Goal: Communication & Community: Answer question/provide support

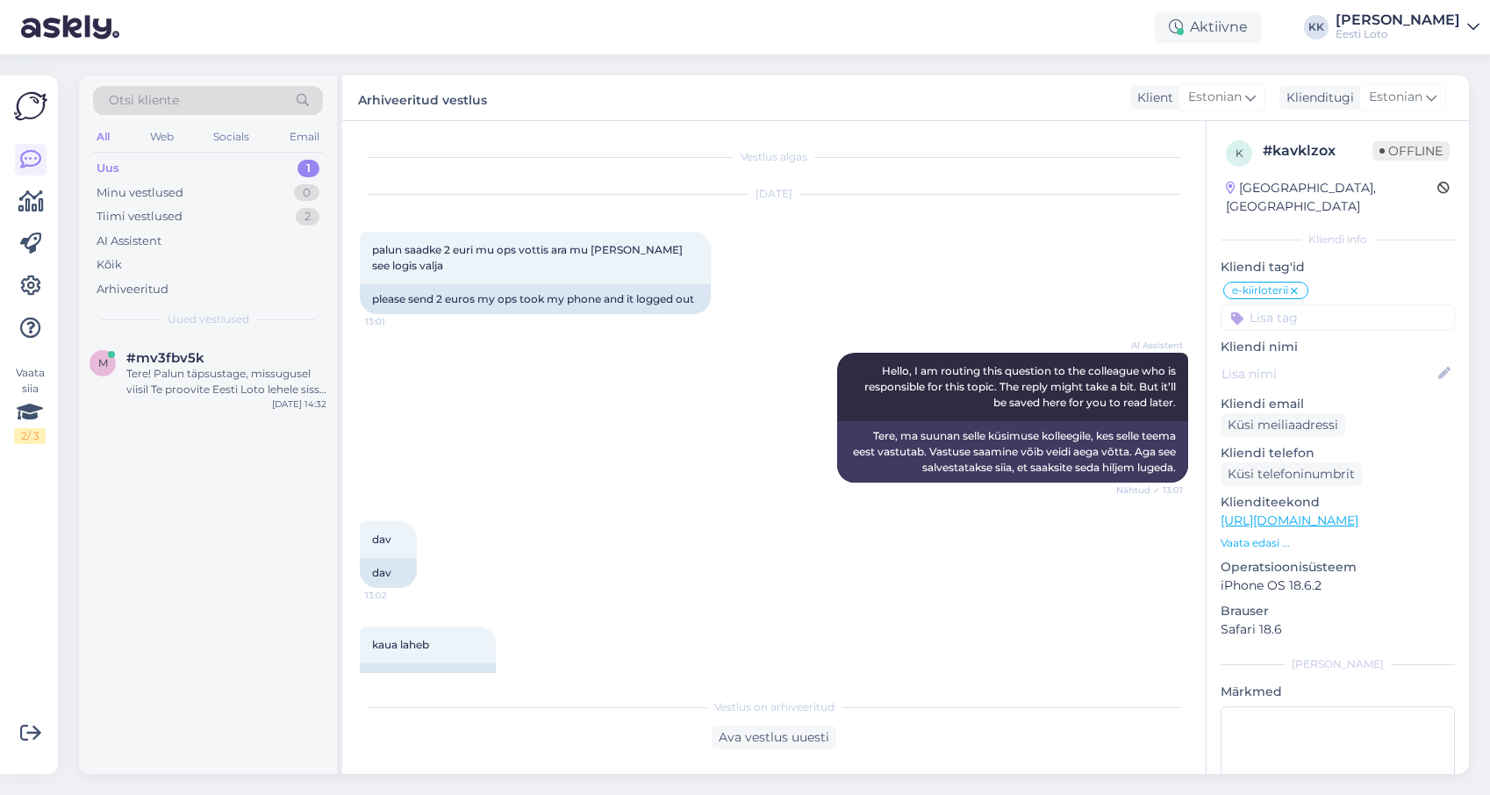
scroll to position [654, 0]
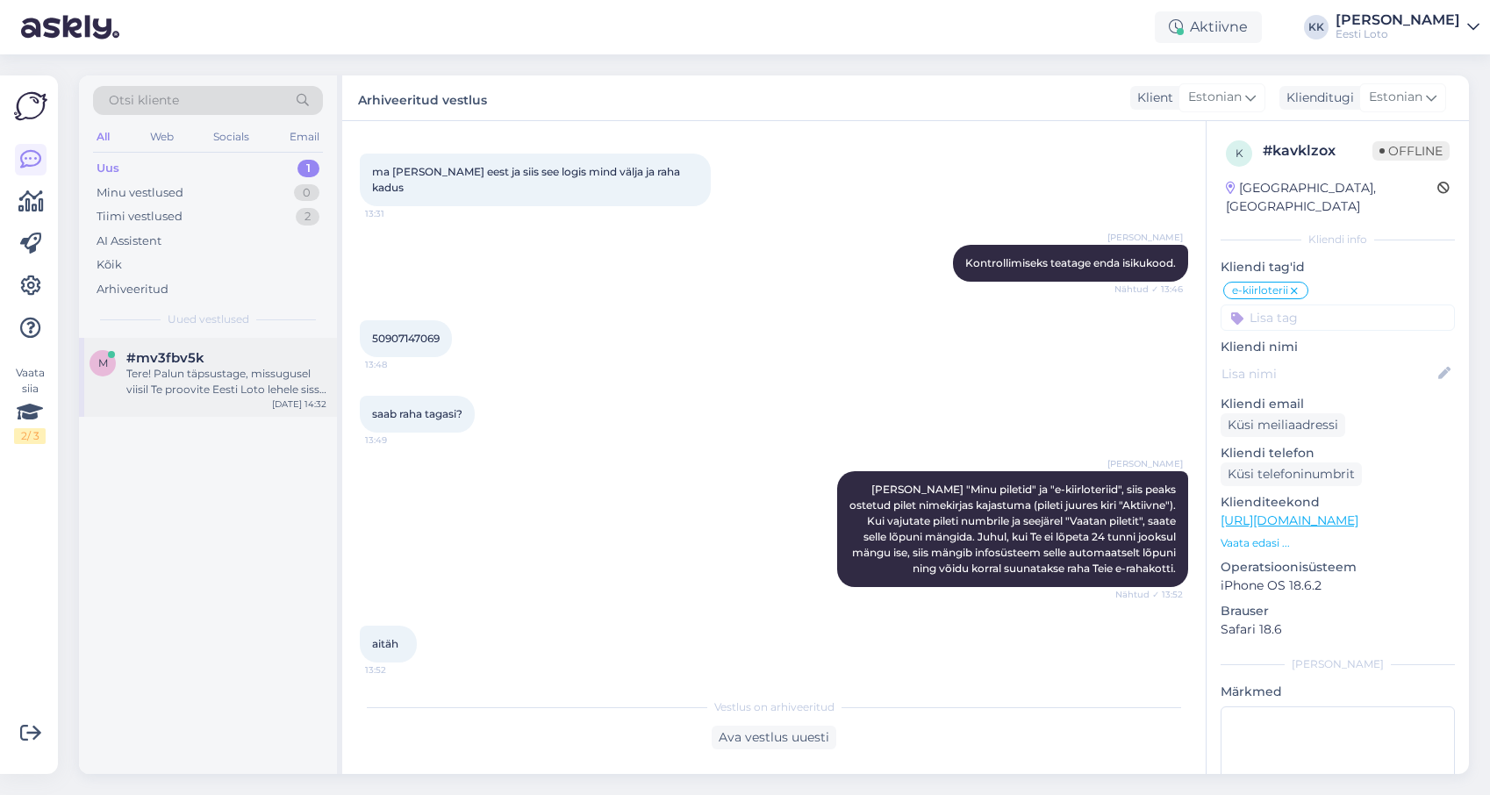
click at [178, 393] on div "Tere! Palun täpsustage, missugusel viisil Te proovite Eesti Loto lehele sisse l…" at bounding box center [226, 382] width 200 height 32
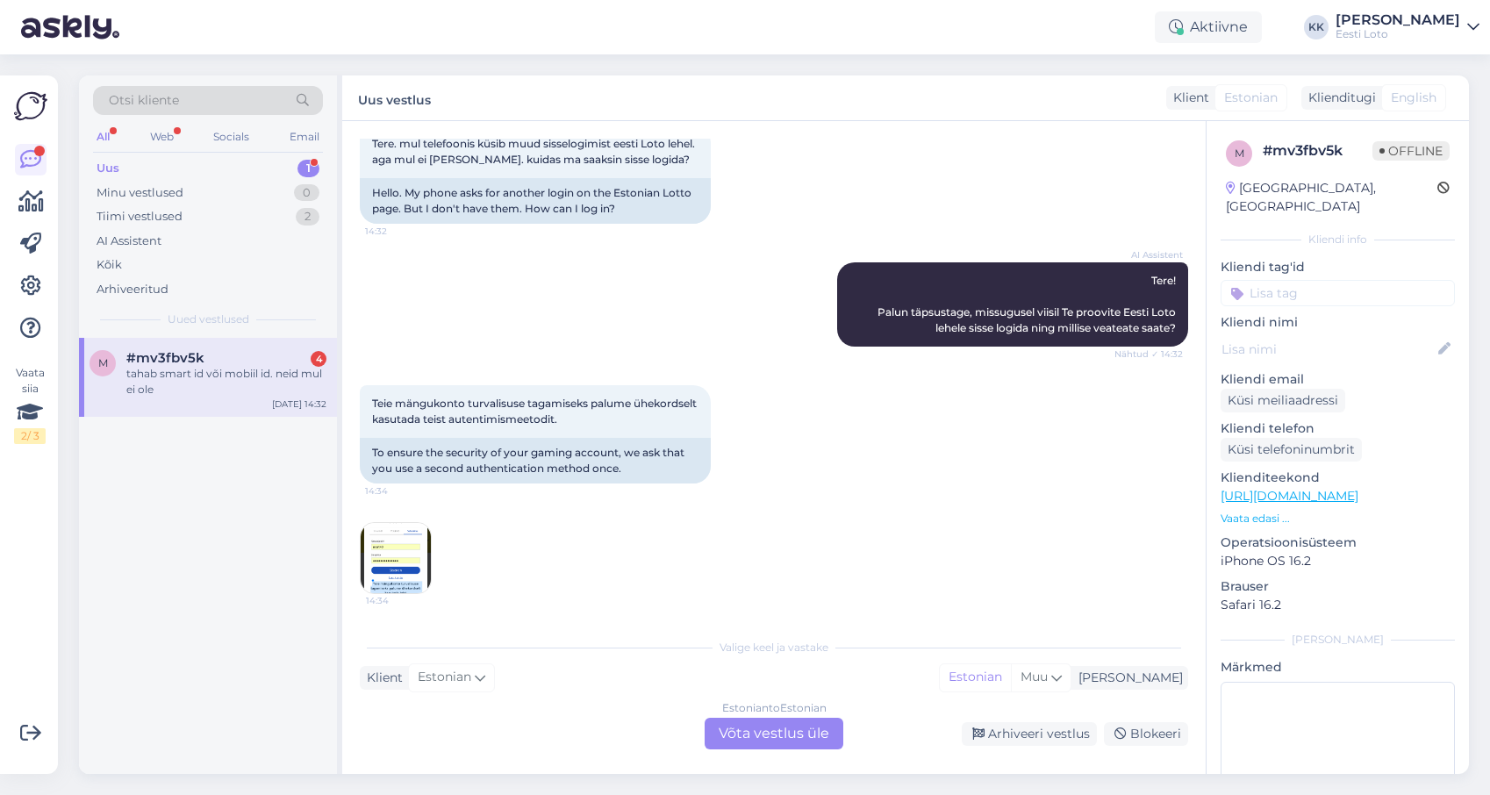
scroll to position [317, 0]
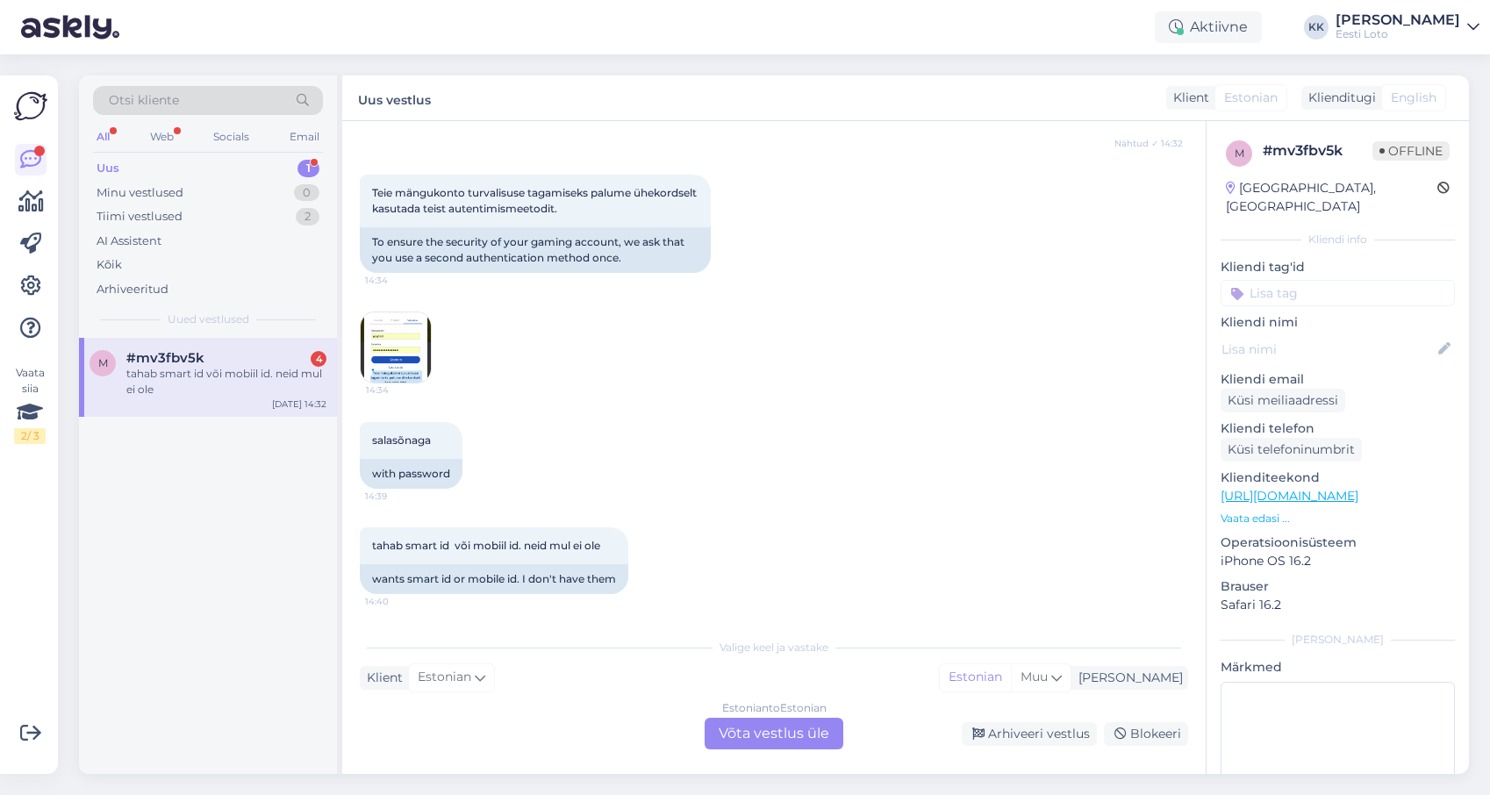
click at [242, 395] on div "tahab smart id või mobiil id. neid mul ei ole" at bounding box center [226, 382] width 200 height 32
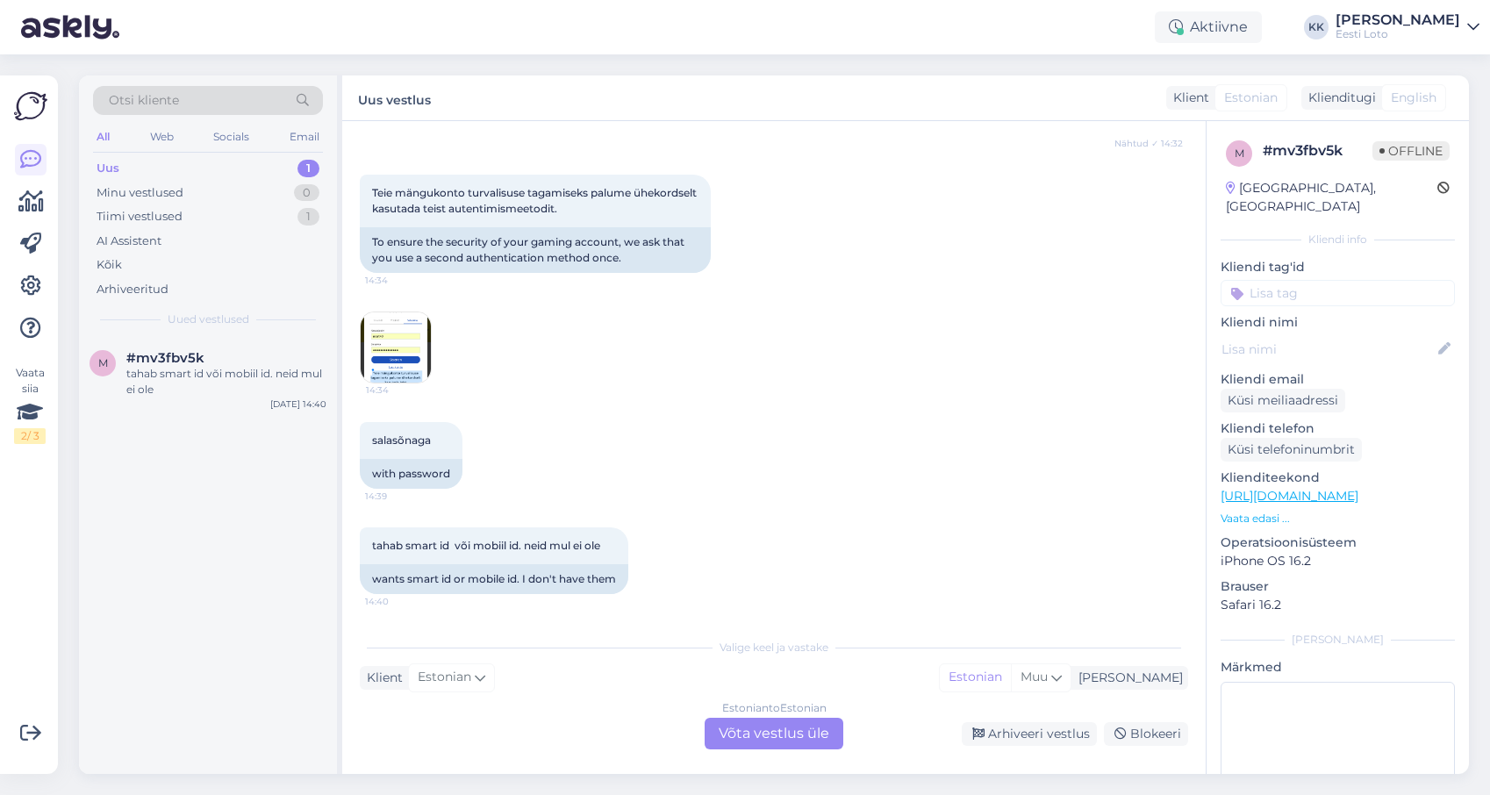
click at [386, 366] on img at bounding box center [396, 347] width 70 height 70
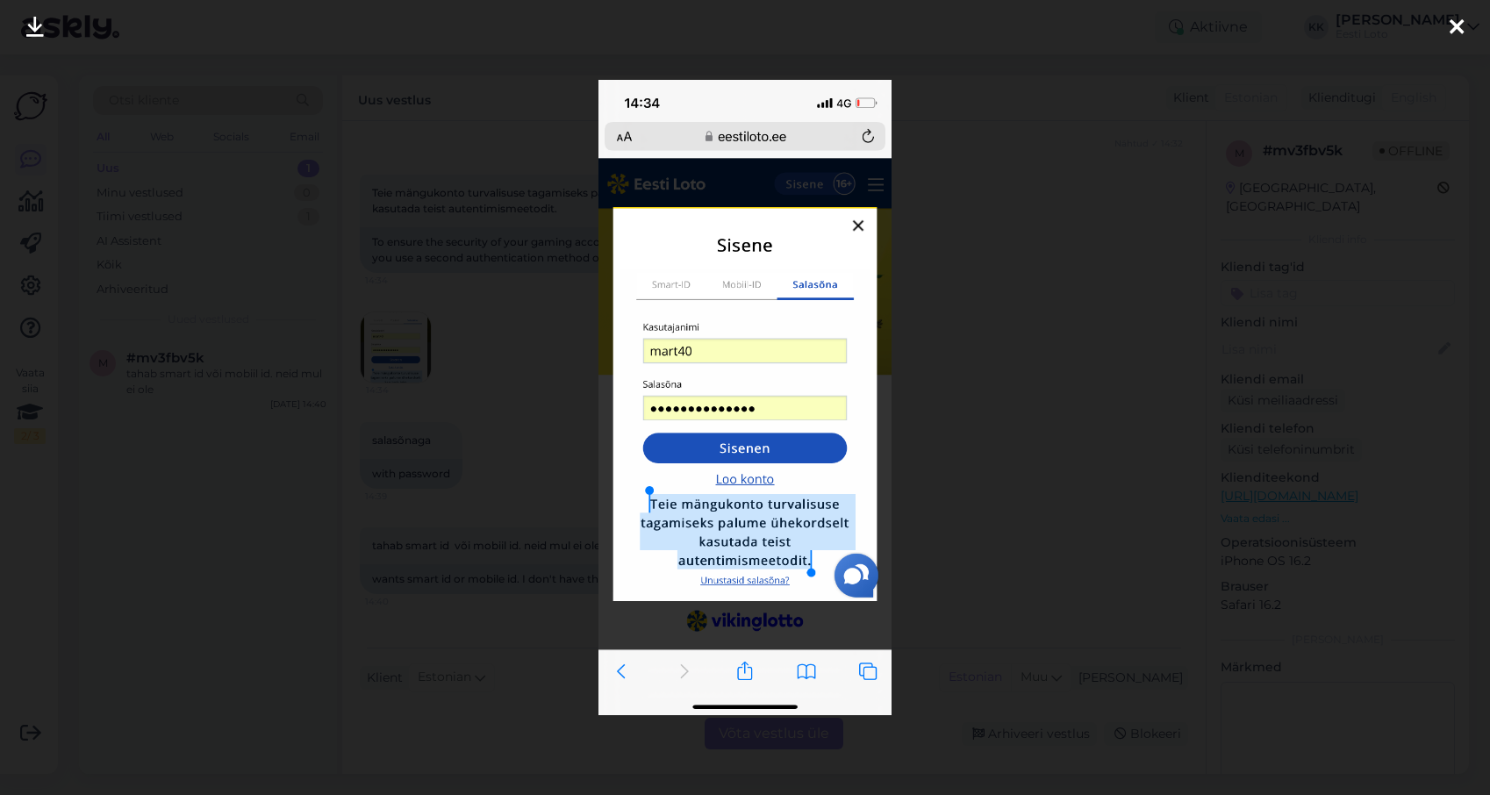
click at [1460, 30] on icon at bounding box center [1457, 28] width 14 height 23
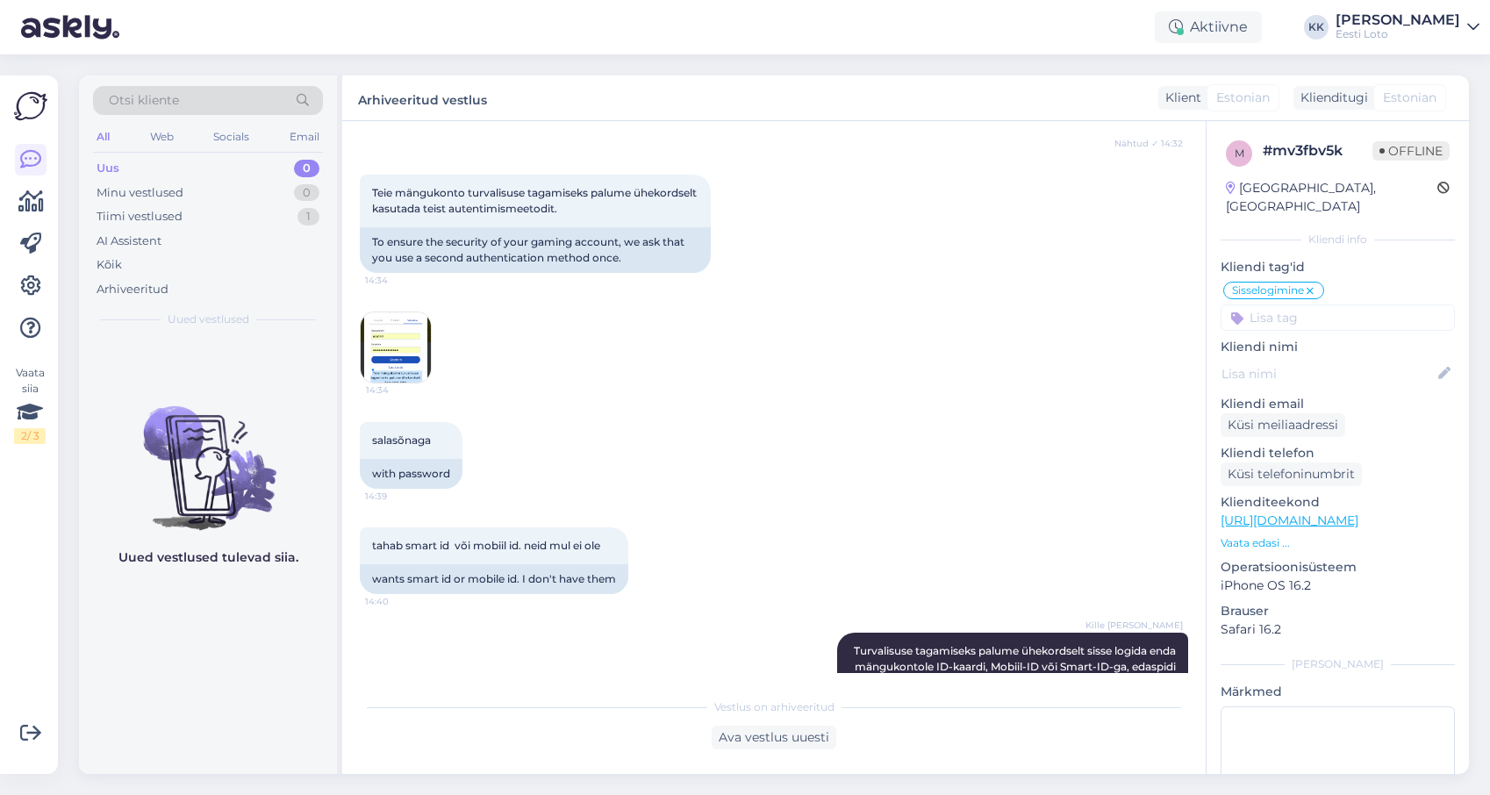
scroll to position [459, 0]
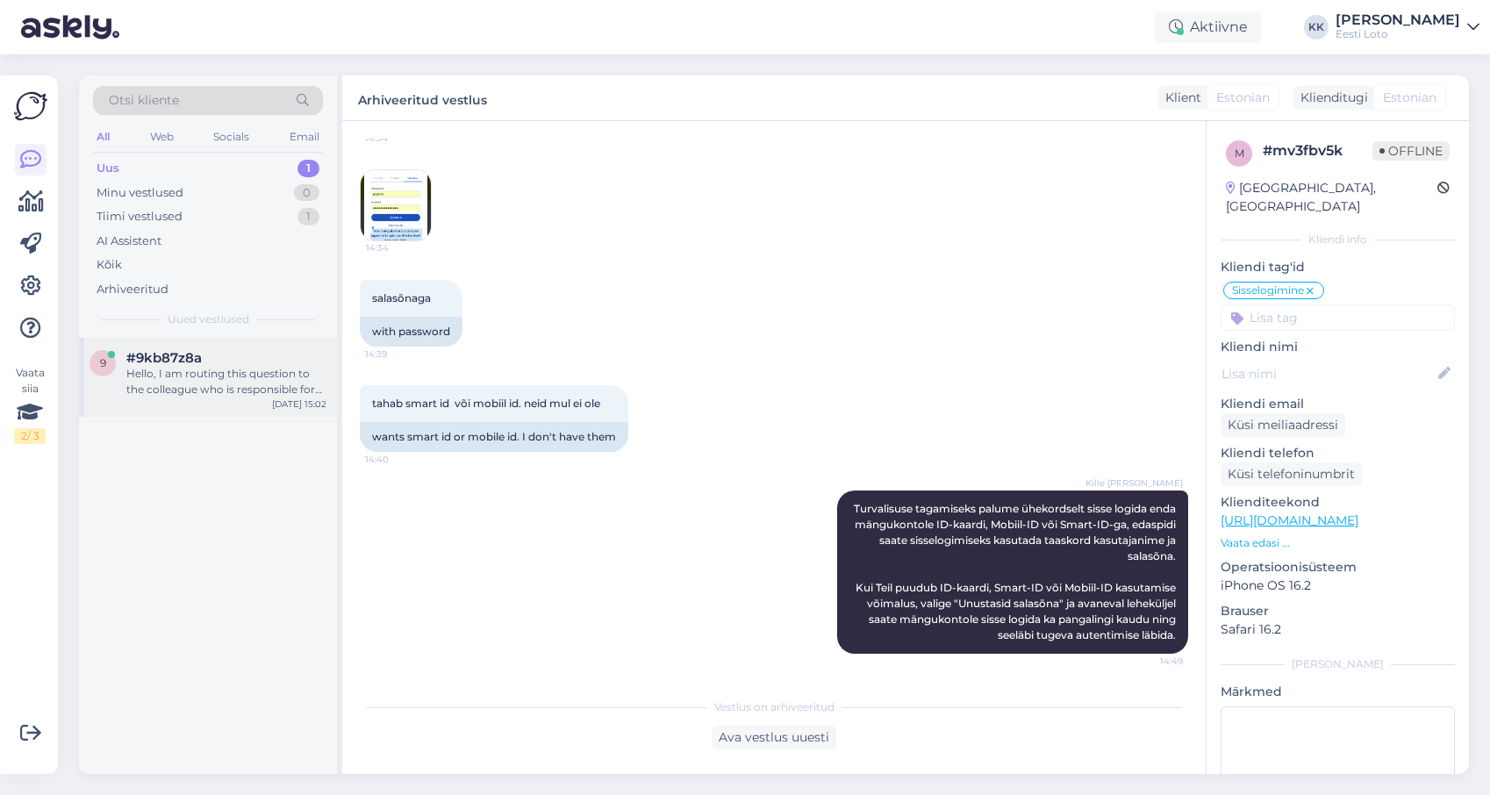
click at [183, 382] on div "Hello, I am routing this question to the colleague who is responsible for this …" at bounding box center [226, 382] width 200 height 32
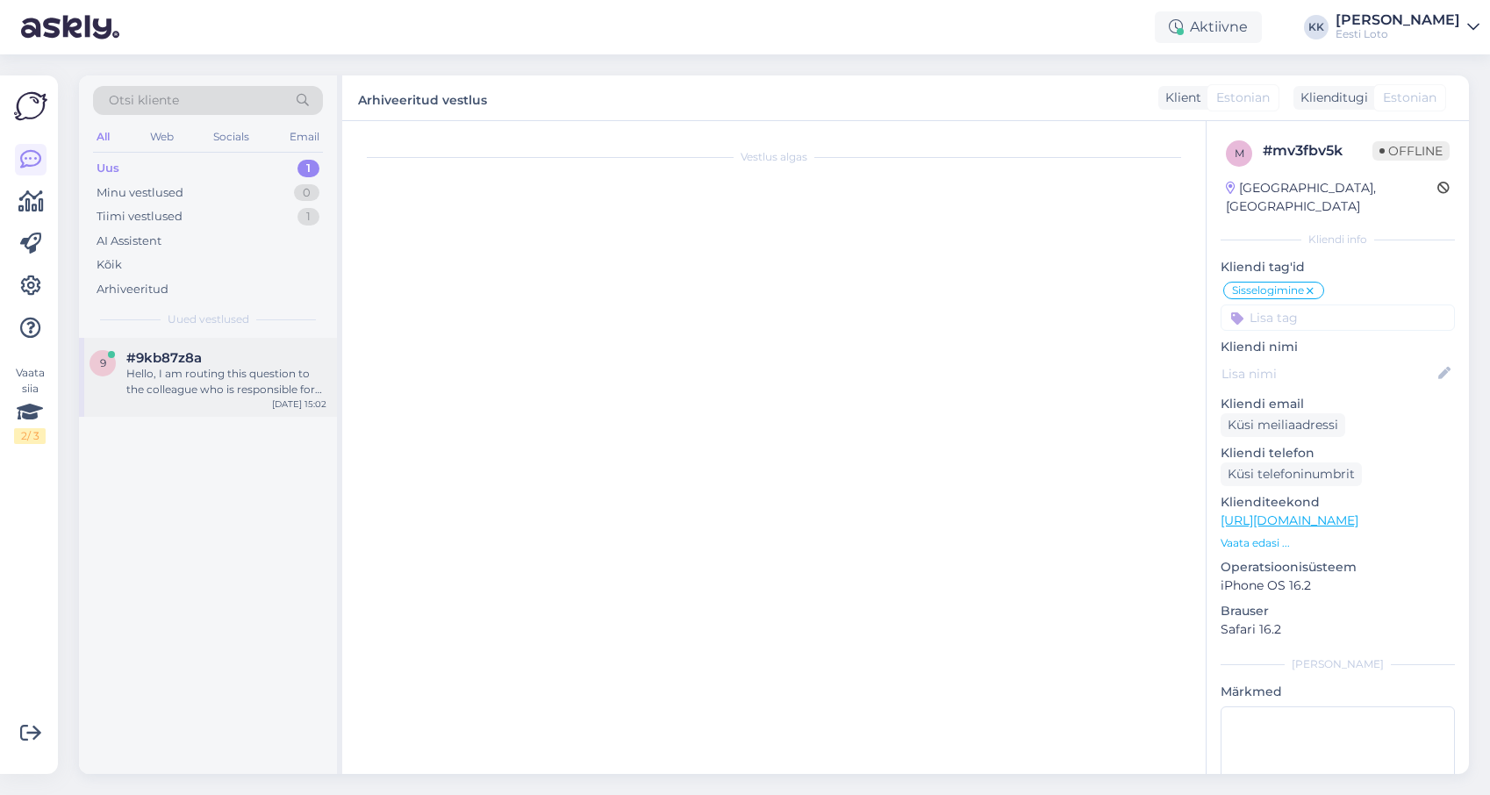
scroll to position [0, 0]
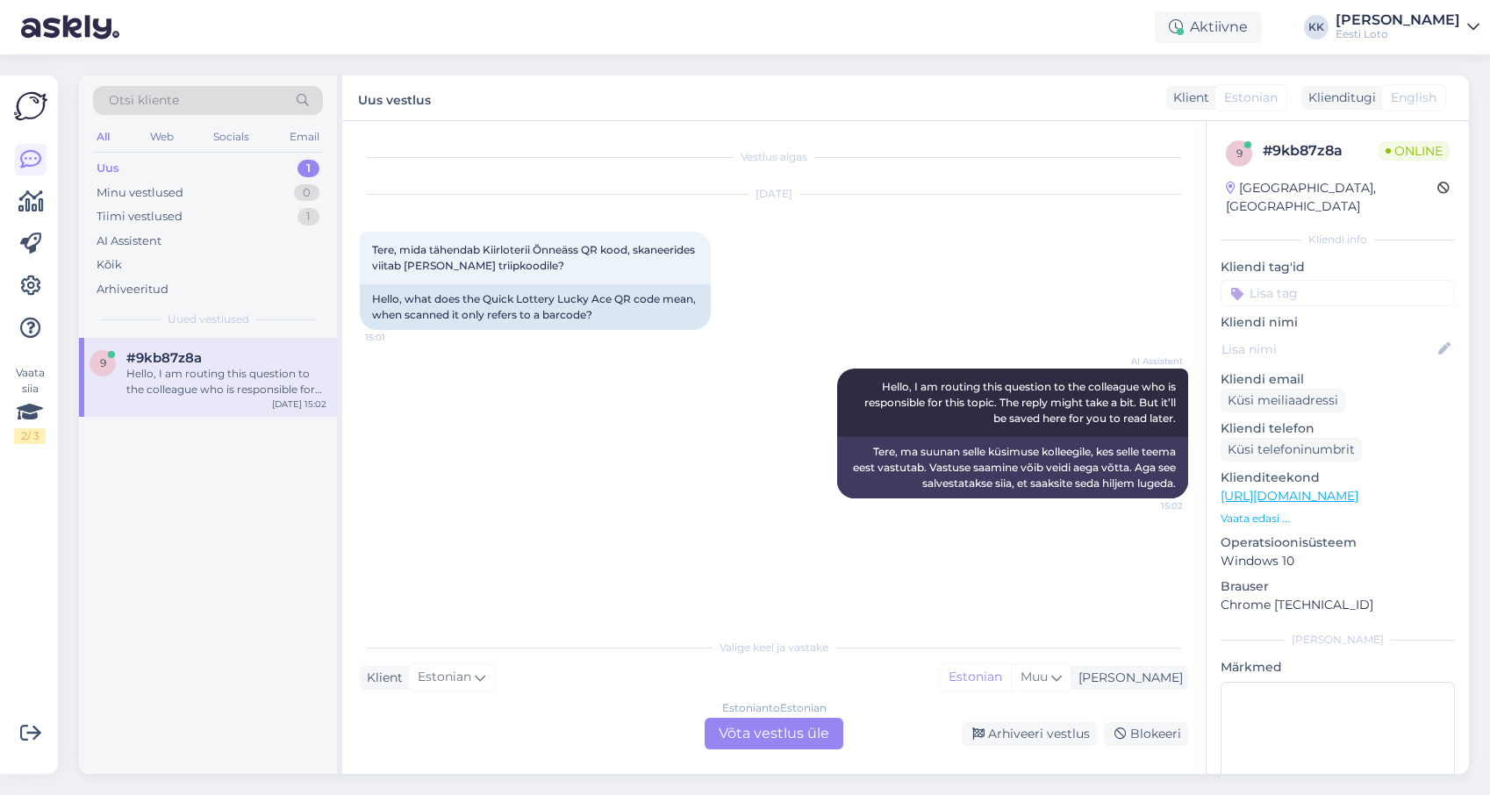
click at [177, 173] on div "Uus 1" at bounding box center [208, 168] width 230 height 25
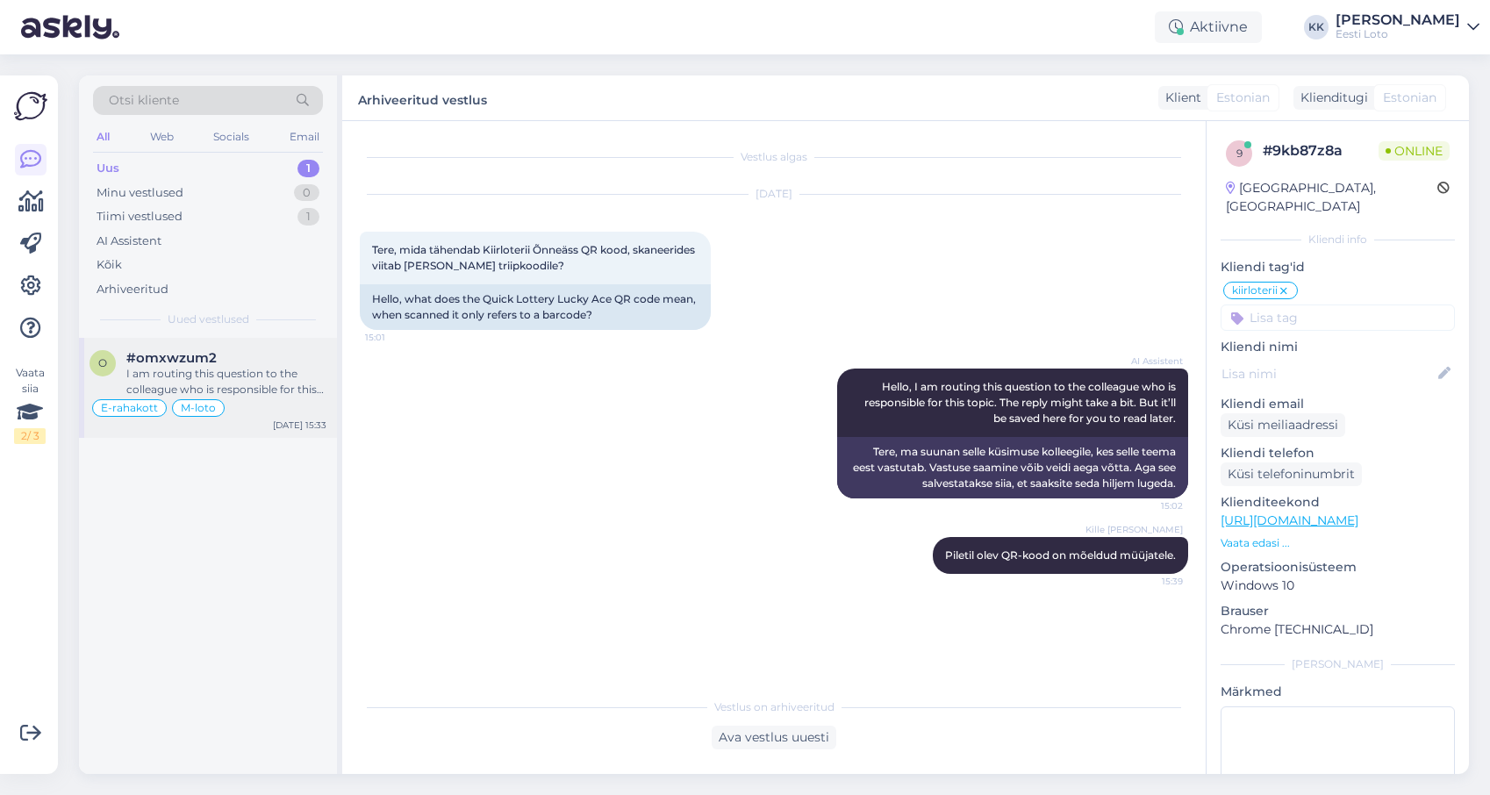
click at [250, 373] on div "I am routing this question to the colleague who is responsible for this topic. …" at bounding box center [226, 382] width 200 height 32
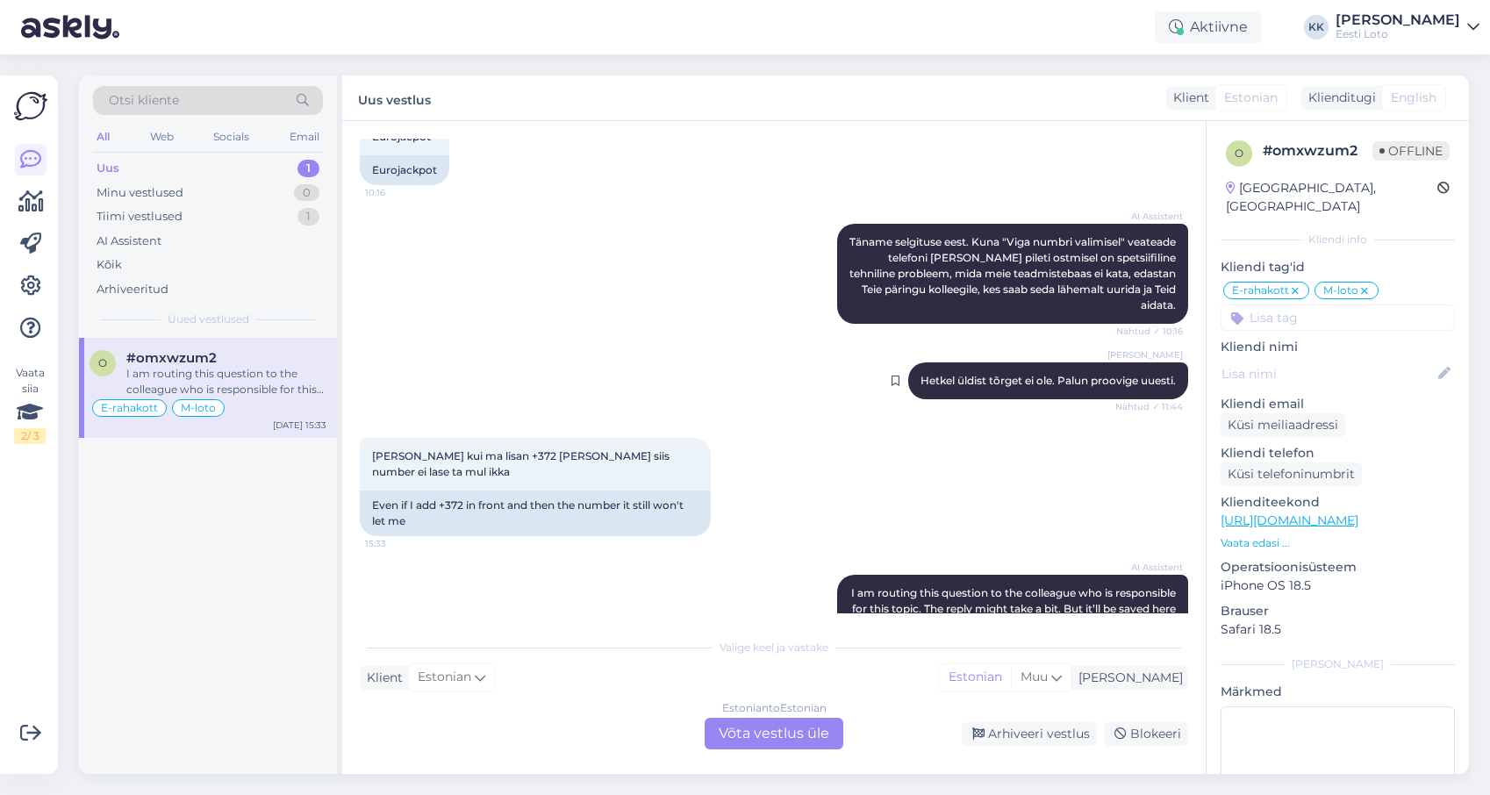
scroll to position [4518, 0]
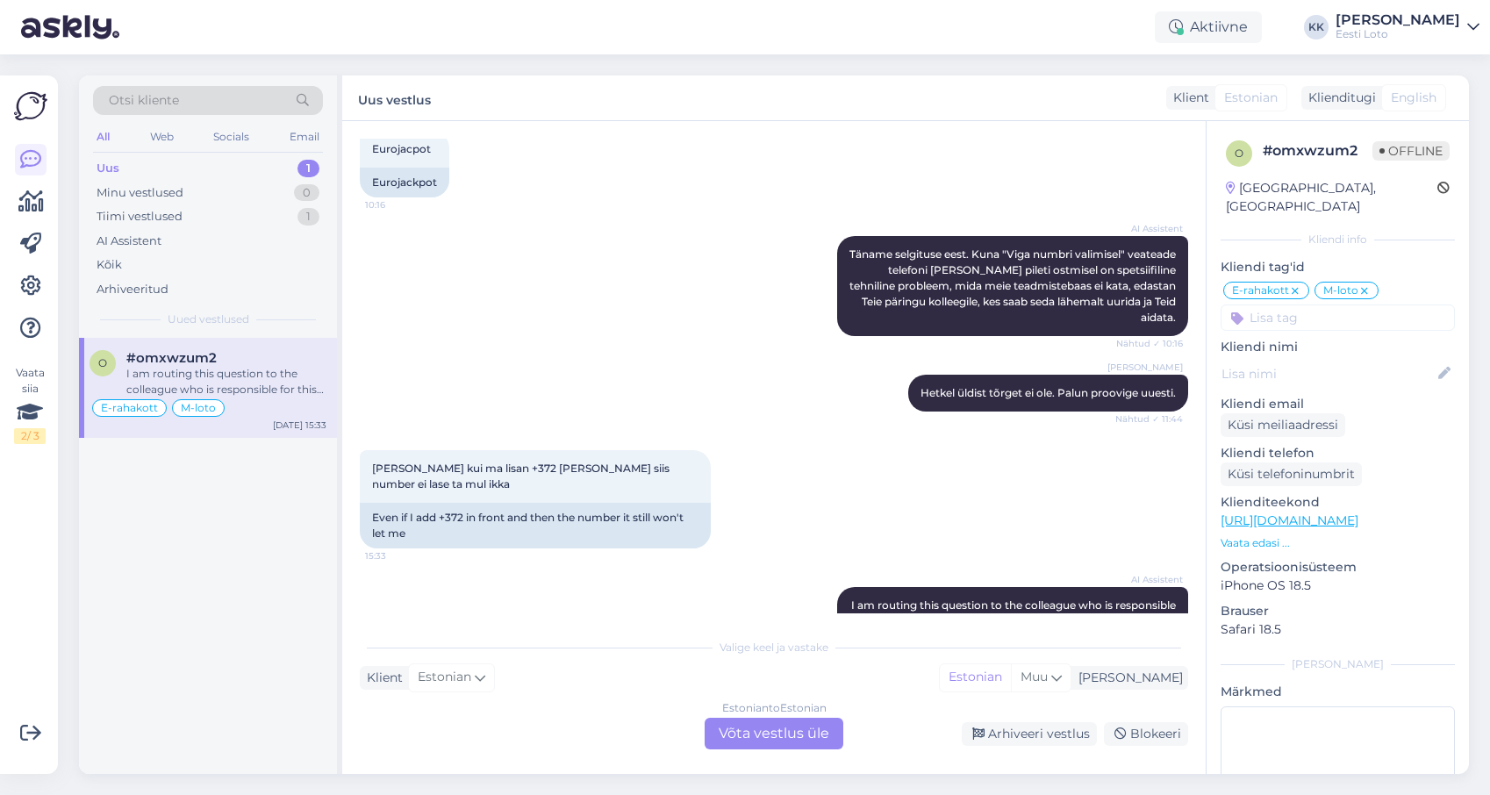
click at [1251, 535] on p "Vaata edasi ..." at bounding box center [1338, 543] width 234 height 16
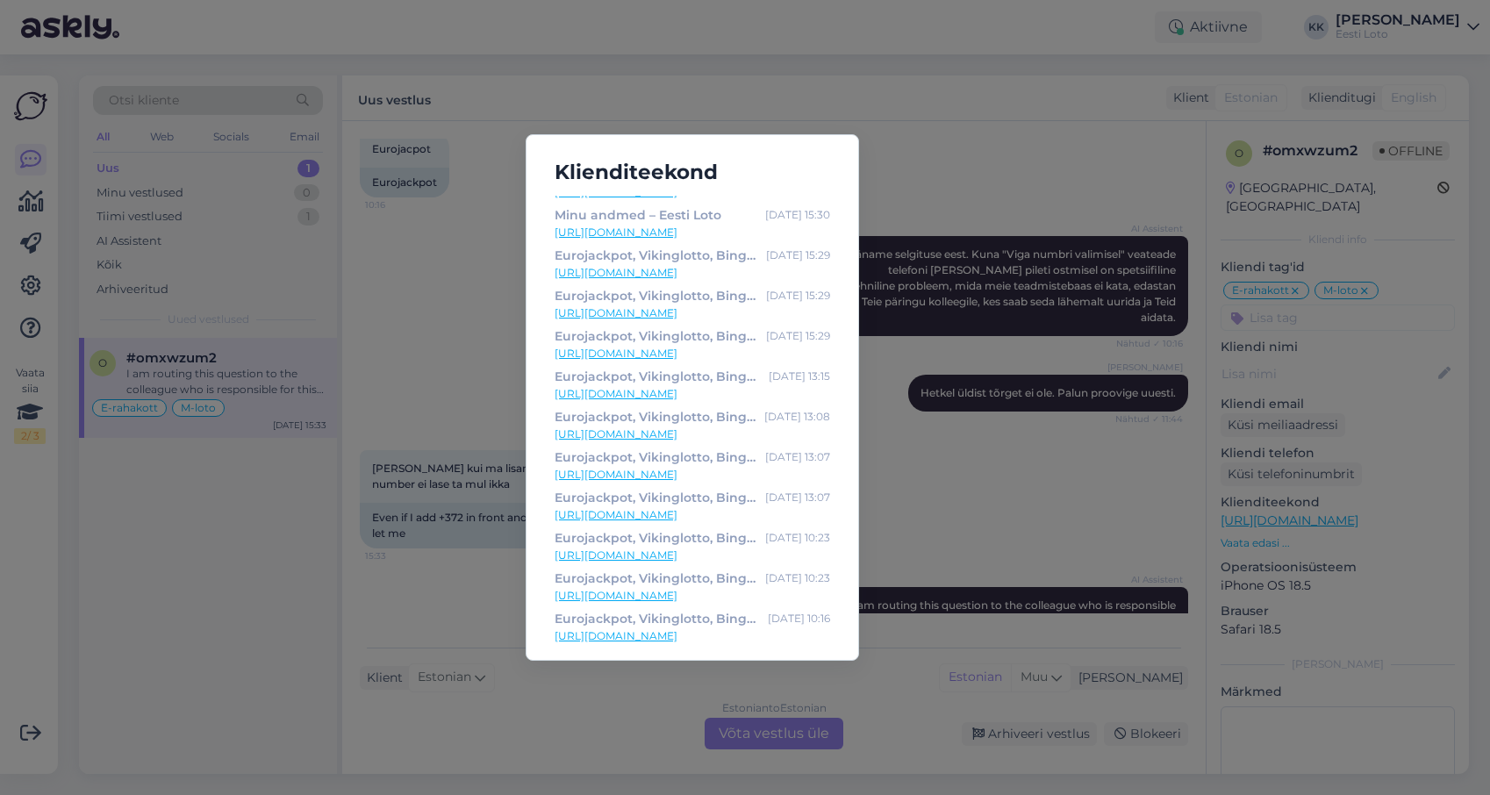
scroll to position [0, 0]
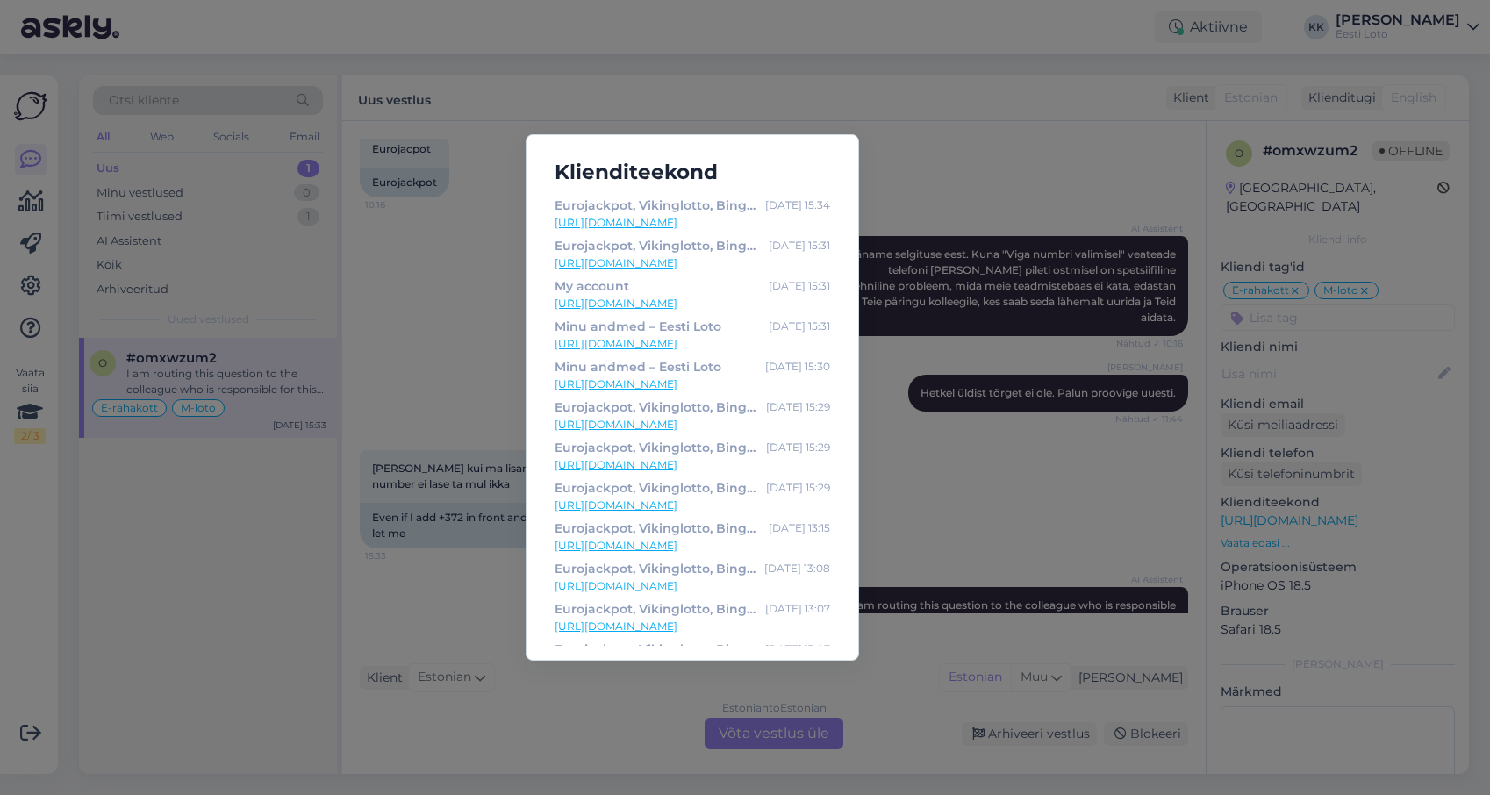
click at [422, 203] on div "Klienditeekond Eurojackpot, Vikinglotto, Bingo loto, Keno ja Jokkeri piletid in…" at bounding box center [745, 397] width 1490 height 795
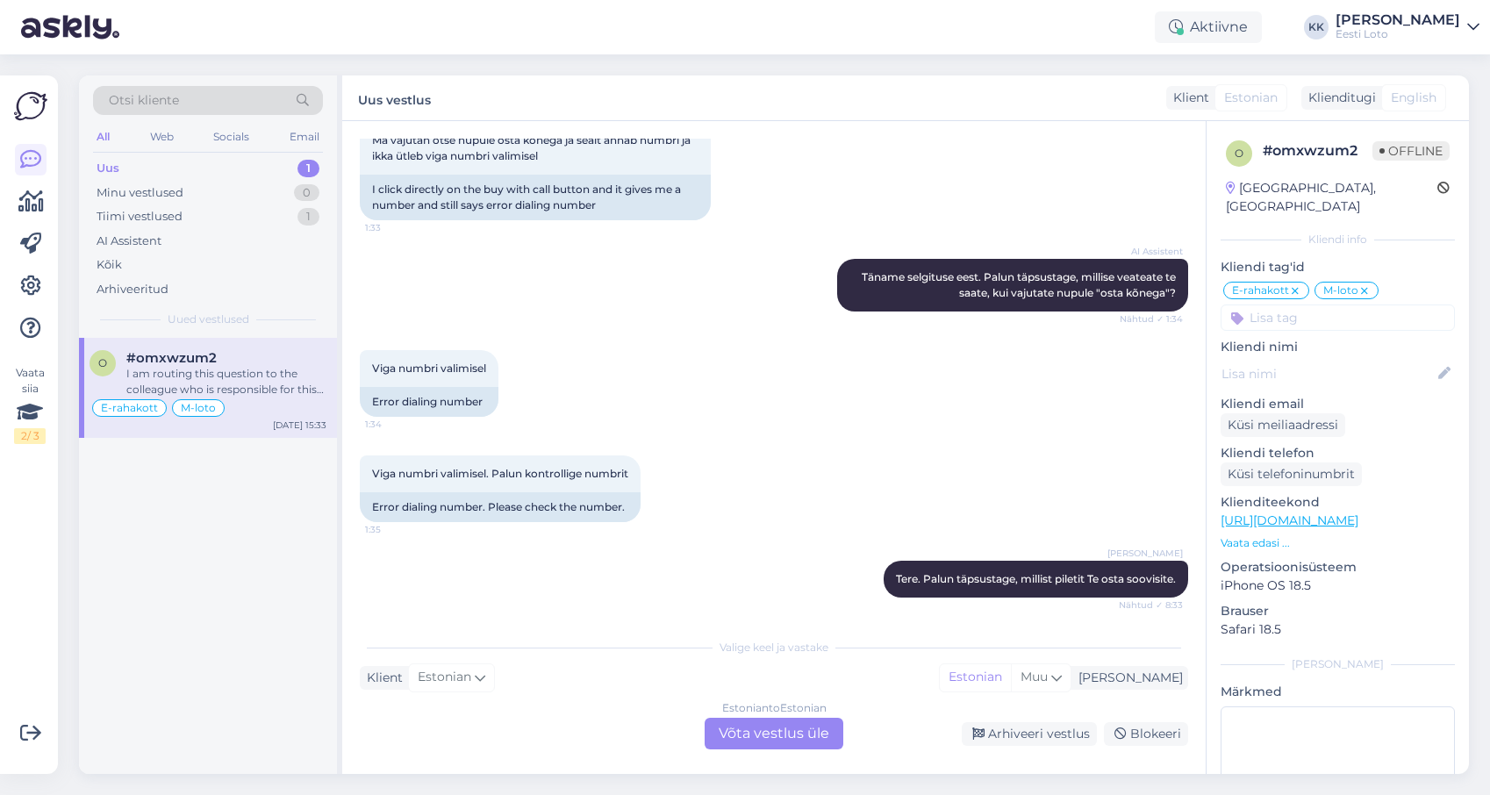
scroll to position [4530, 0]
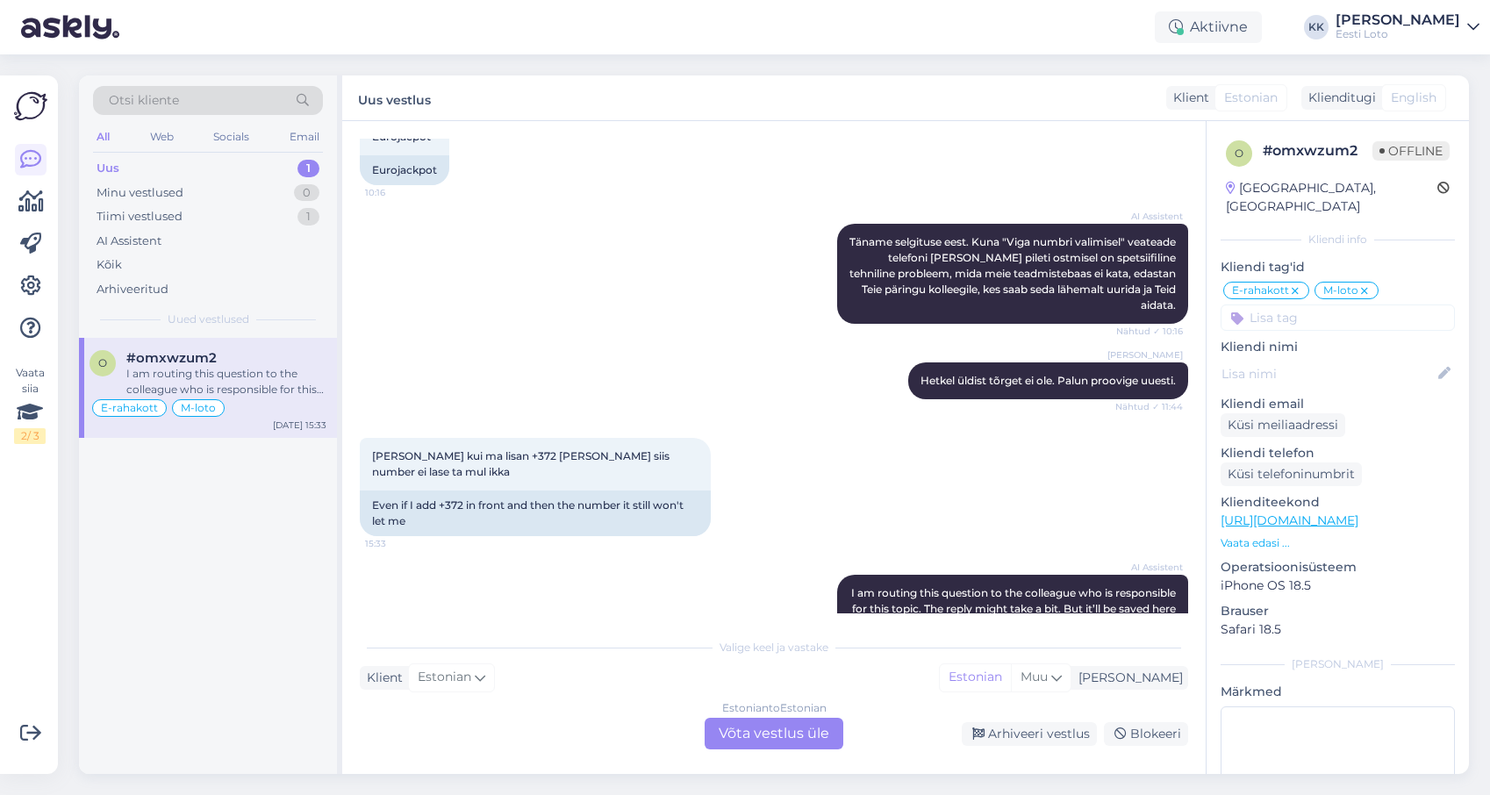
click at [790, 736] on div "Estonian to Estonian Võta vestlus üle" at bounding box center [774, 734] width 139 height 32
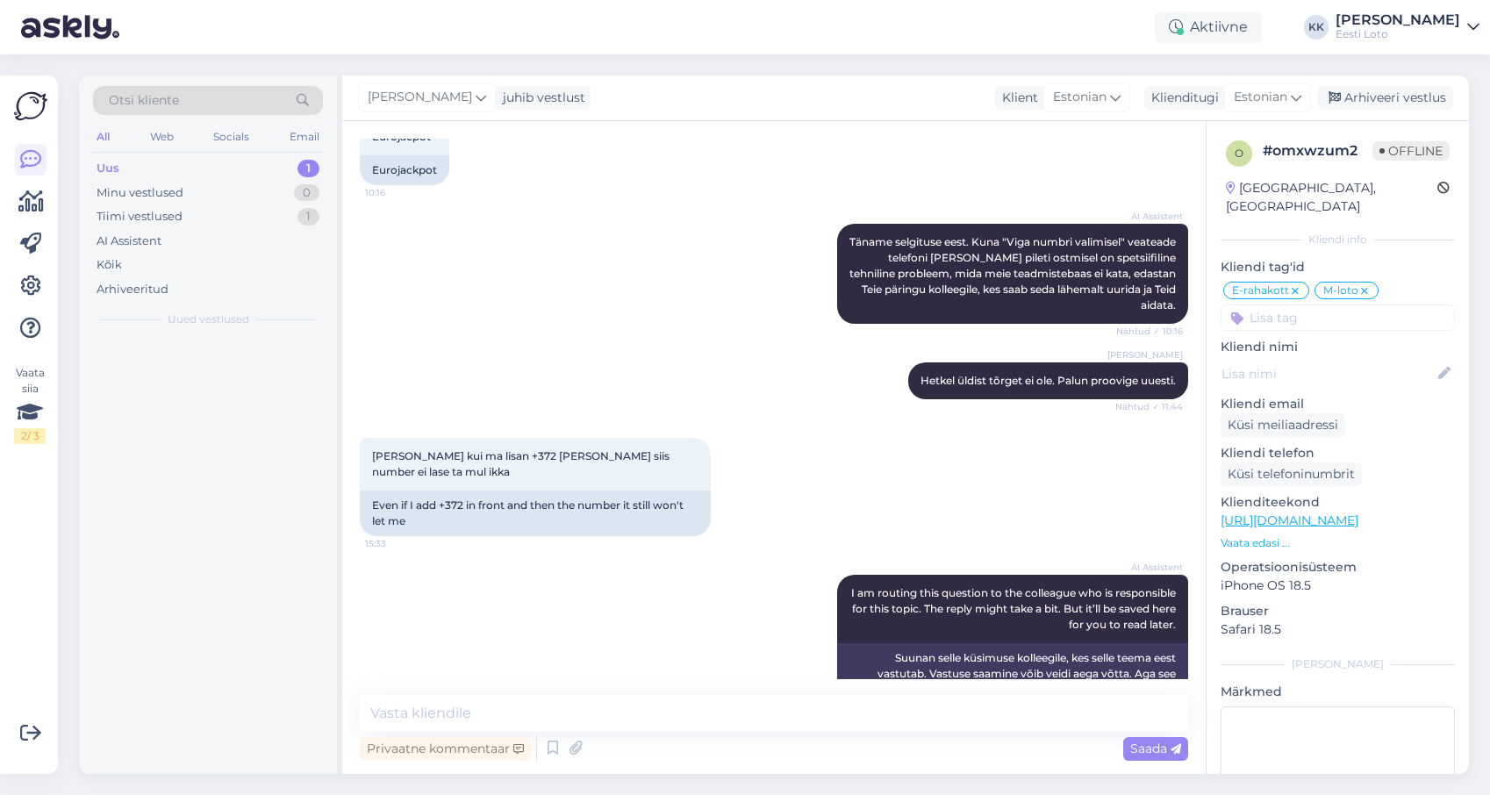
scroll to position [4464, 0]
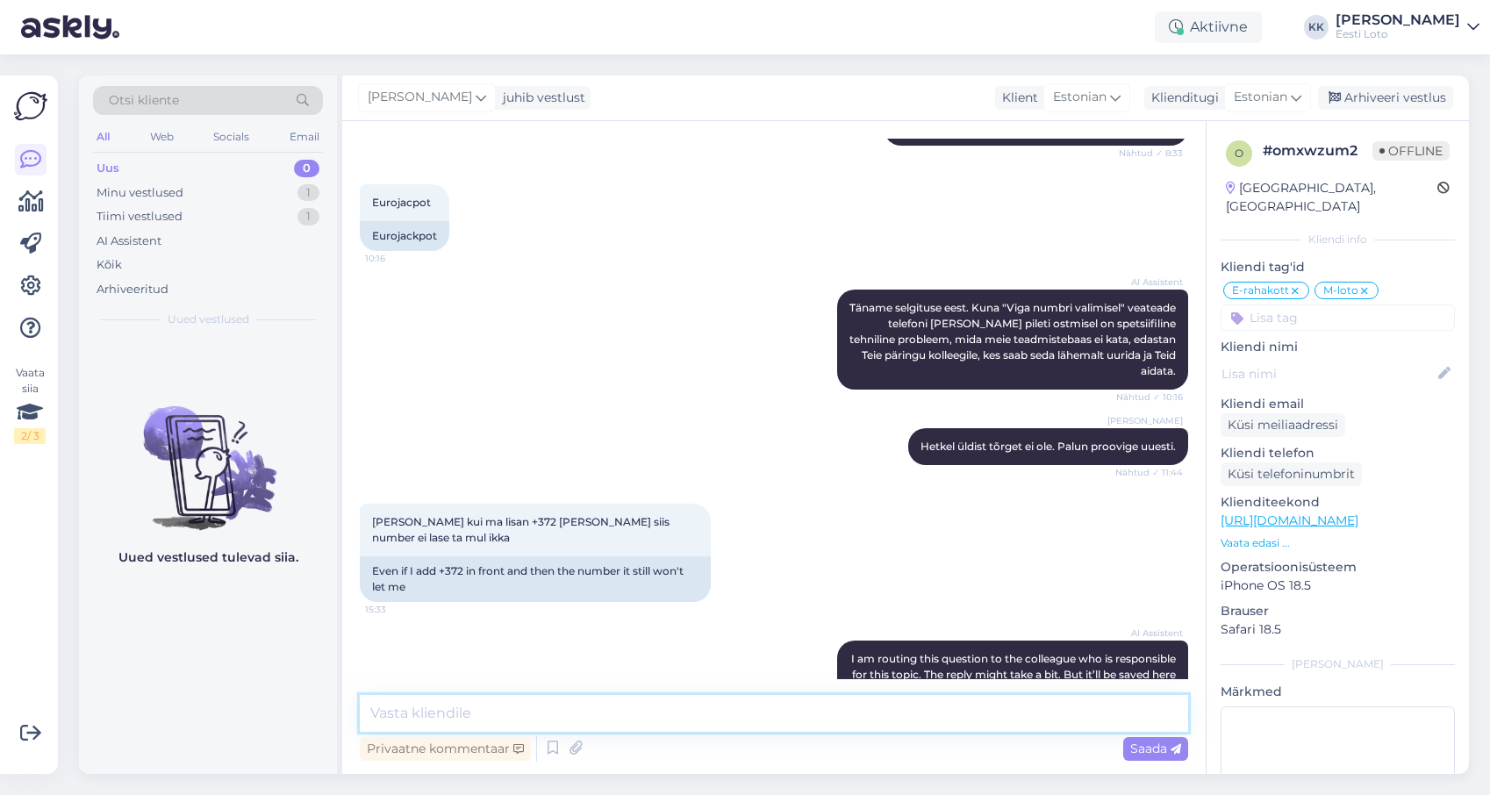
click at [653, 705] on textarea at bounding box center [774, 713] width 829 height 37
click at [404, 715] on textarea "Kas te viibite Eesti või [PERSON_NAME] välisriigis?" at bounding box center [774, 713] width 829 height 37
type textarea "Kas Te viibite Eesti või [PERSON_NAME] välisriigis?"
click at [1156, 744] on span "Saada" at bounding box center [1156, 749] width 51 height 16
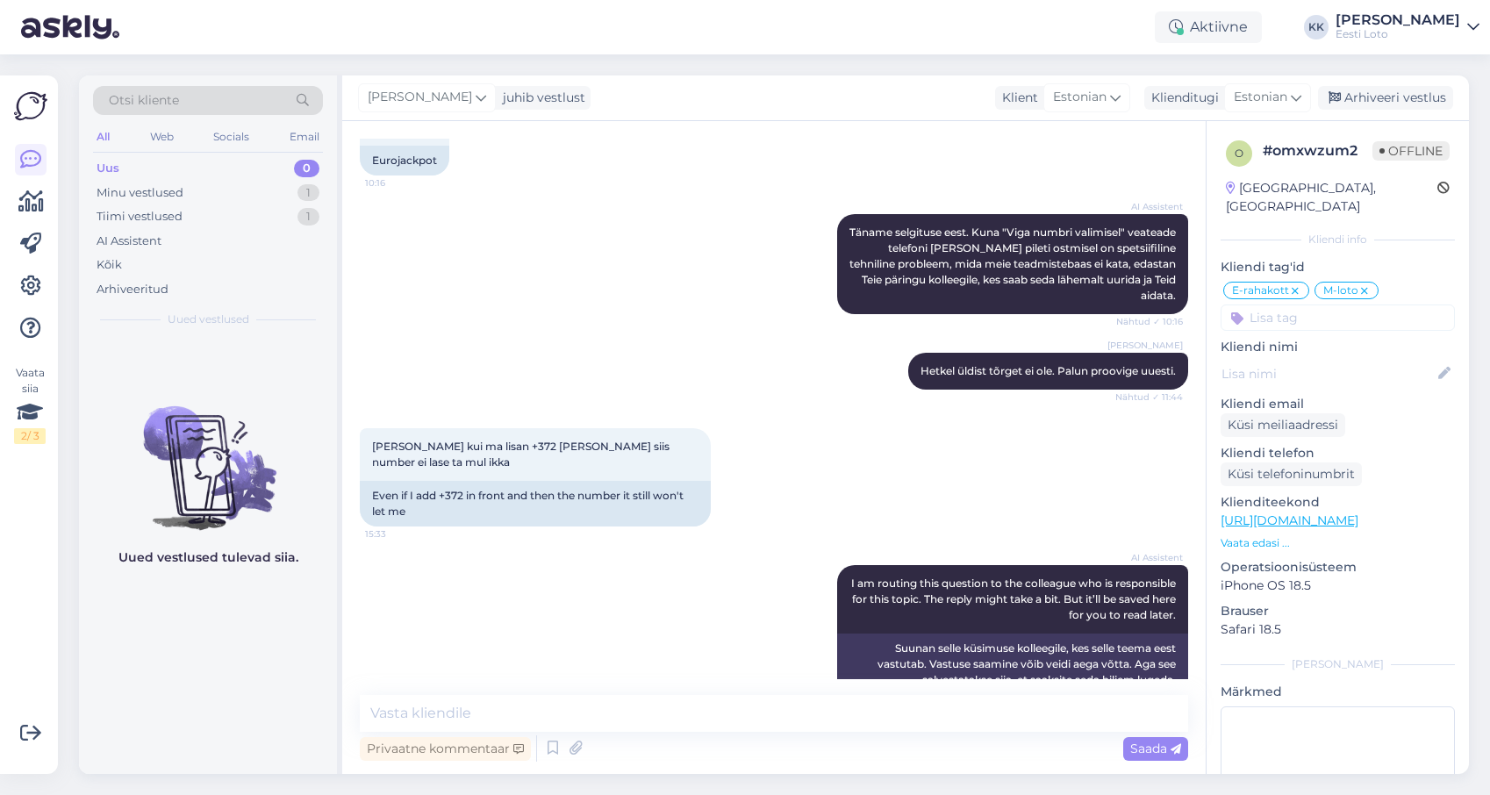
click at [875, 747] on icon at bounding box center [870, 752] width 11 height 11
drag, startPoint x: 493, startPoint y: 624, endPoint x: 506, endPoint y: 623, distance: 12.3
click at [493, 725] on textarea "Kas Te viibite Eesti või [PERSON_NAME] välisriigis?" at bounding box center [774, 748] width 801 height 46
type textarea "Kas Te viibite Eestis või [PERSON_NAME] välisriigis?"
click at [1139, 781] on span "Muuda" at bounding box center [1136, 789] width 61 height 16
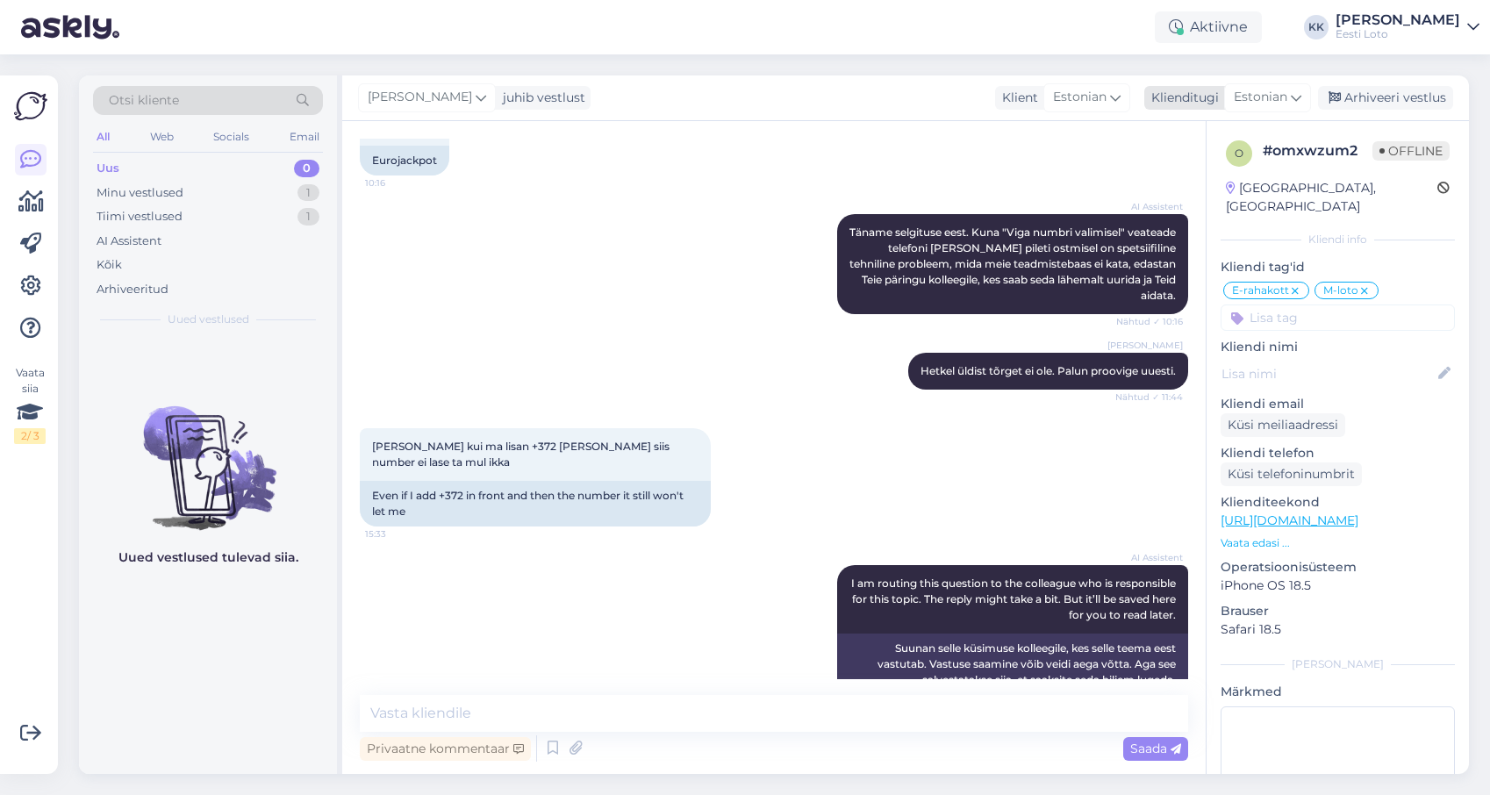
click at [1437, 92] on div "Arhiveeri vestlus" at bounding box center [1385, 98] width 135 height 24
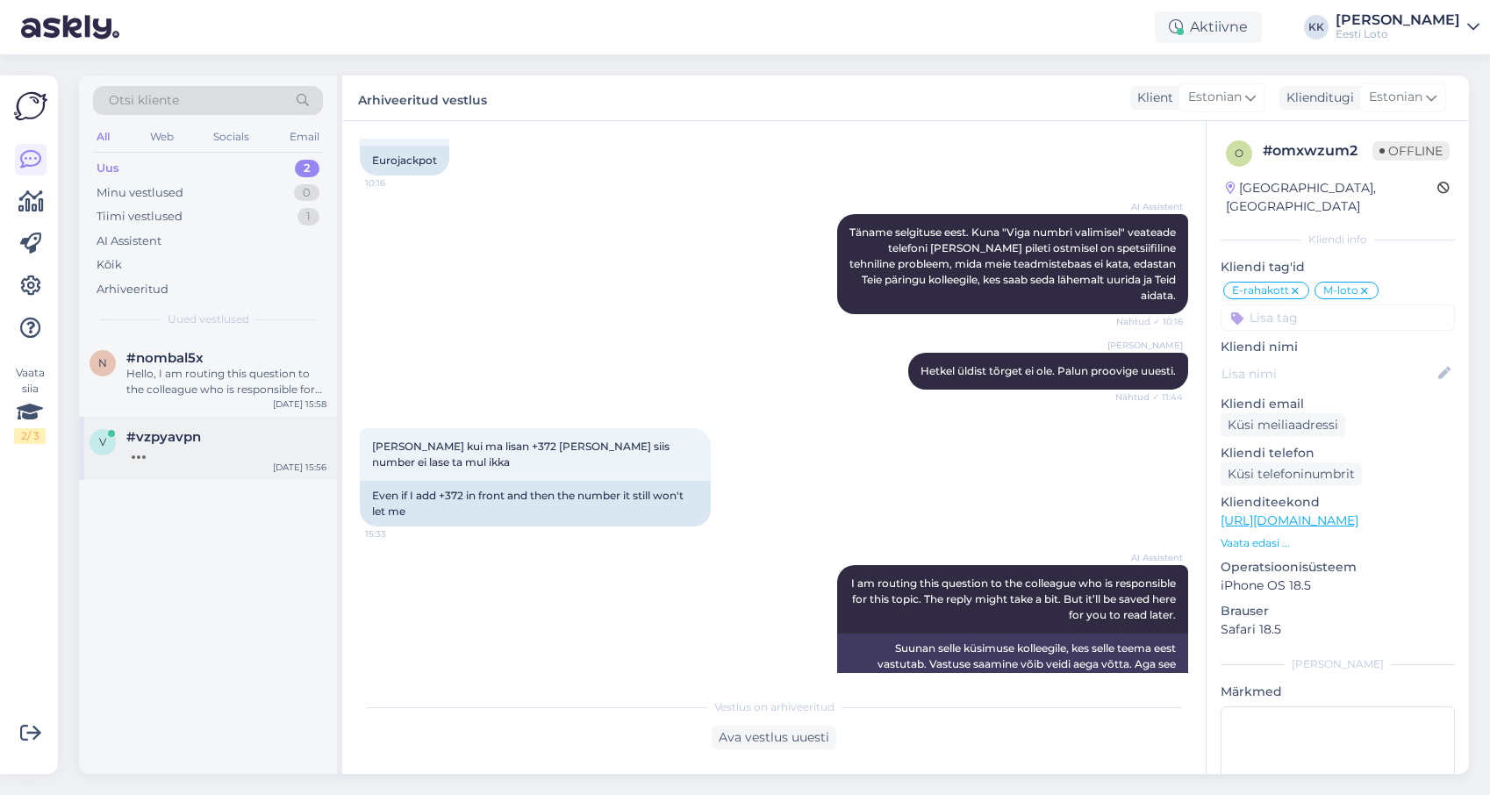
click at [215, 439] on div "#vzpyavpn" at bounding box center [226, 437] width 200 height 16
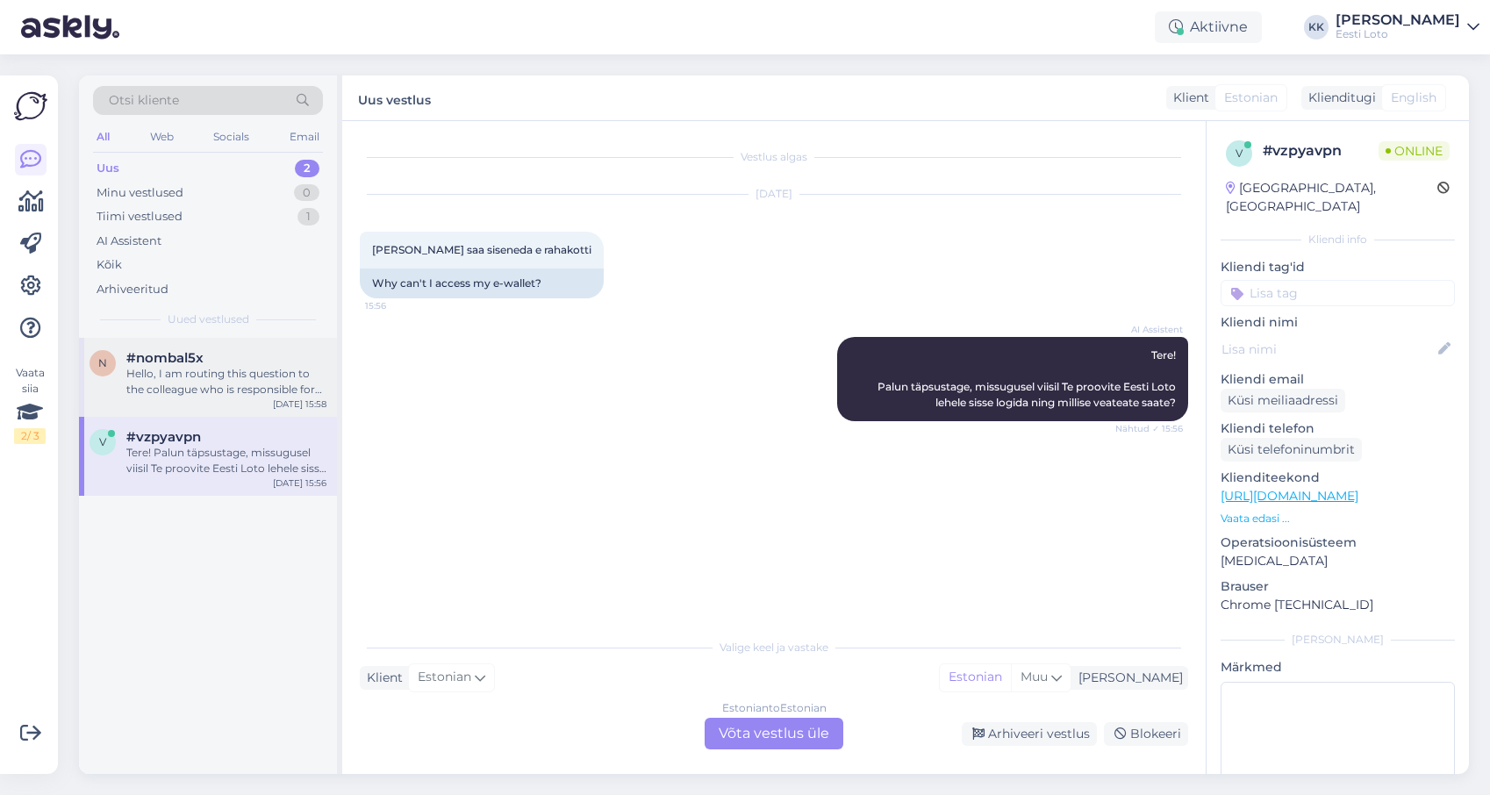
click at [221, 399] on div "n #nombal5x Hello, I am routing this question to the colleague who is responsib…" at bounding box center [208, 377] width 258 height 79
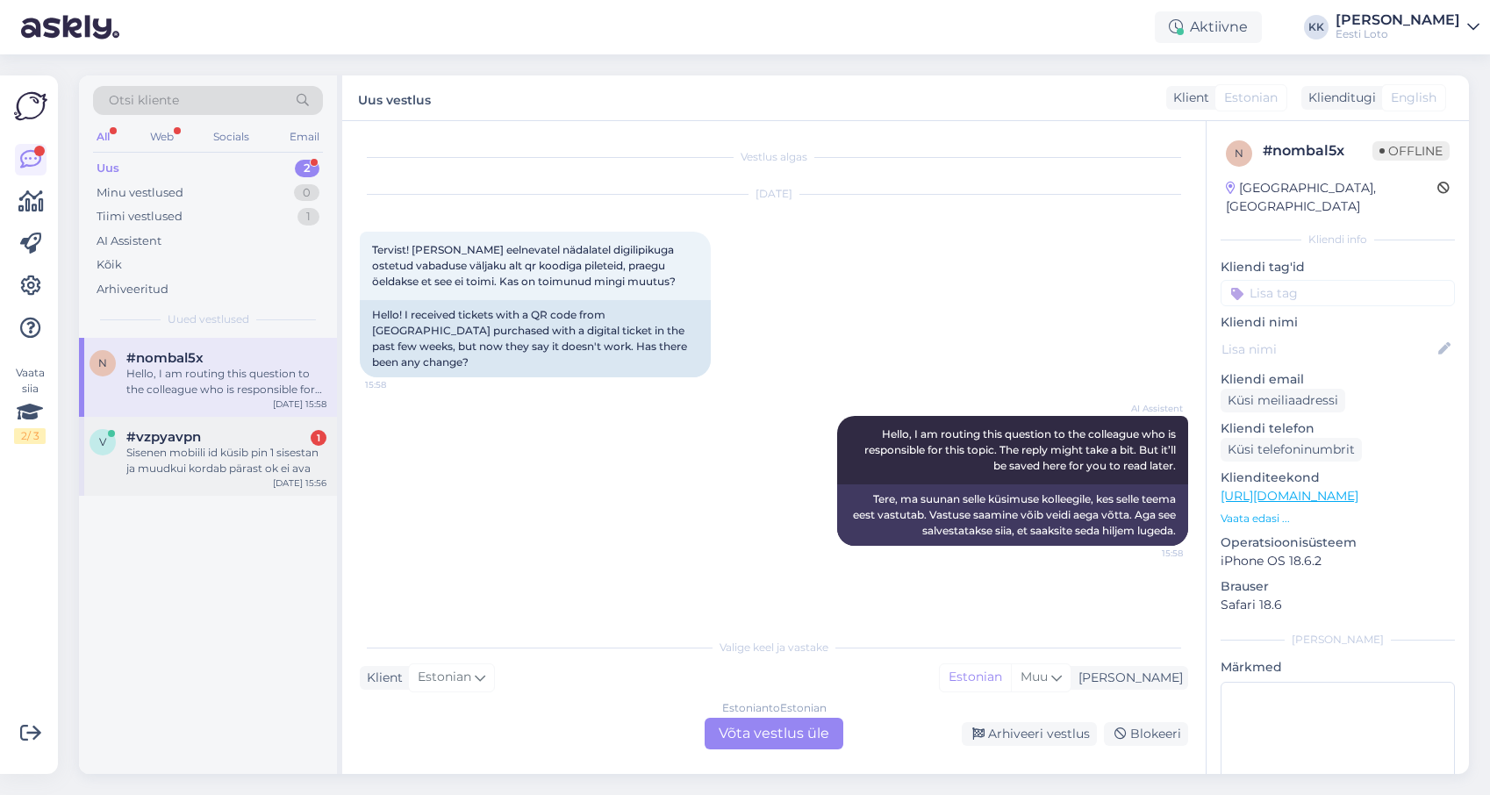
click at [218, 472] on div "Sisenen mobiili id küsib pin 1 sisestan ja muudkui kordab pärast ok ei ava" at bounding box center [226, 461] width 200 height 32
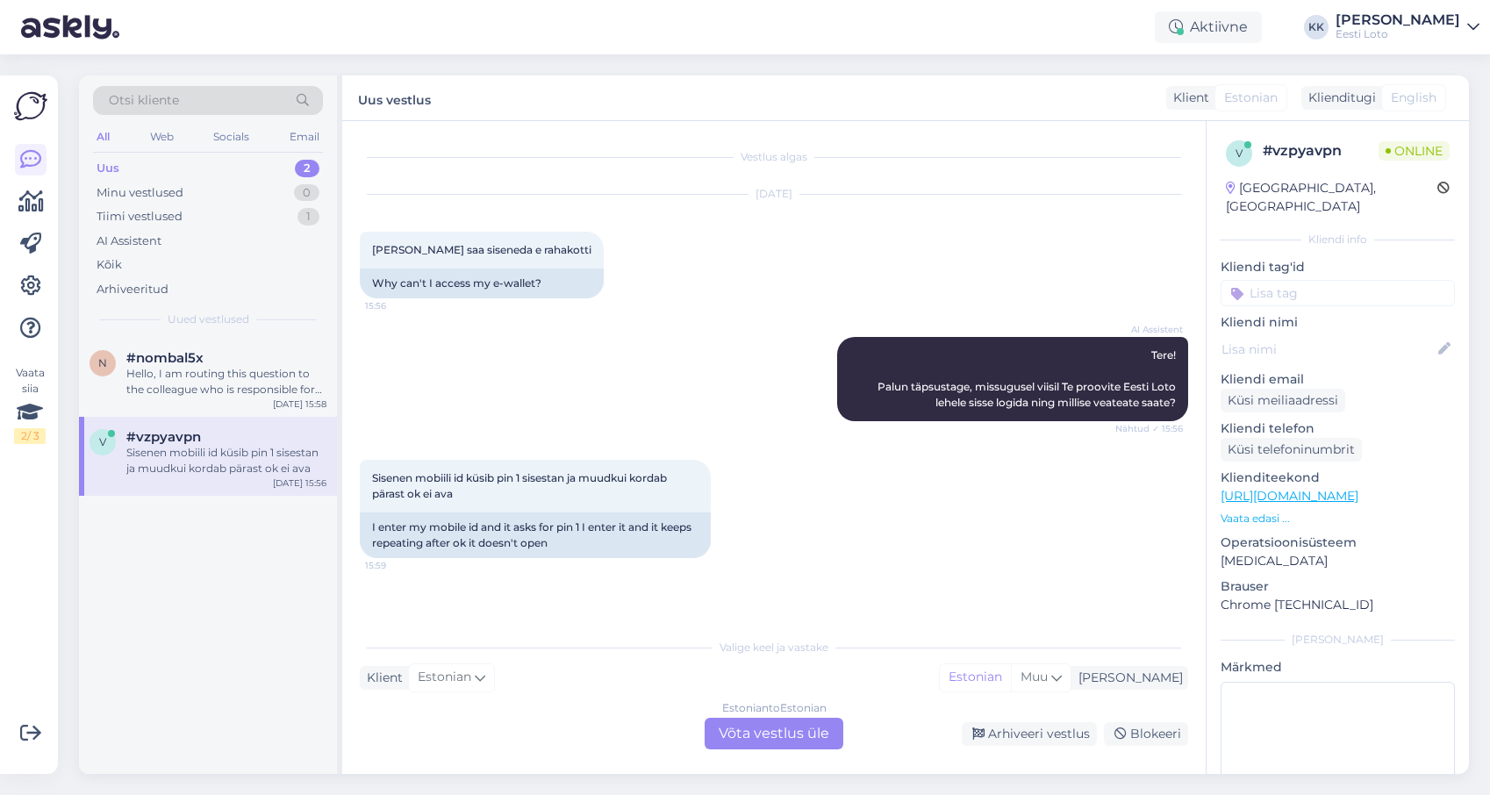
click at [1243, 511] on p "Vaata edasi ..." at bounding box center [1338, 519] width 234 height 16
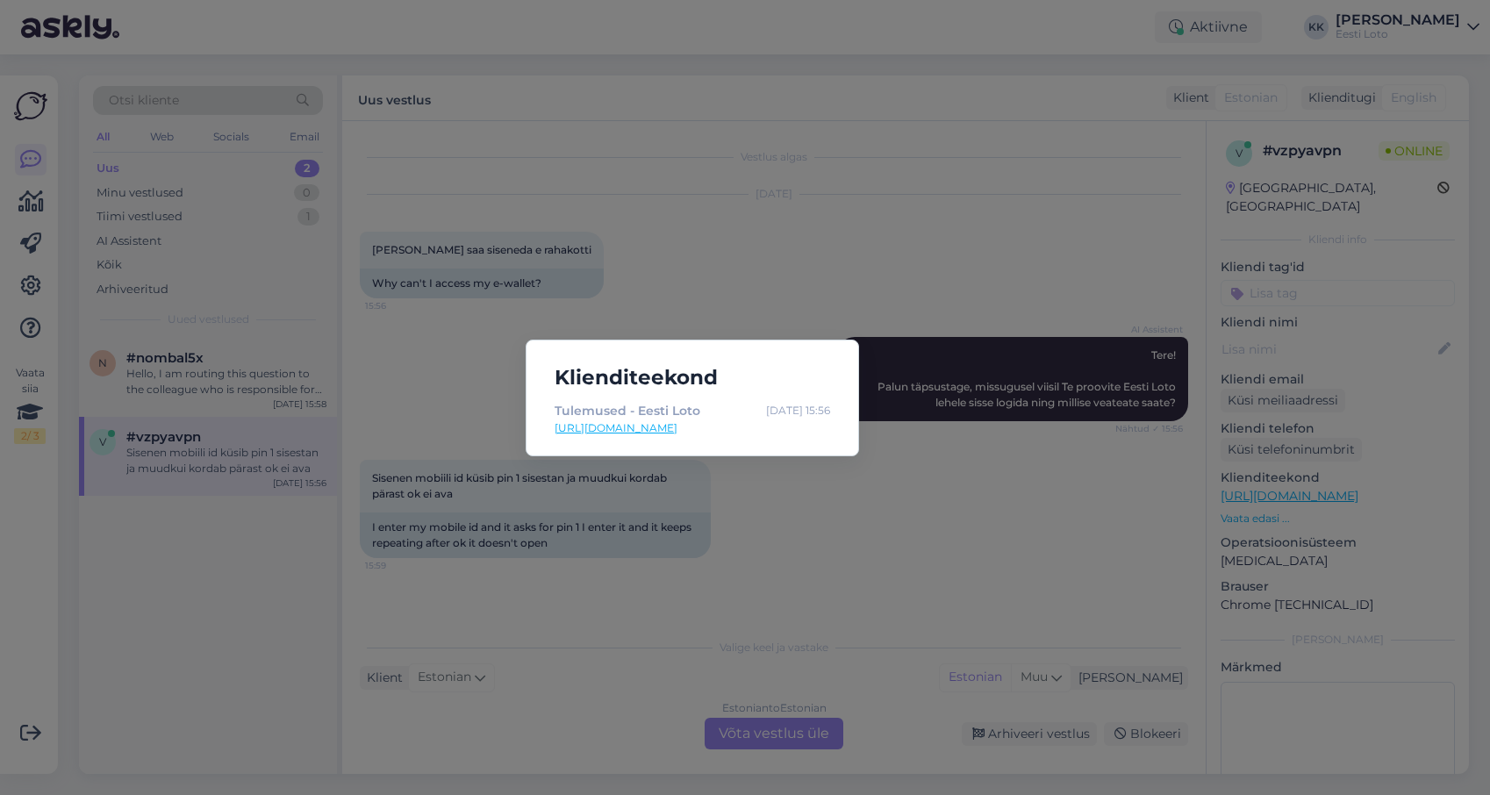
click at [997, 244] on div "Klienditeekond Tulemused - Eesti Loto [DATE] 15:56 [URL][DOMAIN_NAME]" at bounding box center [745, 397] width 1490 height 795
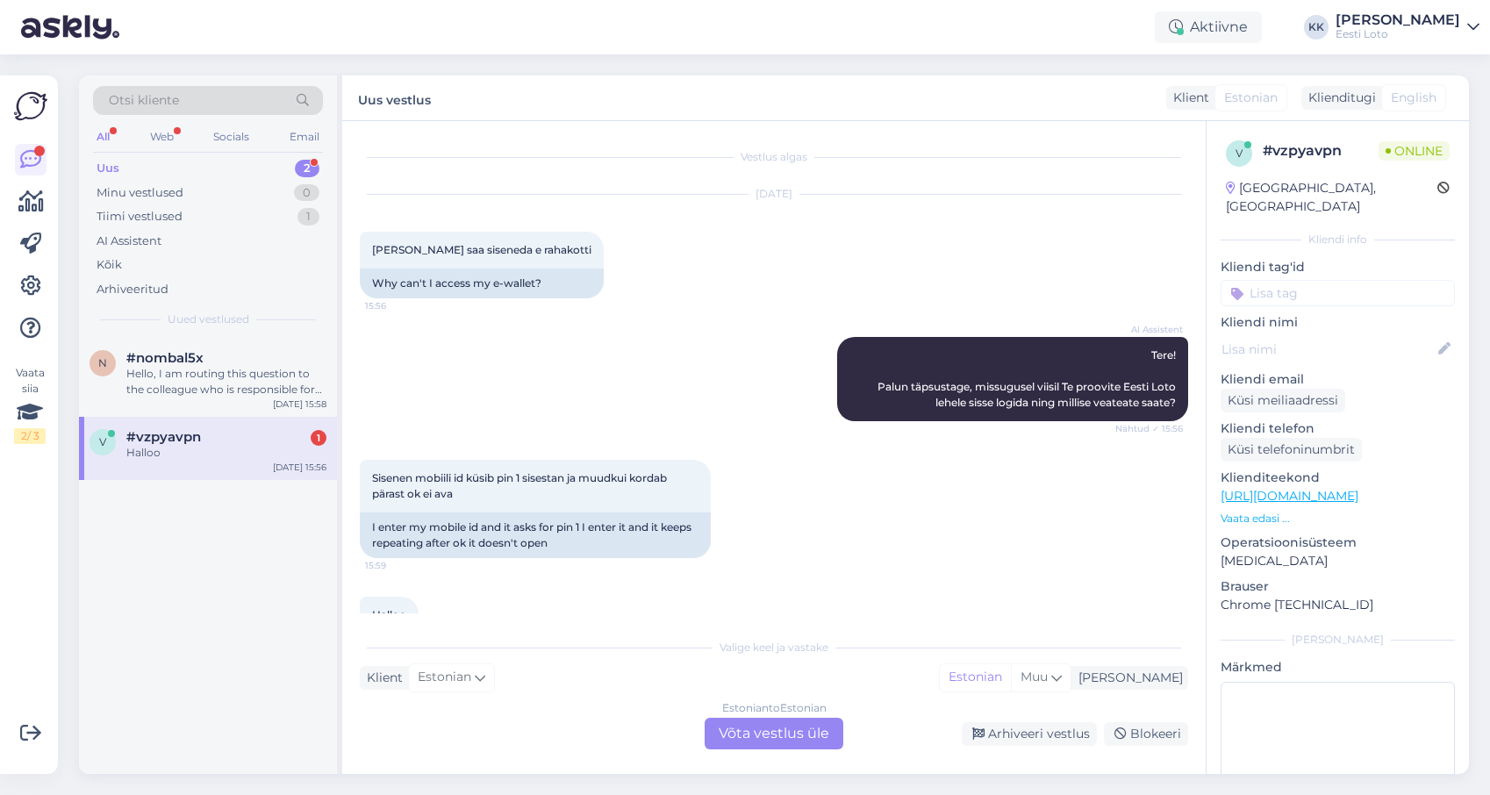
scroll to position [69, 0]
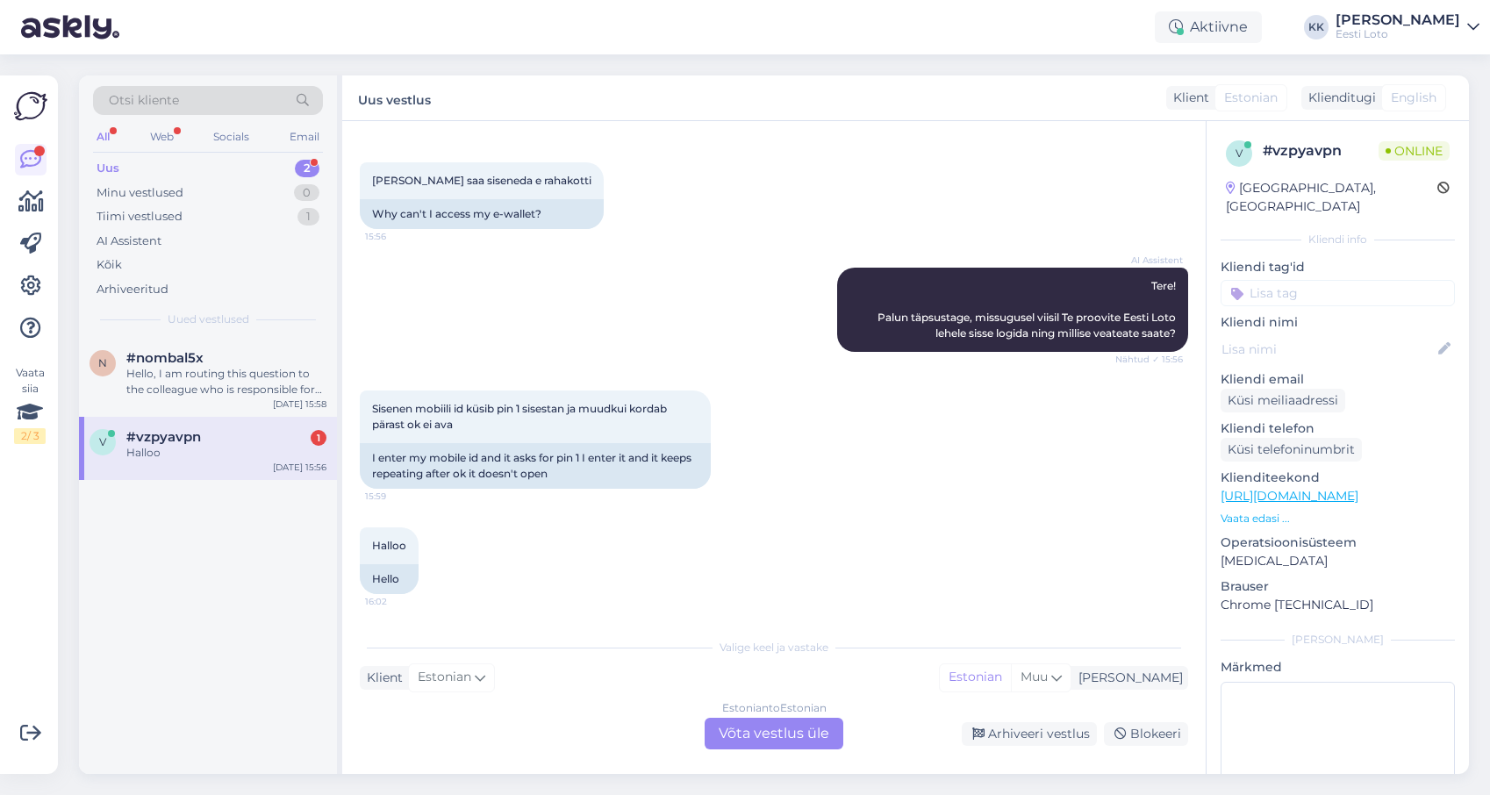
click at [191, 165] on div "Uus 2" at bounding box center [208, 168] width 230 height 25
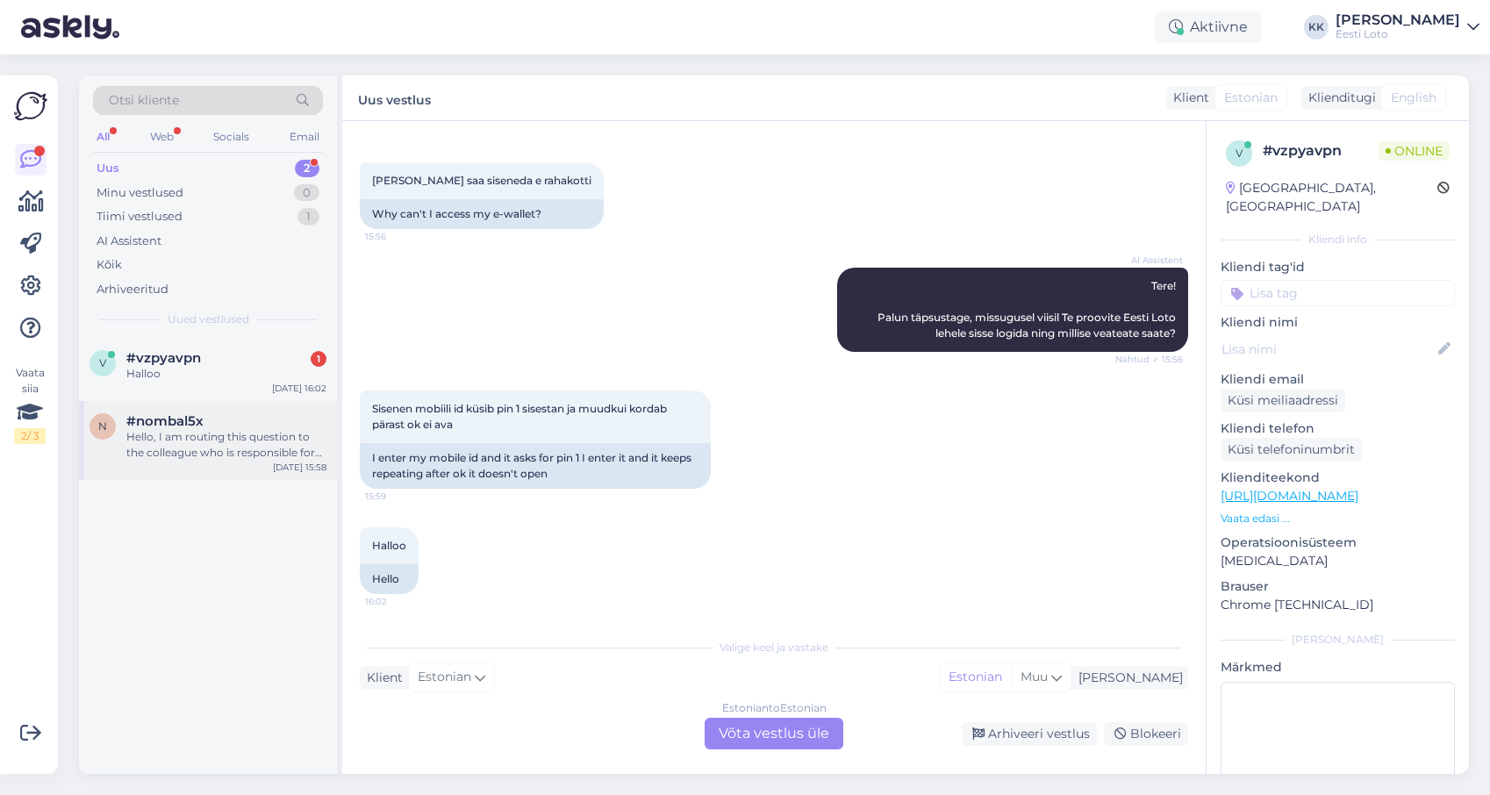
click at [198, 431] on div "Hello, I am routing this question to the colleague who is responsible for this …" at bounding box center [226, 445] width 200 height 32
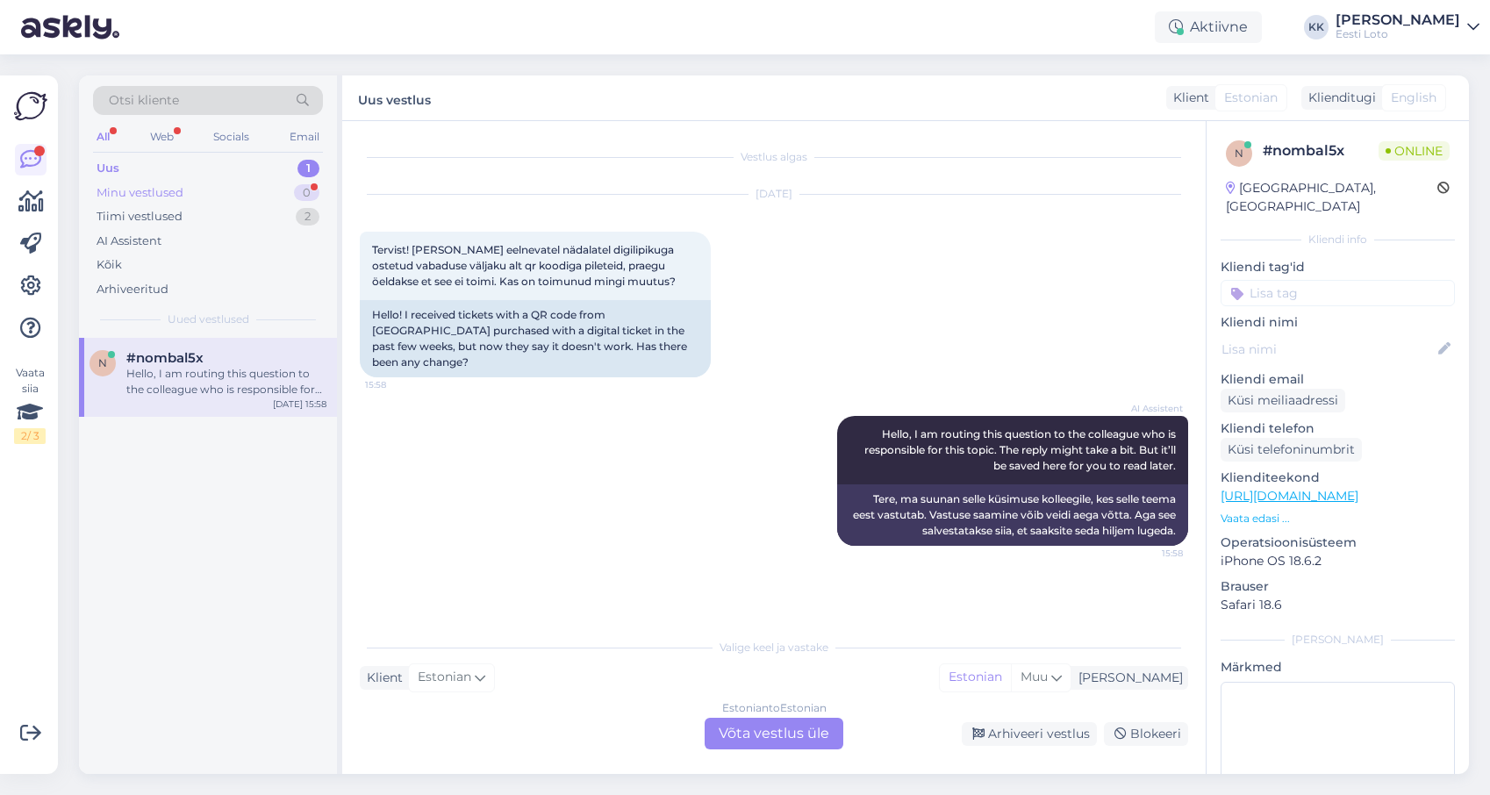
click at [154, 192] on div "Minu vestlused" at bounding box center [140, 193] width 87 height 18
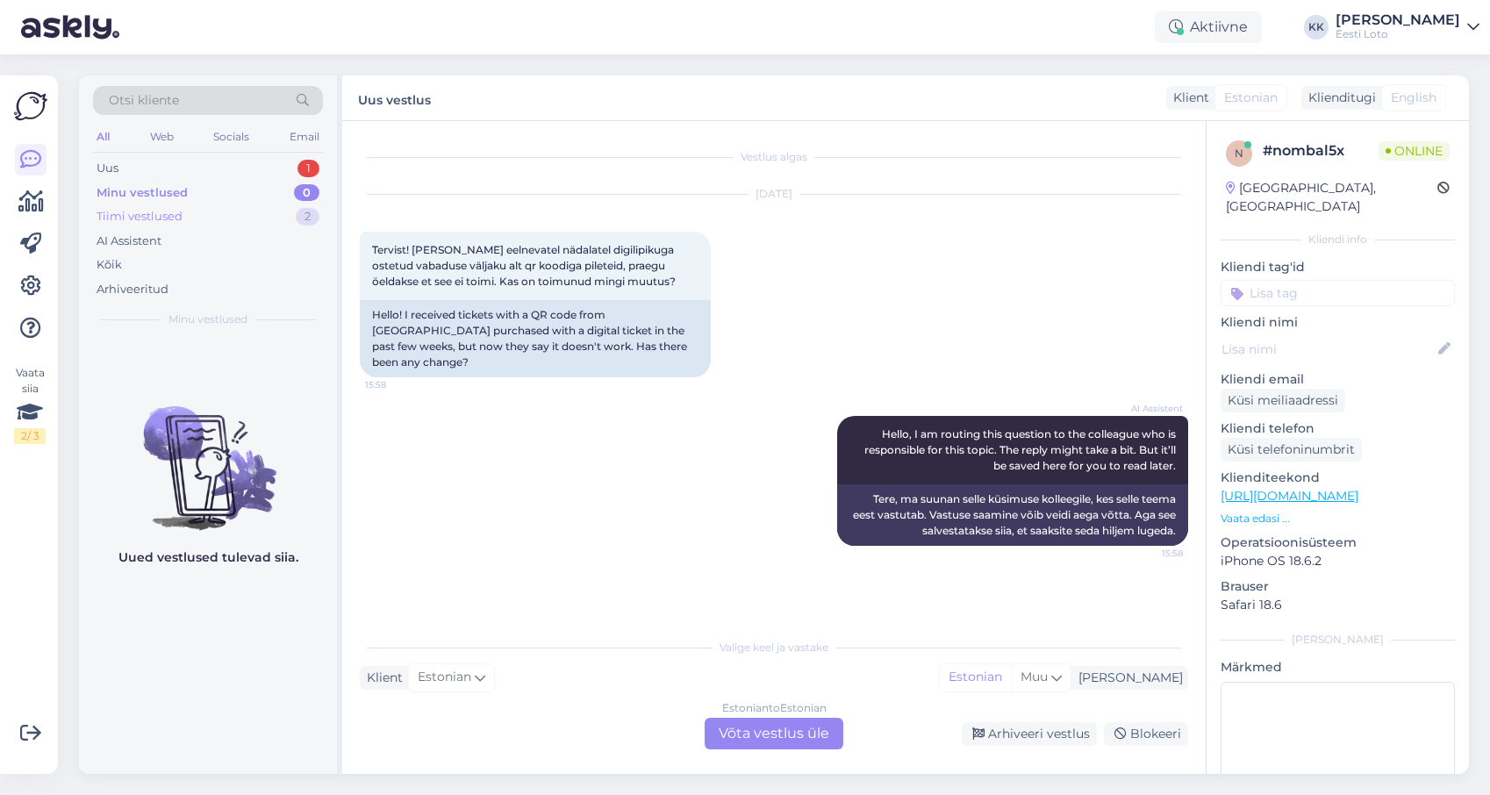
click at [191, 222] on div "Tiimi vestlused 2" at bounding box center [208, 217] width 230 height 25
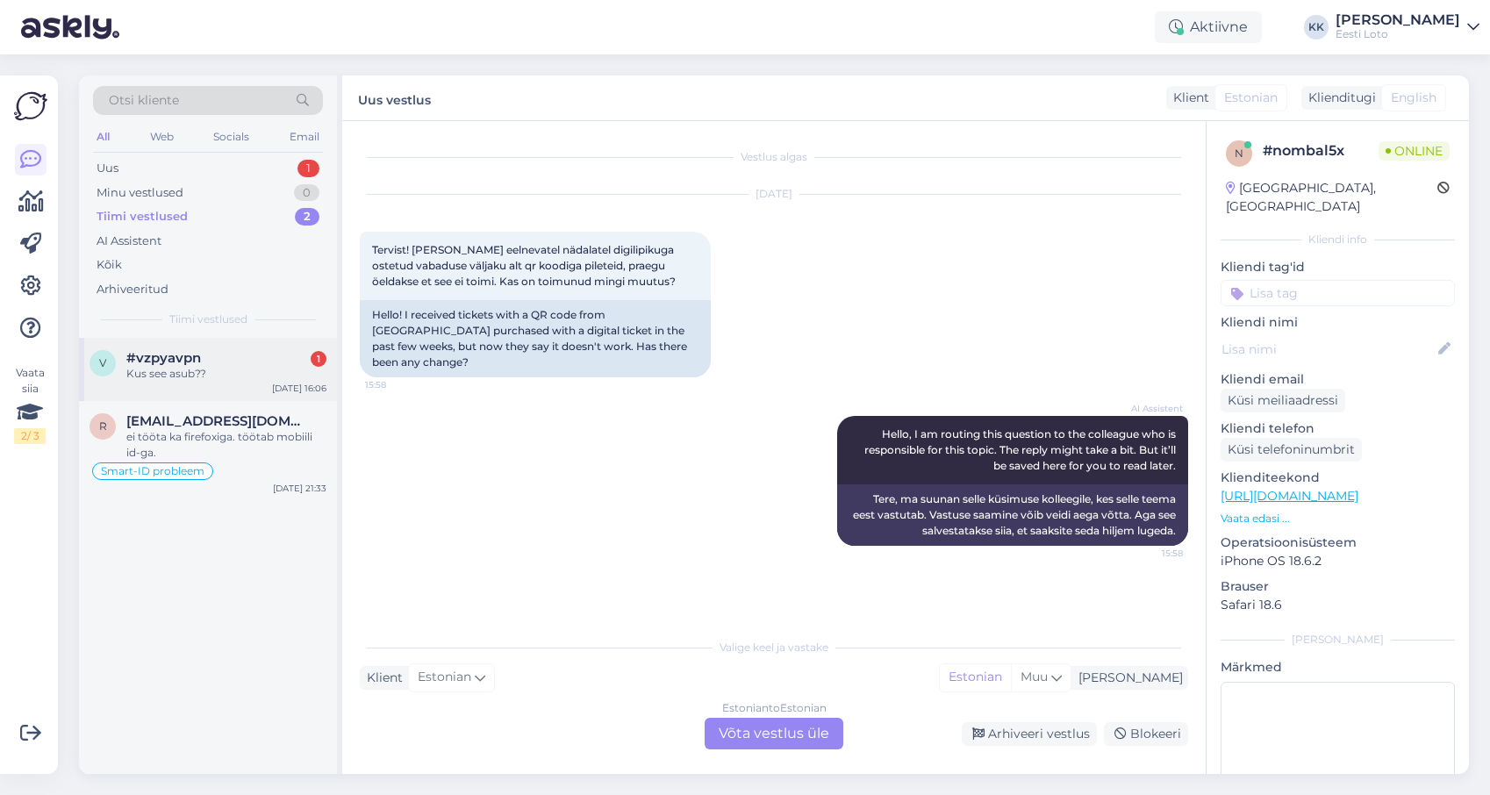
click at [194, 377] on div "Kus see asub??" at bounding box center [226, 374] width 200 height 16
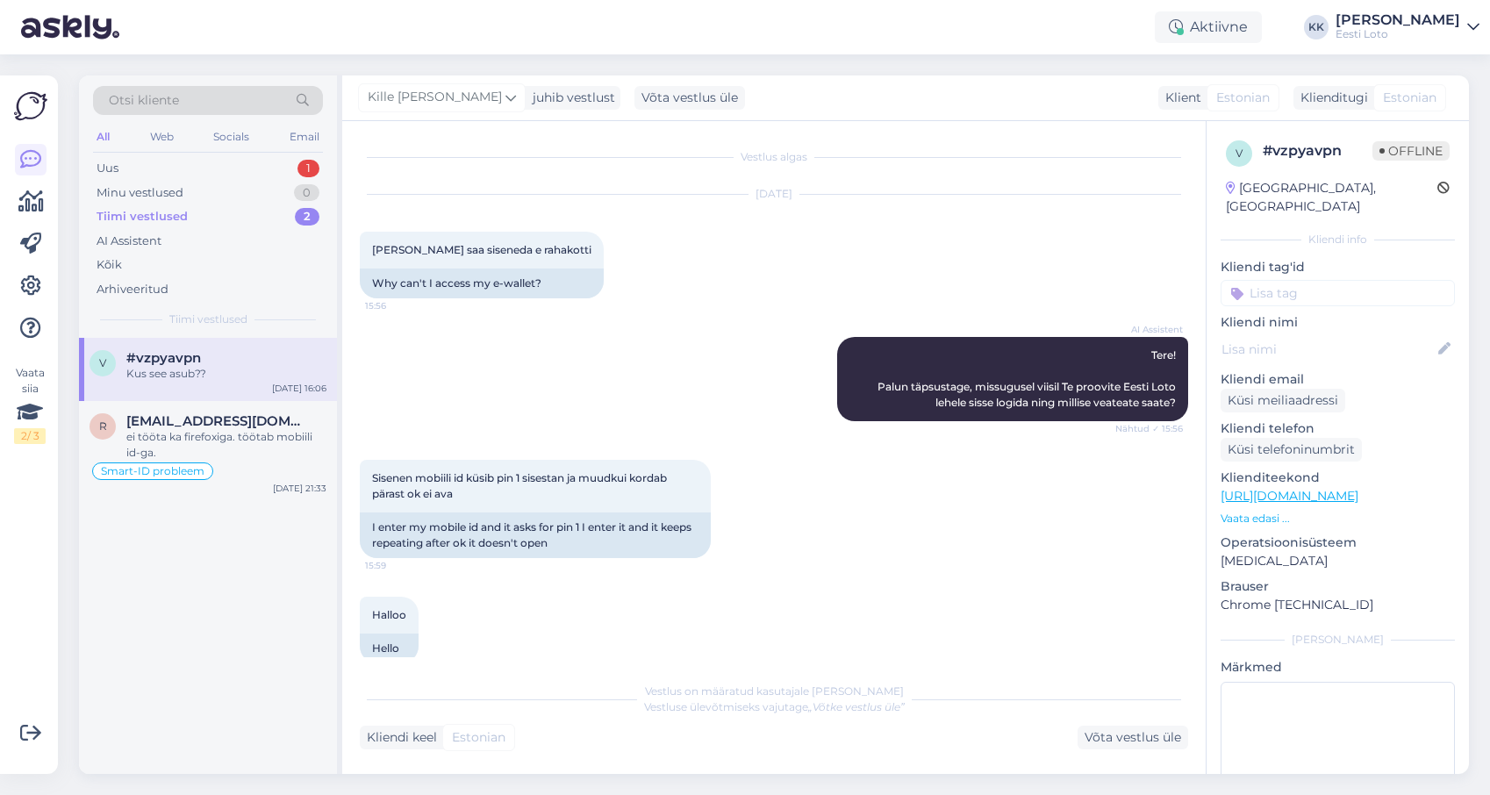
scroll to position [224, 0]
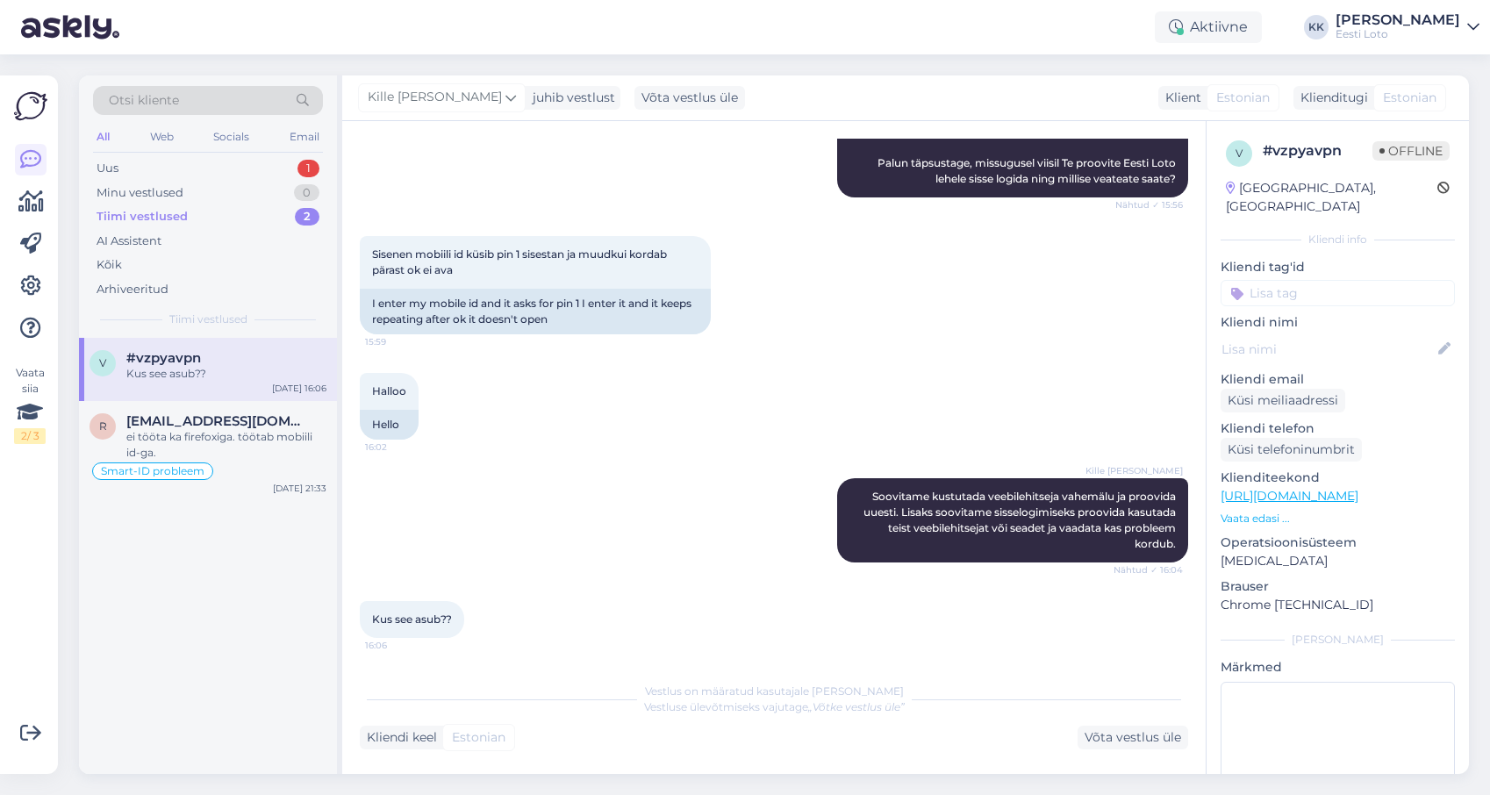
click at [243, 154] on div "Otsi kliente All Web Socials Email Uus 1 Minu vestlused 0 Tiimi vestlused 2 AI …" at bounding box center [208, 206] width 258 height 262
click at [243, 162] on div "Uus 1" at bounding box center [208, 168] width 230 height 25
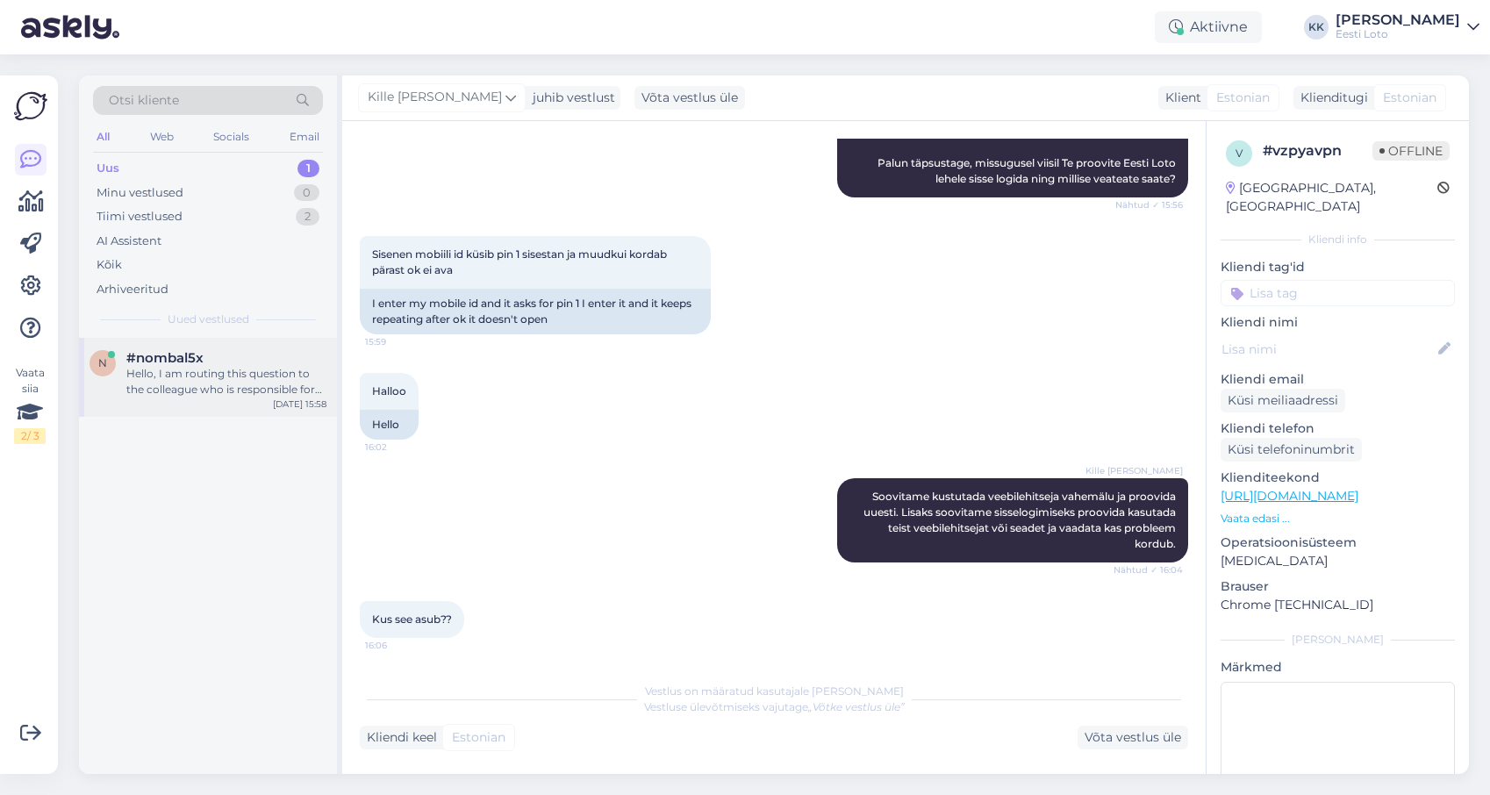
click at [227, 383] on div "Hello, I am routing this question to the colleague who is responsible for this …" at bounding box center [226, 382] width 200 height 32
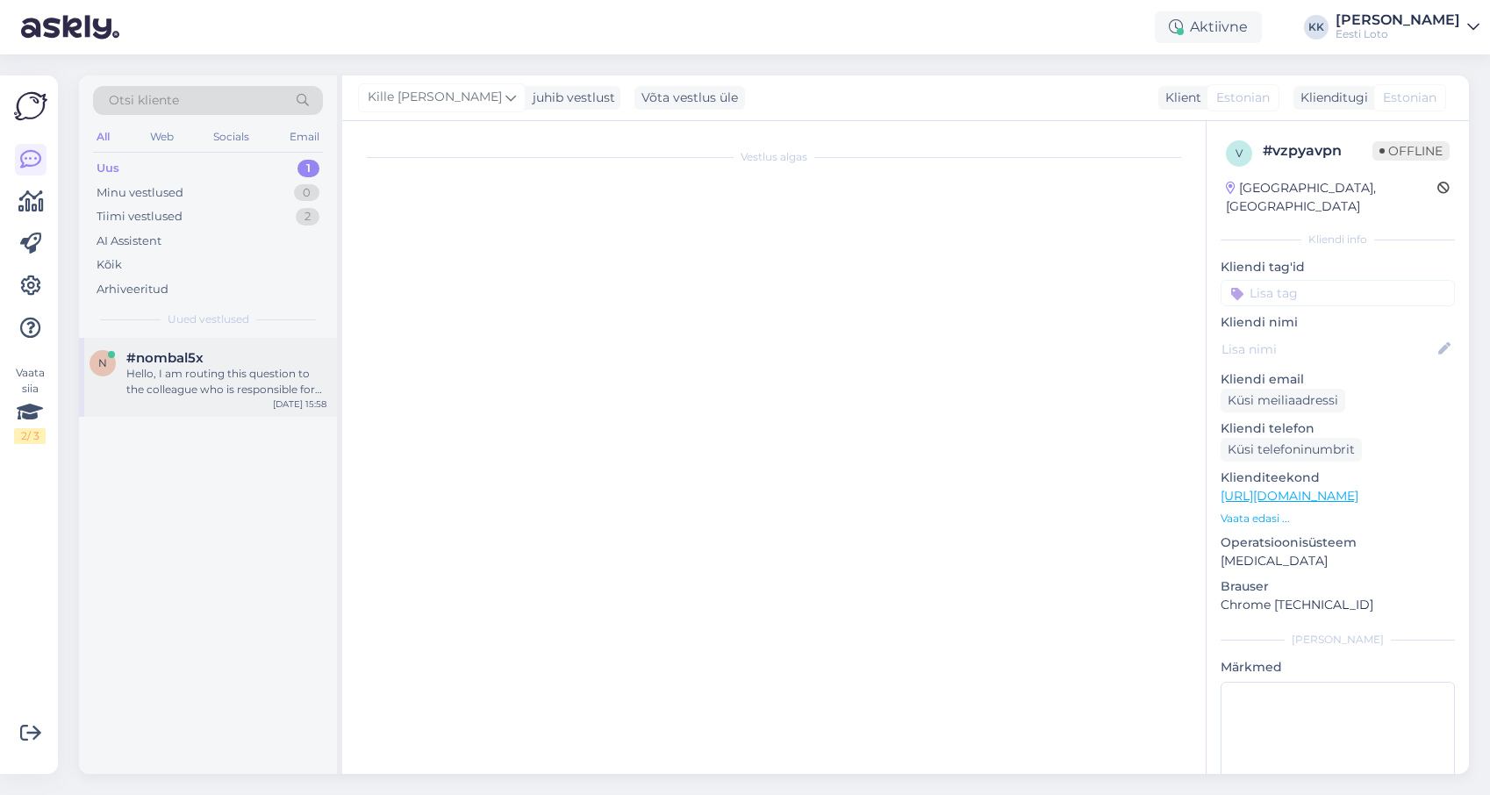
scroll to position [0, 0]
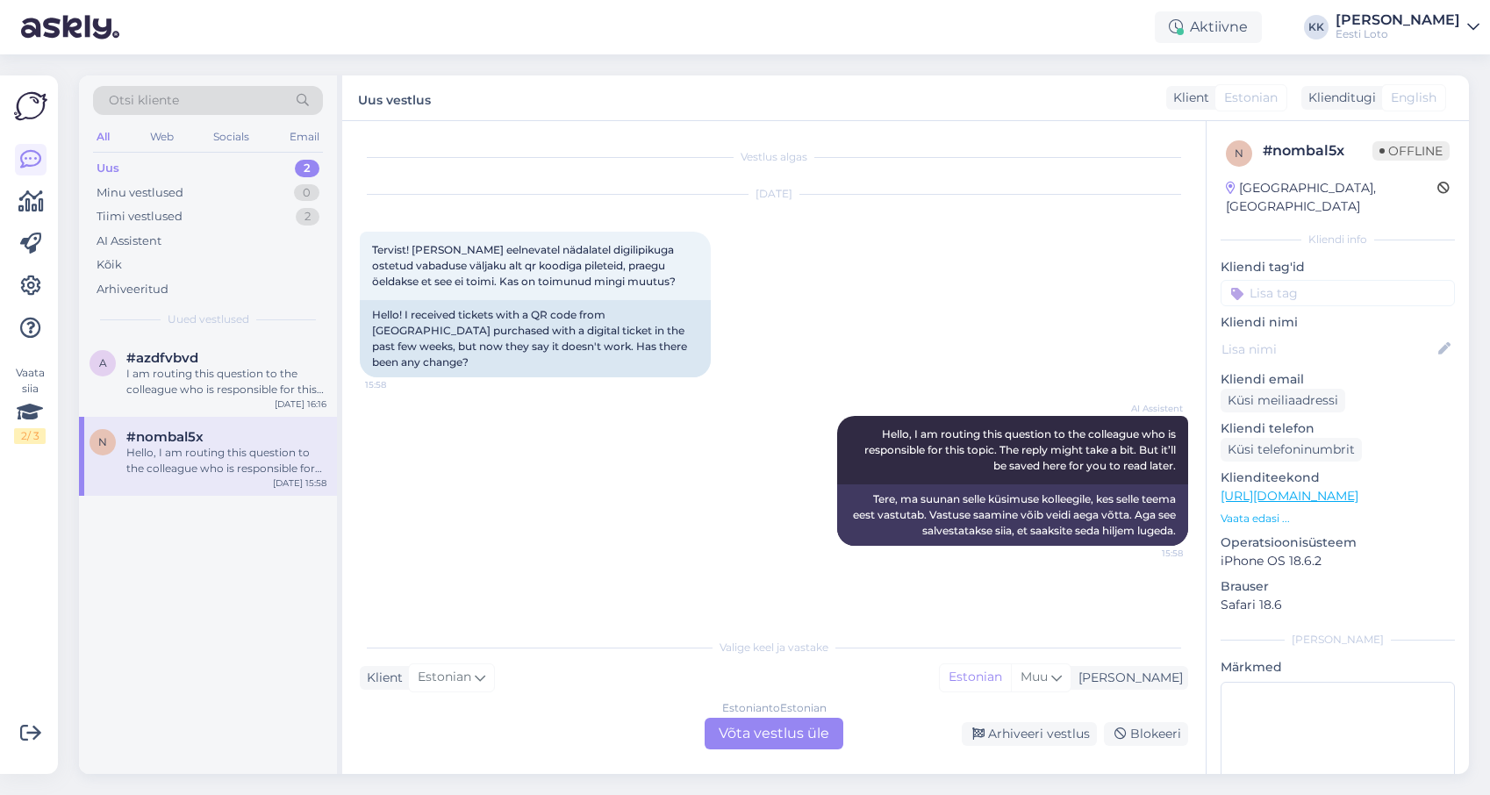
click at [820, 731] on div "Estonian to Estonian Võta vestlus üle" at bounding box center [774, 734] width 139 height 32
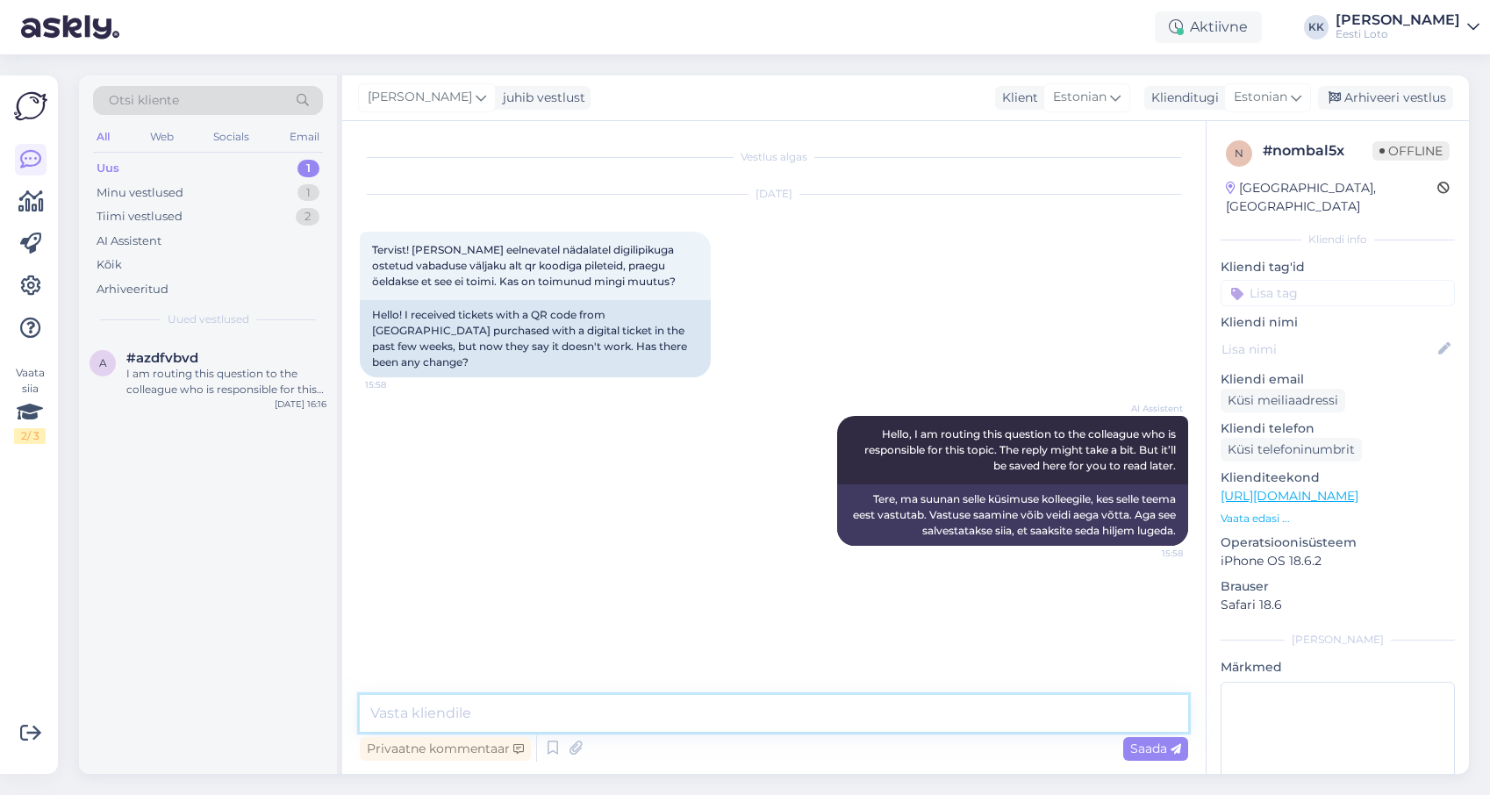
click at [794, 719] on textarea at bounding box center [774, 713] width 829 height 37
click at [776, 712] on textarea "Tere. Muudatusi tehtud ei ole. Kindlasti peate saama osta digilipiku alusel pil…" at bounding box center [774, 713] width 829 height 37
click at [808, 710] on textarea "Tere. Muudatusi tehtud ei ole. Kindlasti peate saama digilipiku alusel pileti." at bounding box center [774, 713] width 829 height 37
click at [853, 710] on textarea "Tere. Muudatusi tehtud ei ole. Kindlasti peate saama digilipiku alusel pileti." at bounding box center [774, 713] width 829 height 37
type textarea "Tere. Muudatusi tehtud ei ole. Kindlasti peate saama digilipiku alusel osta pil…"
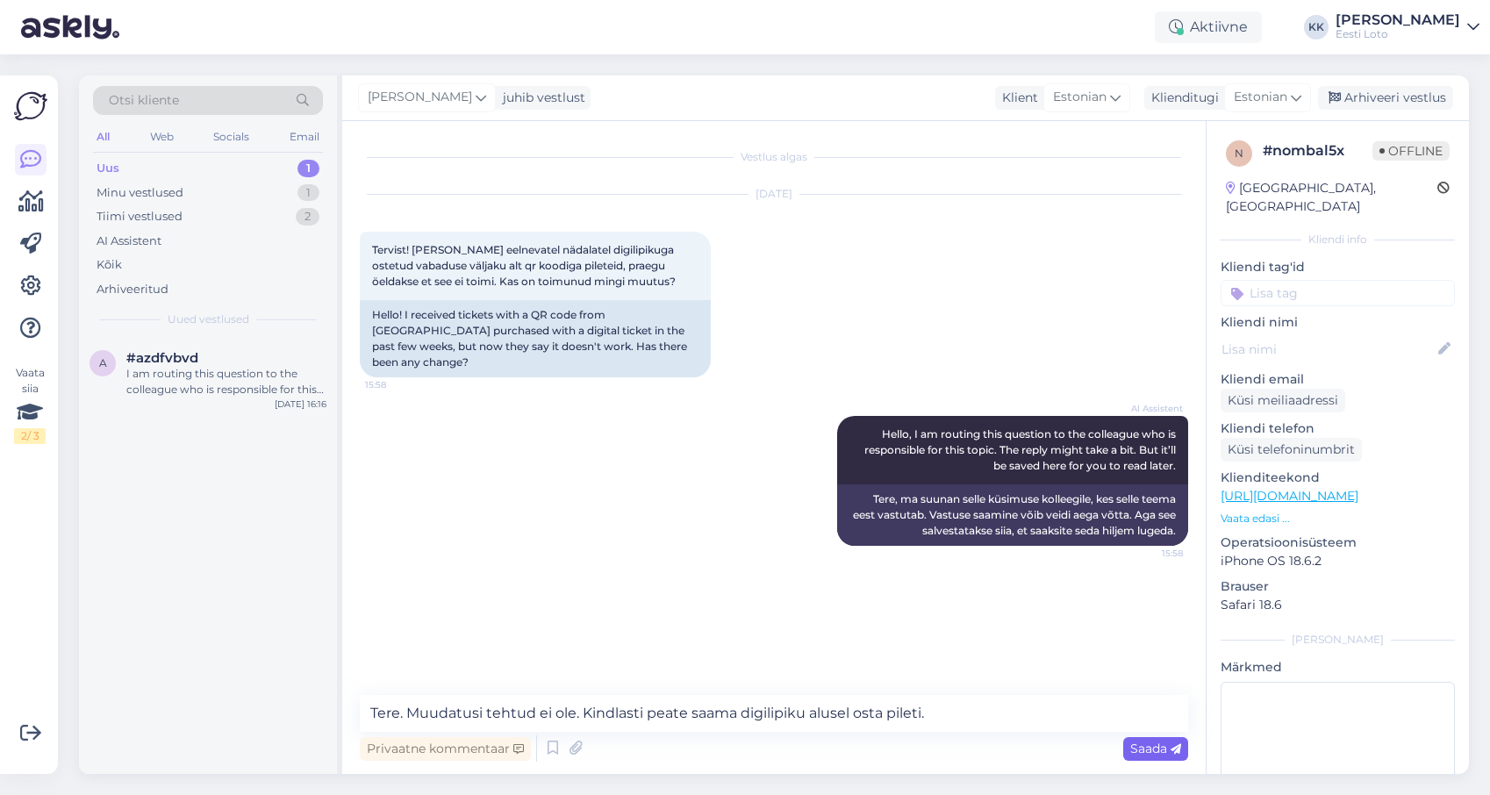
click at [1143, 748] on span "Saada" at bounding box center [1156, 749] width 51 height 16
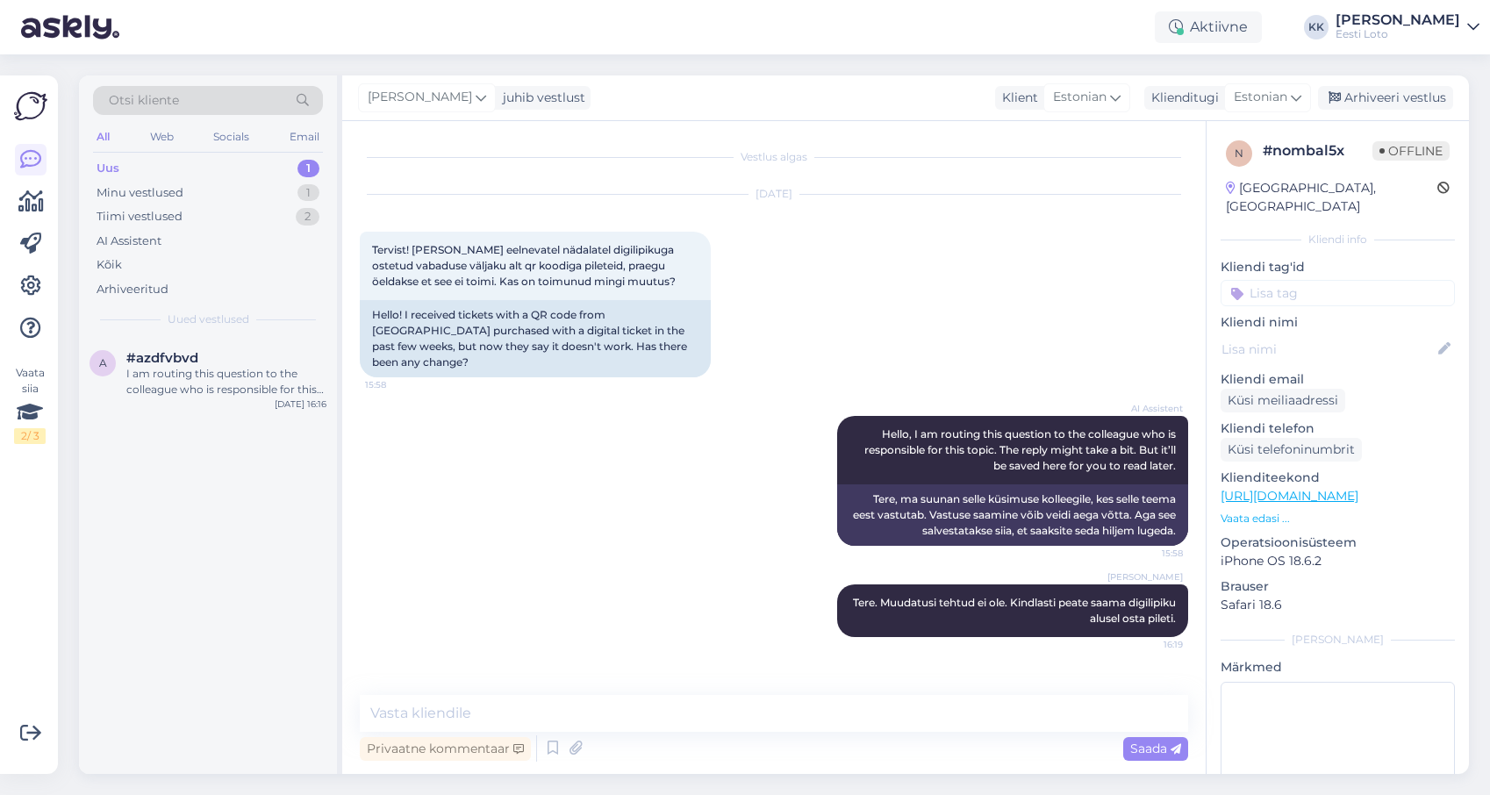
click at [1315, 280] on input at bounding box center [1338, 293] width 234 height 26
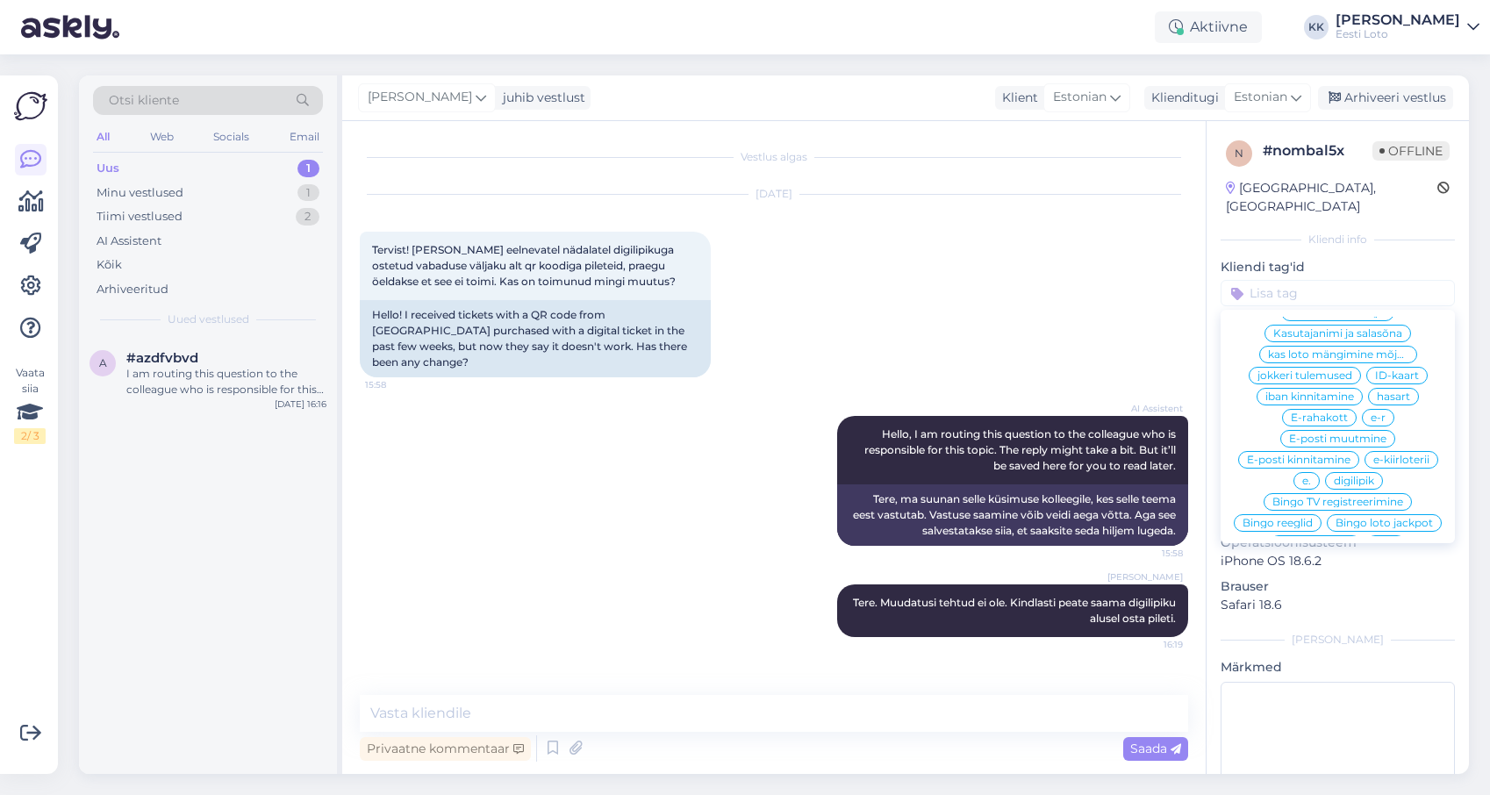
scroll to position [635, 0]
click at [1355, 460] on span "digilipik" at bounding box center [1354, 465] width 40 height 11
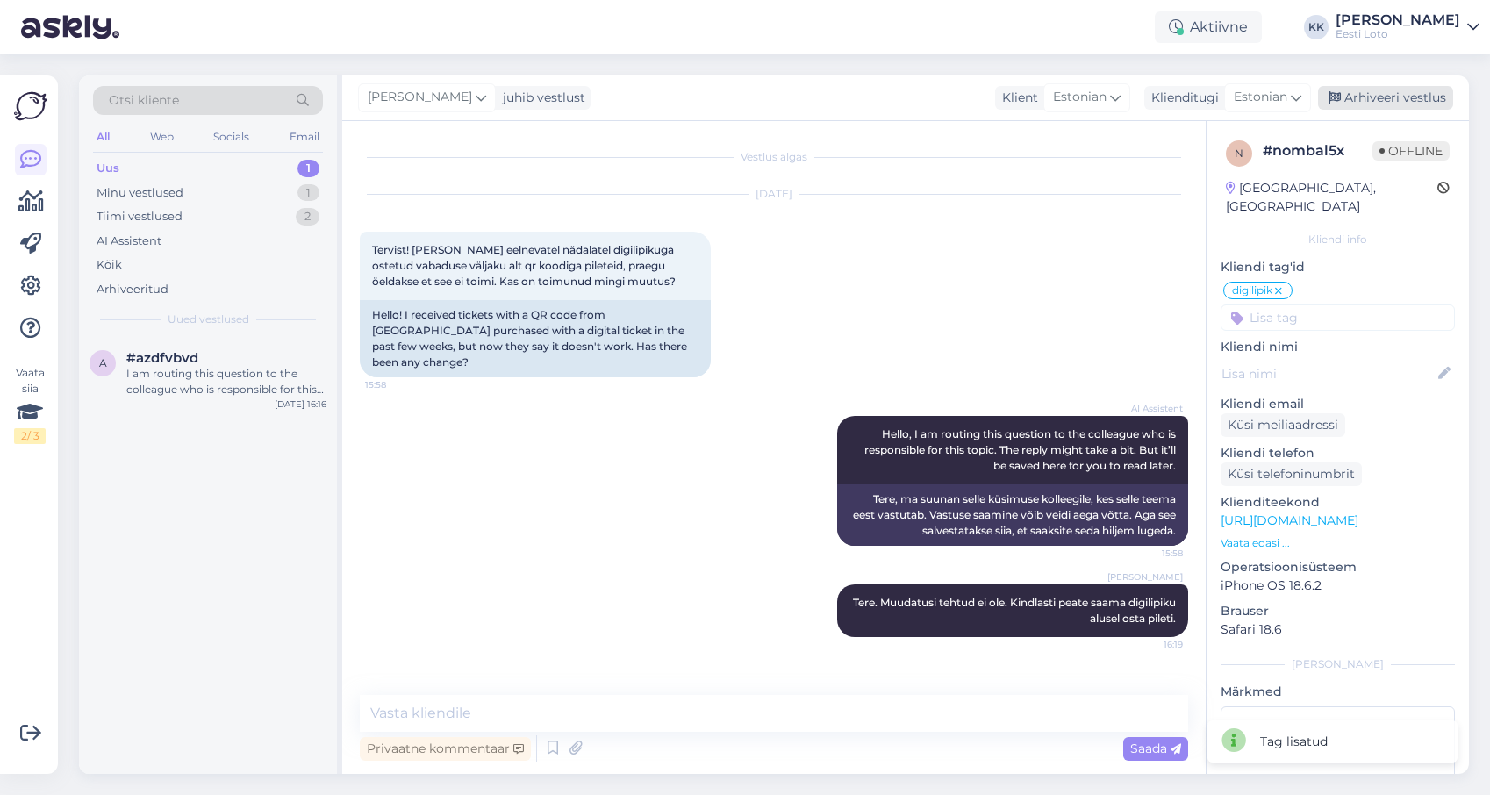
click at [1355, 97] on div "Arhiveeri vestlus" at bounding box center [1385, 98] width 135 height 24
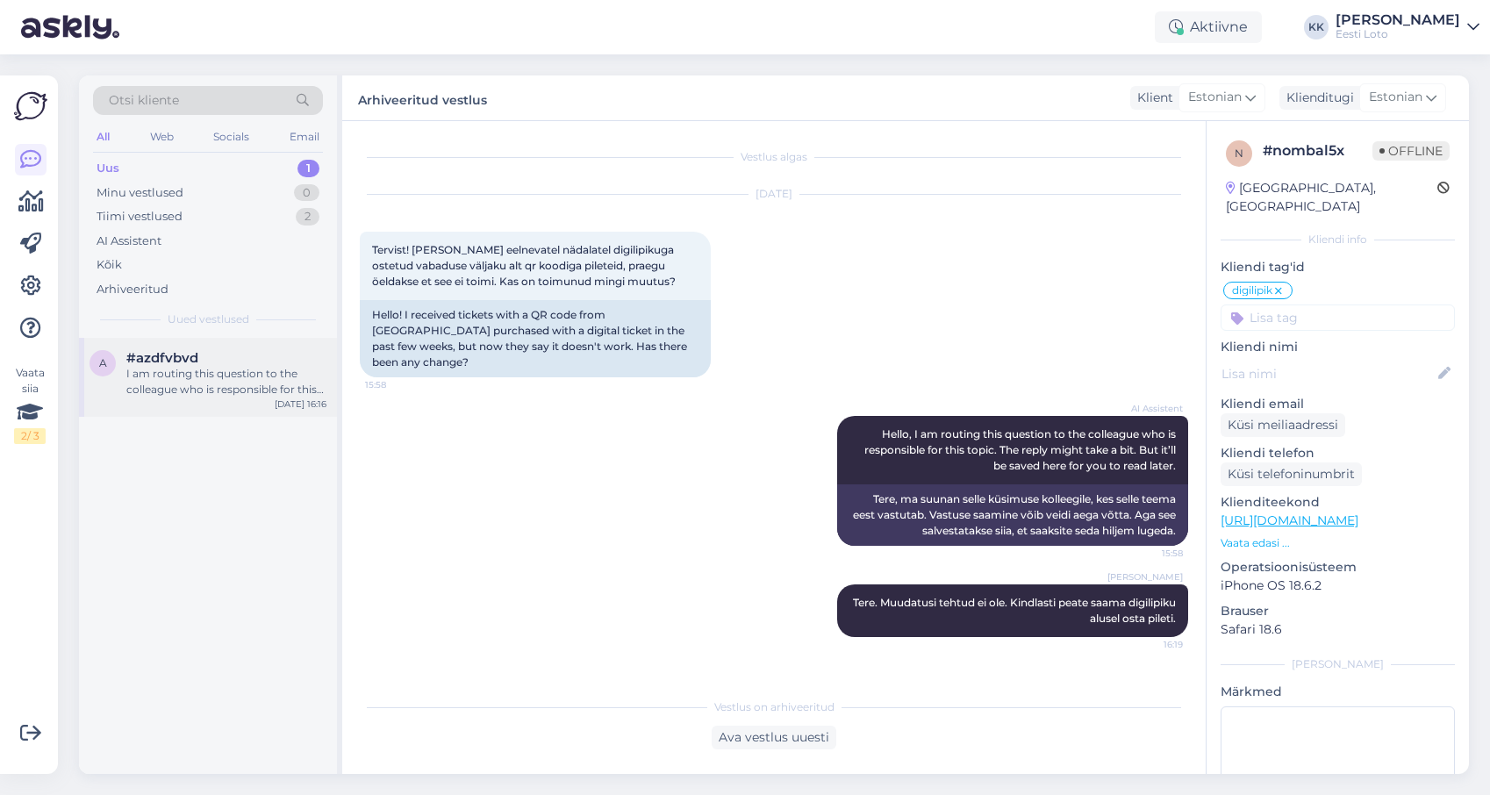
click at [207, 377] on div "I am routing this question to the colleague who is responsible for this topic. …" at bounding box center [226, 382] width 200 height 32
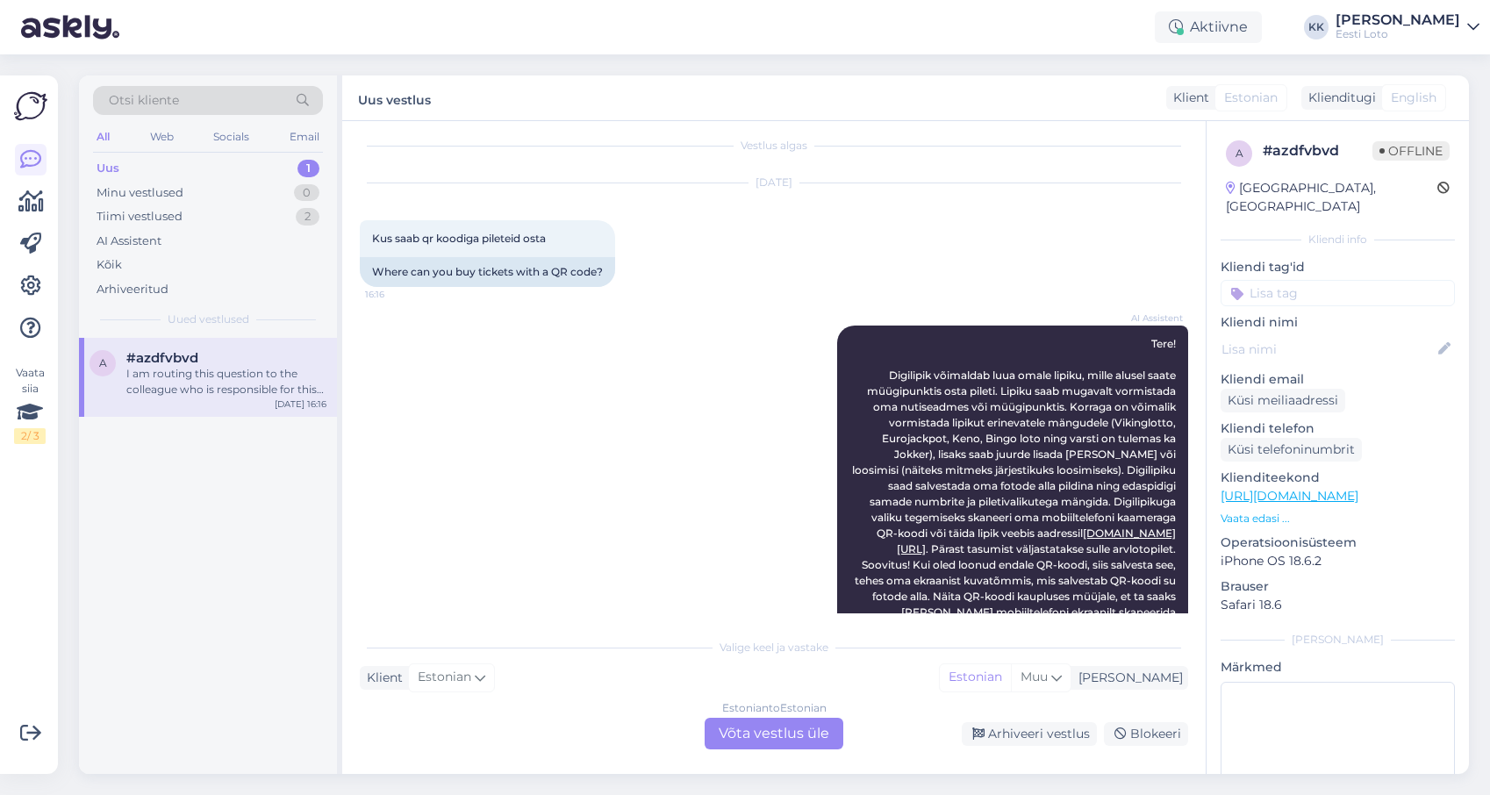
scroll to position [0, 0]
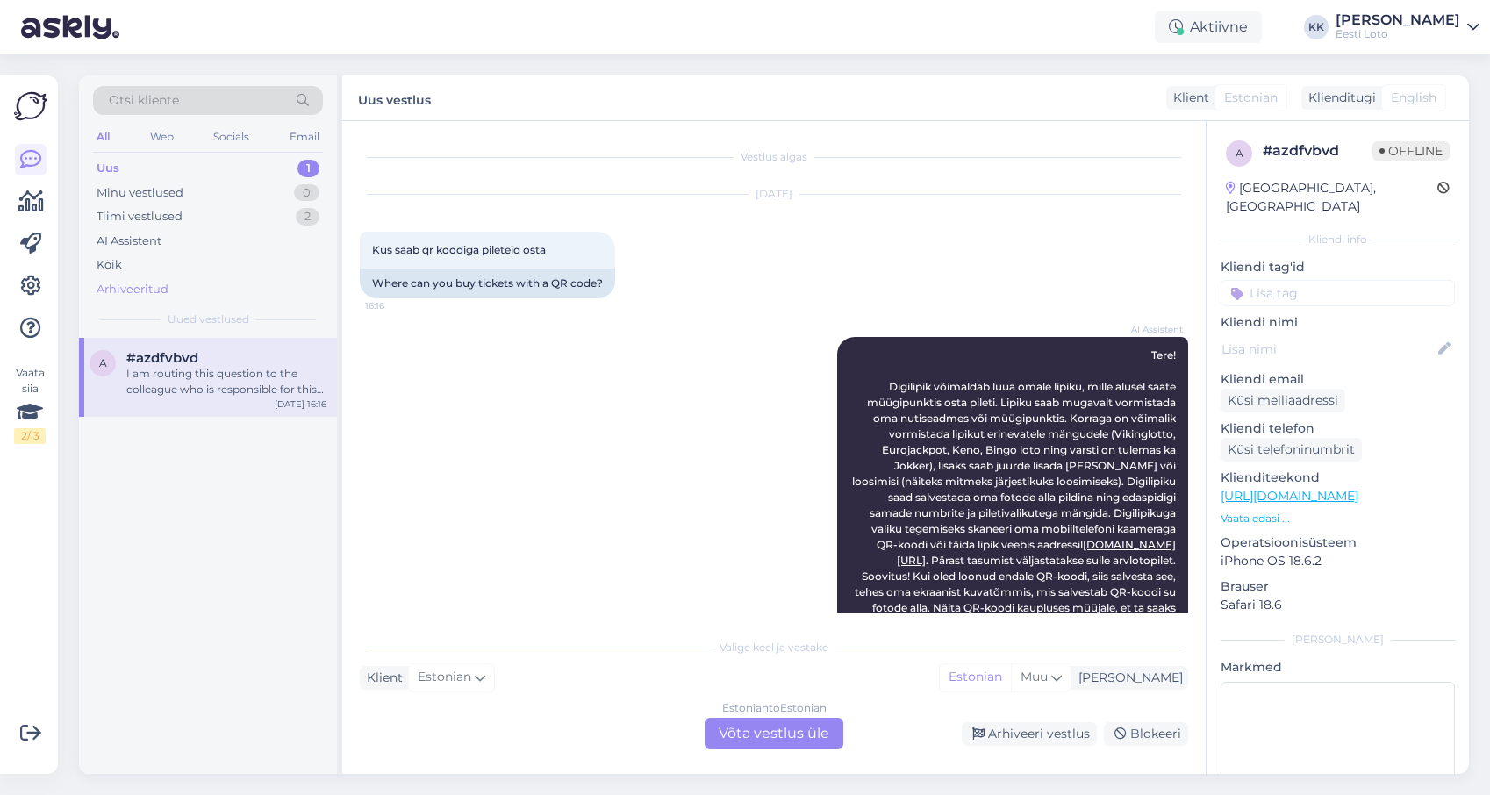
click at [203, 286] on div "Arhiveeritud" at bounding box center [208, 289] width 230 height 25
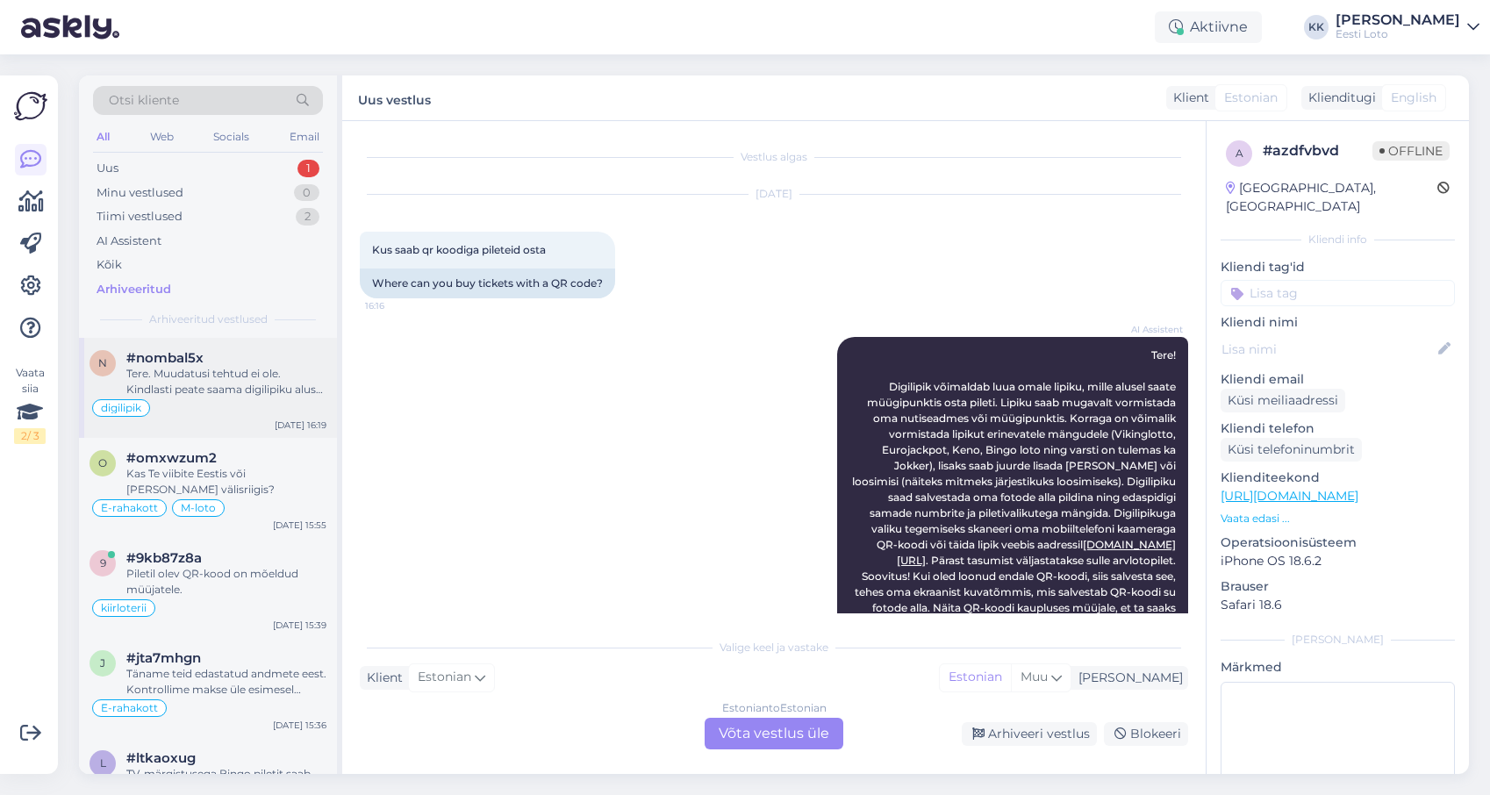
click at [253, 382] on div "Tere. Muudatusi tehtud ei ole. Kindlasti peate saama digilipiku alusel osta pil…" at bounding box center [226, 382] width 200 height 32
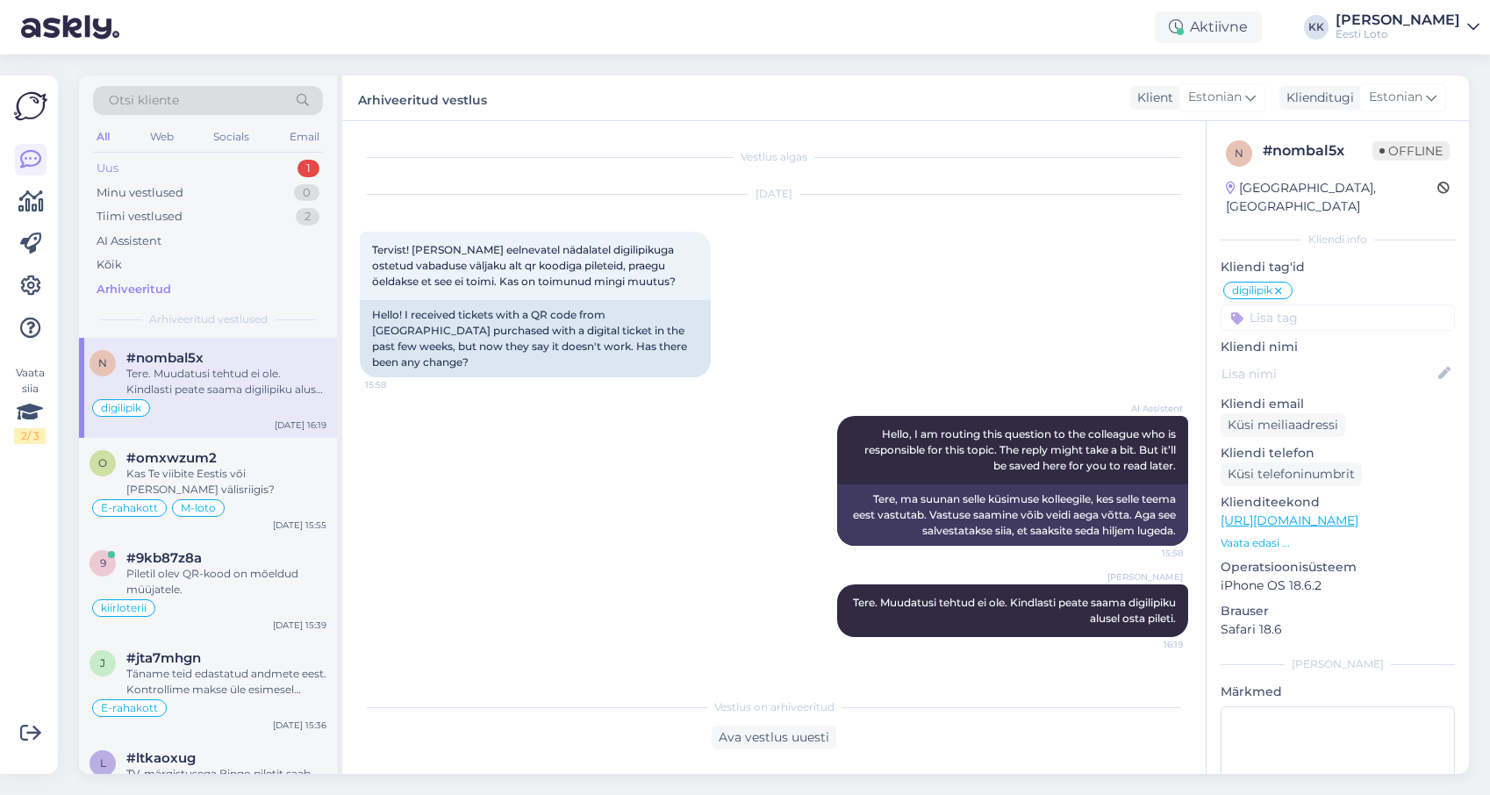
click at [199, 175] on div "Uus 1" at bounding box center [208, 168] width 230 height 25
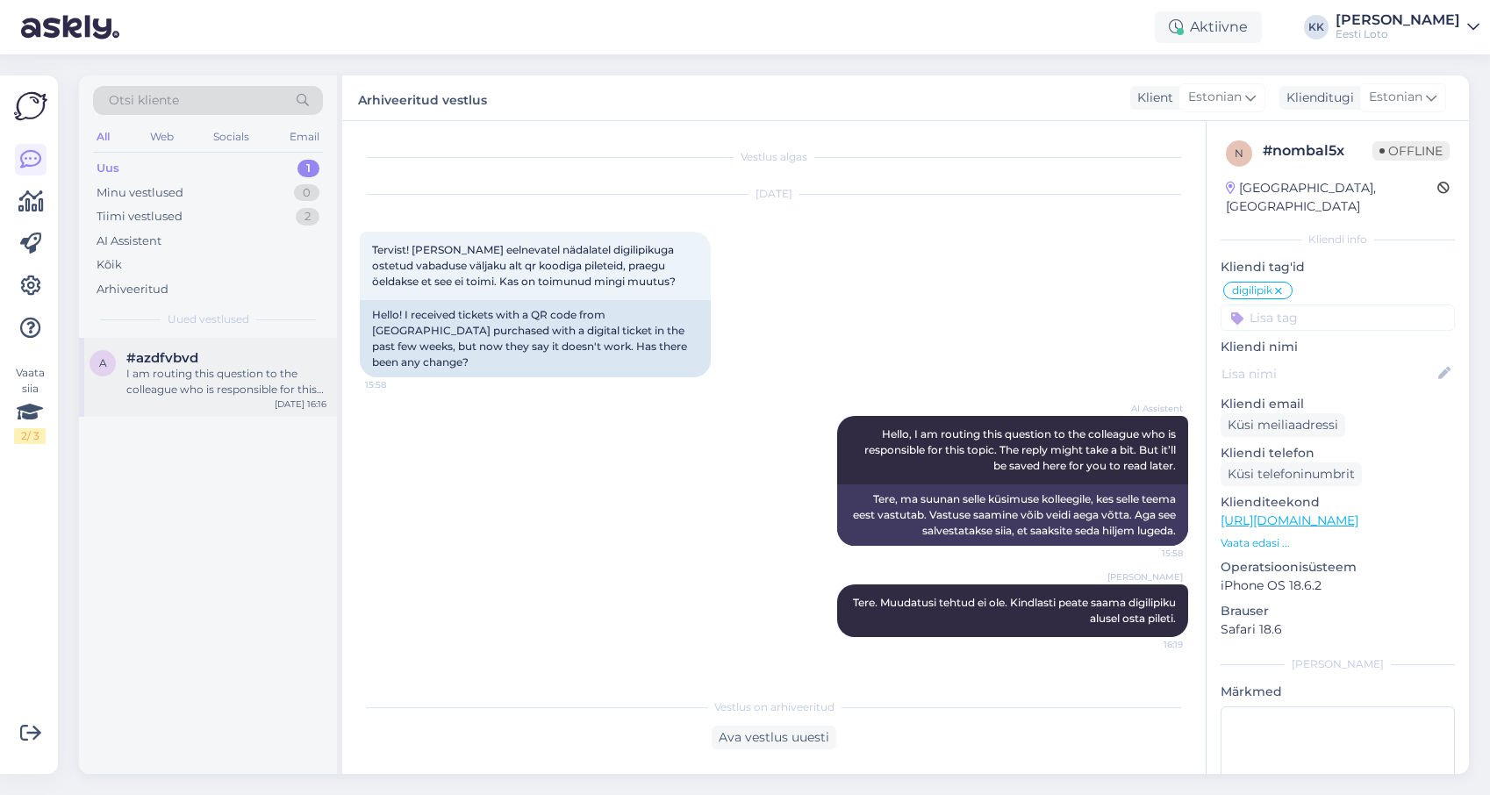
click at [176, 370] on div "I am routing this question to the colleague who is responsible for this topic. …" at bounding box center [226, 382] width 200 height 32
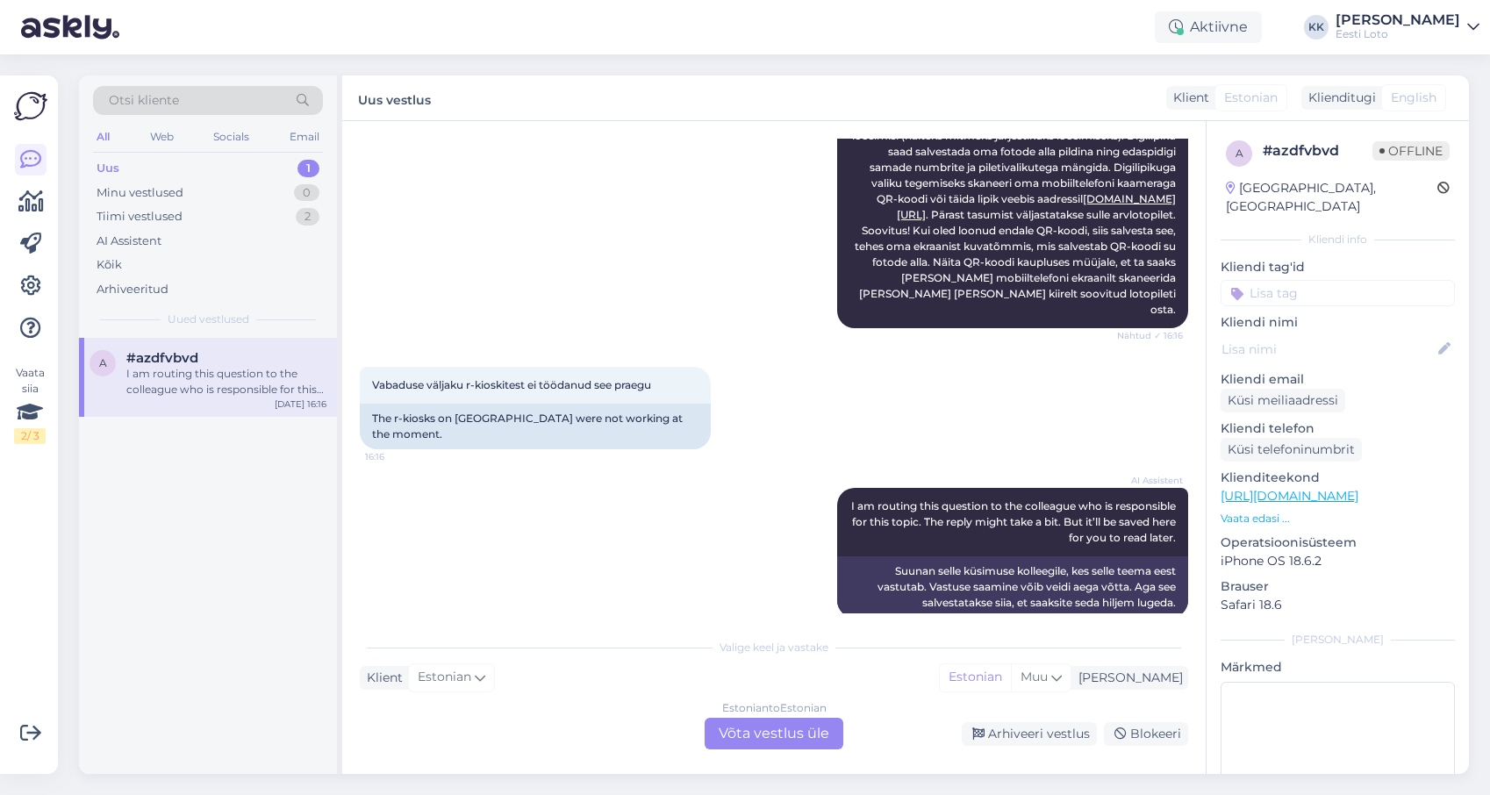
scroll to position [354, 0]
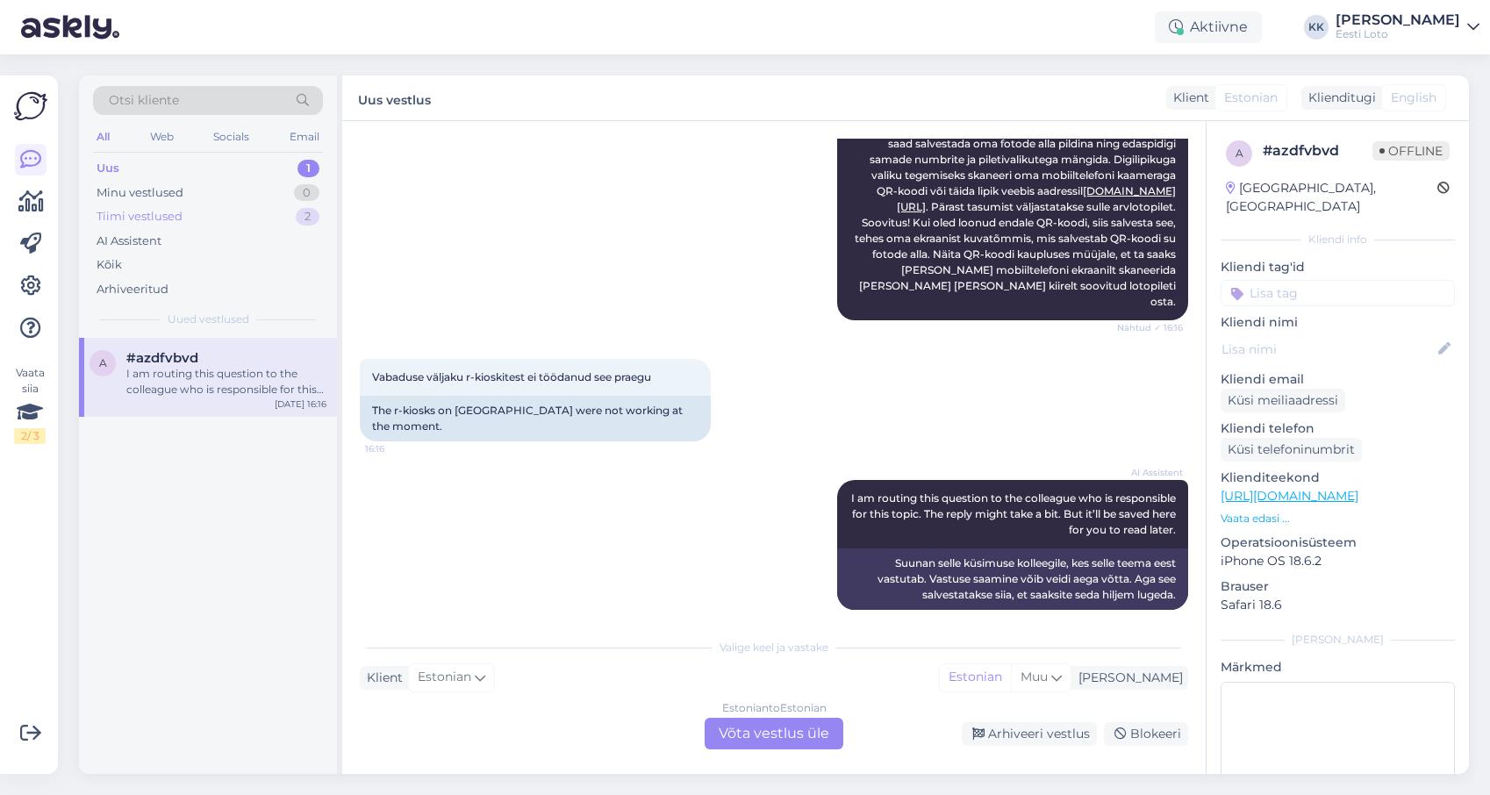
click at [201, 219] on div "Tiimi vestlused 2" at bounding box center [208, 217] width 230 height 25
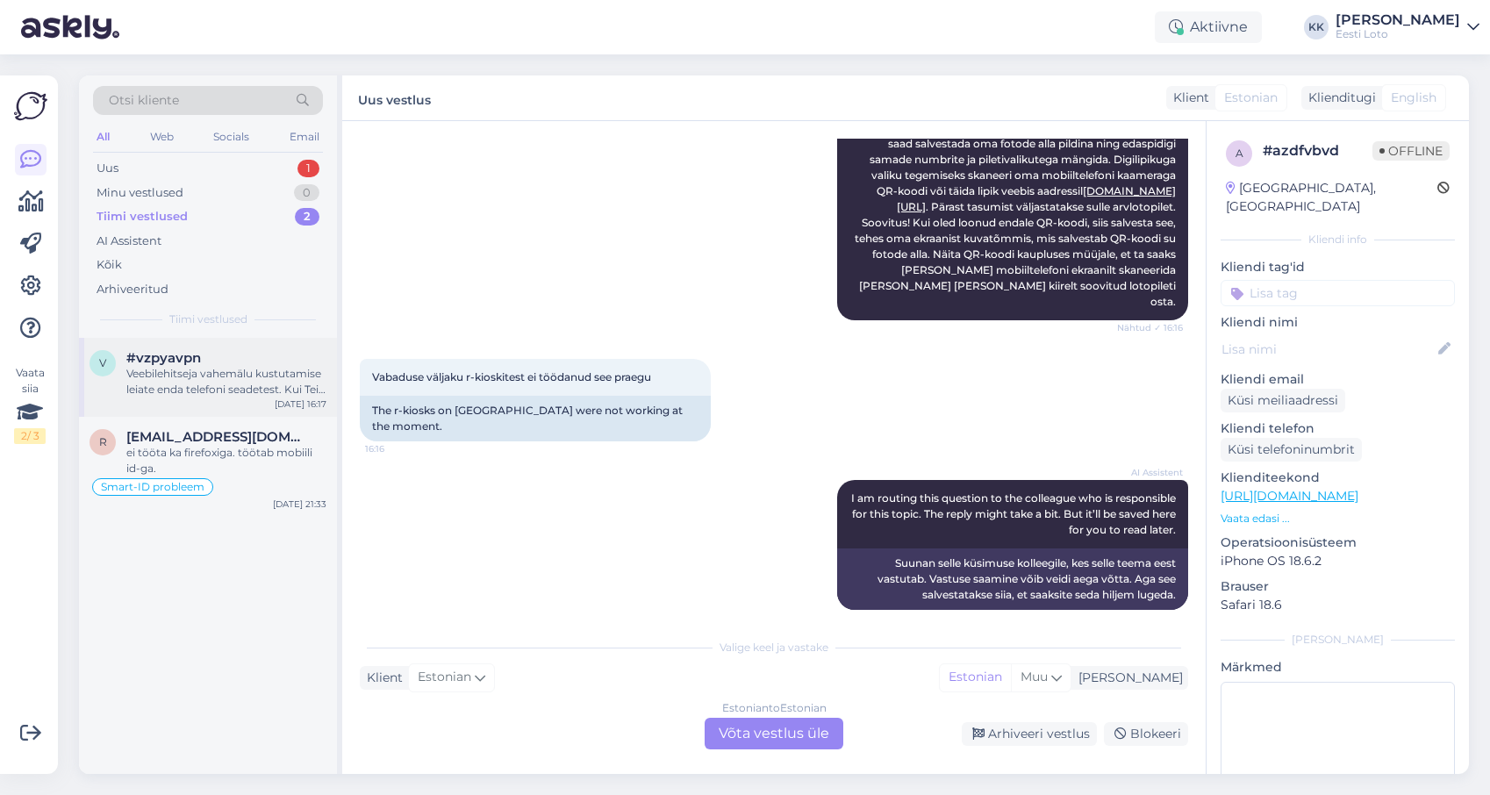
click at [256, 362] on div "#vzpyavpn" at bounding box center [226, 358] width 200 height 16
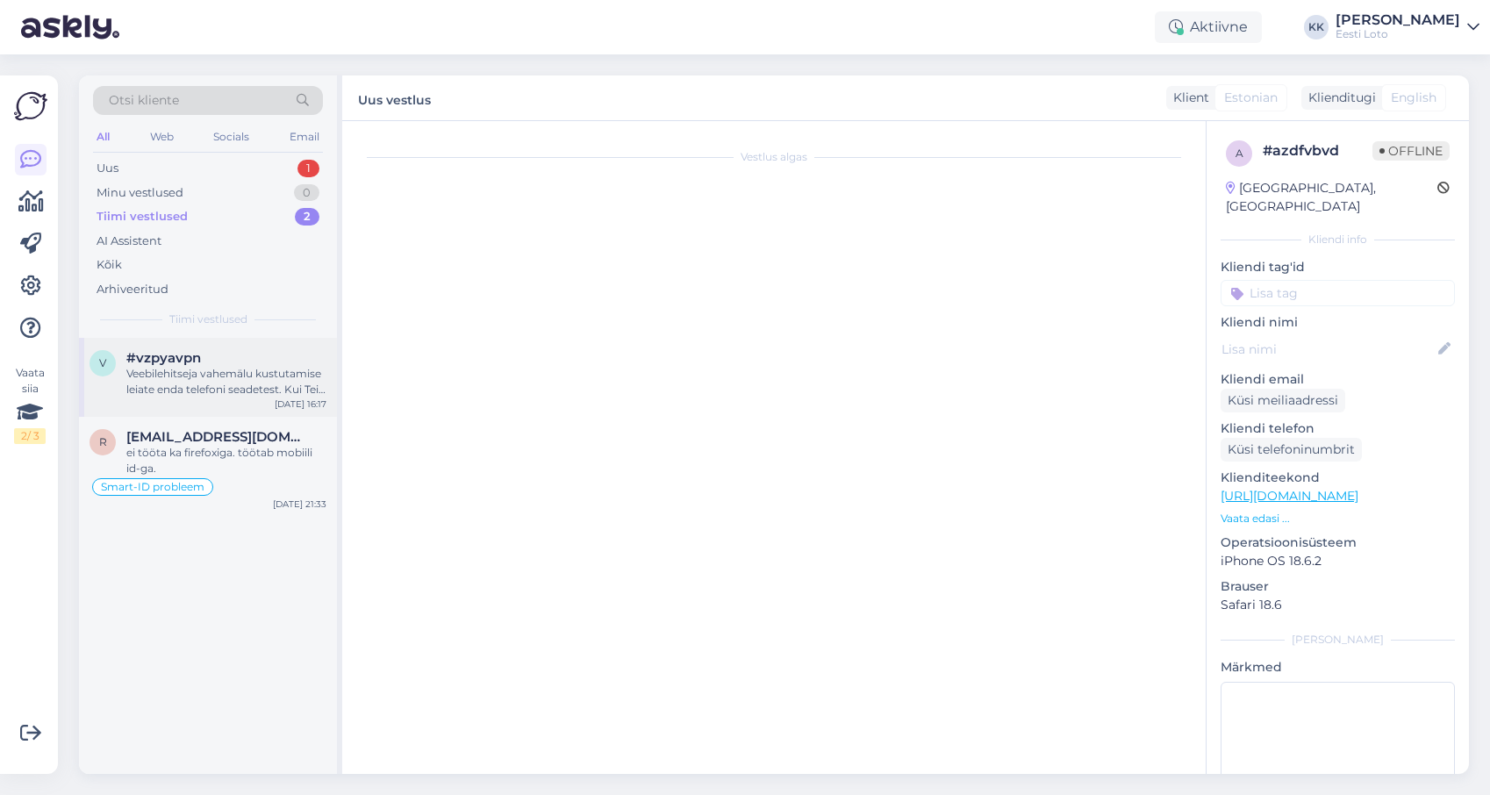
scroll to position [363, 0]
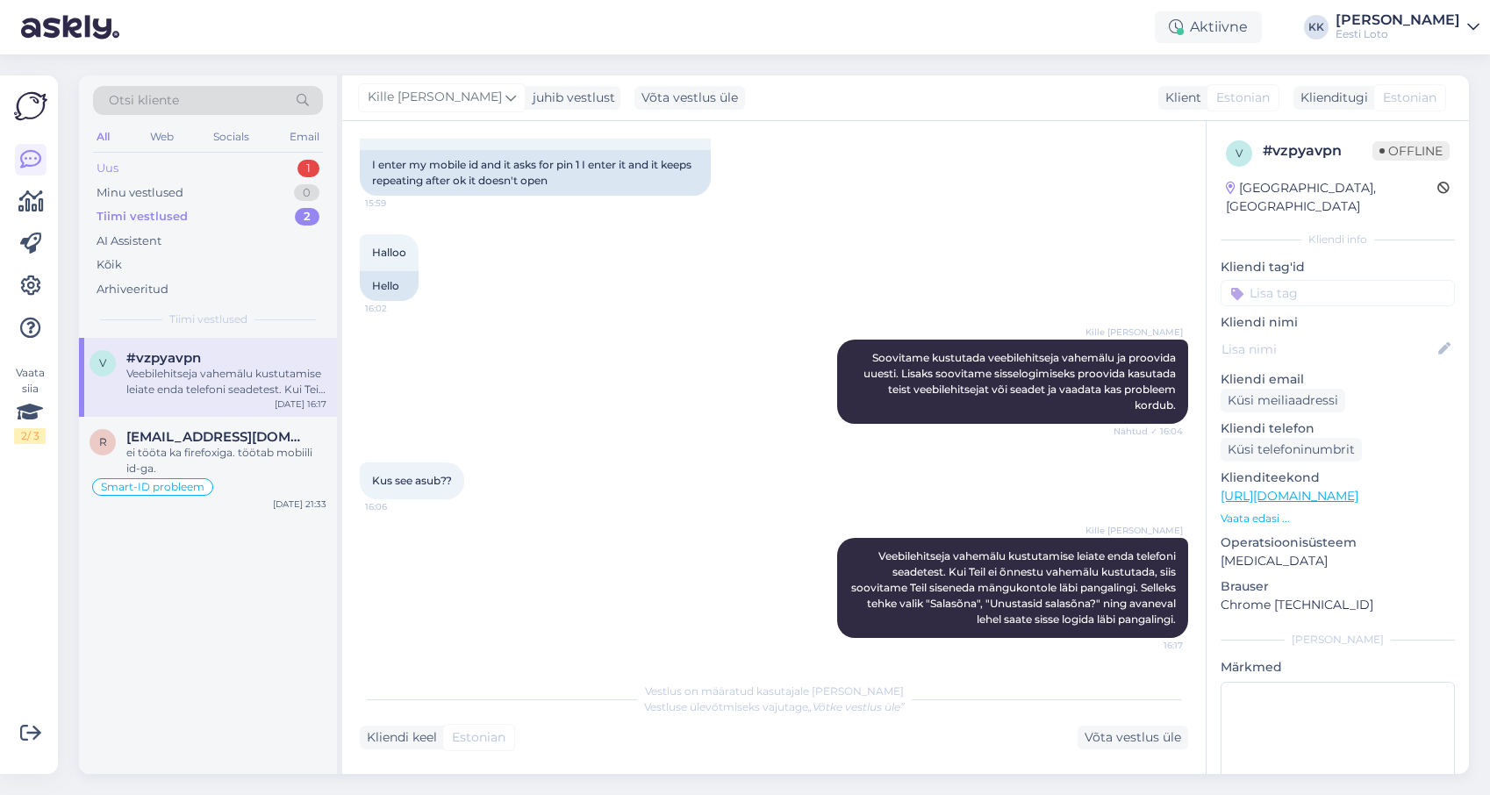
click at [210, 169] on div "Uus 1" at bounding box center [208, 168] width 230 height 25
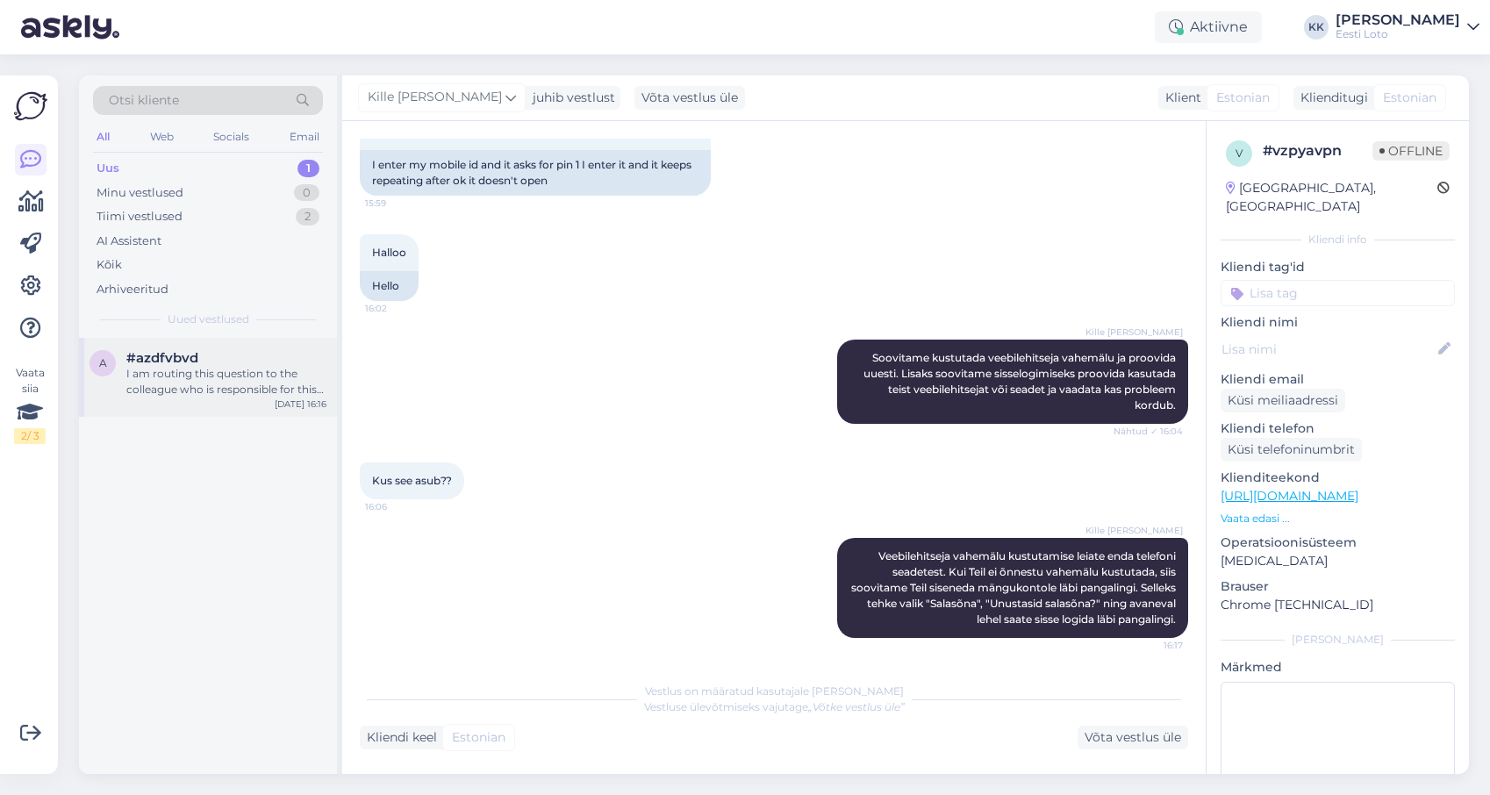
click at [232, 370] on div "I am routing this question to the colleague who is responsible for this topic. …" at bounding box center [226, 382] width 200 height 32
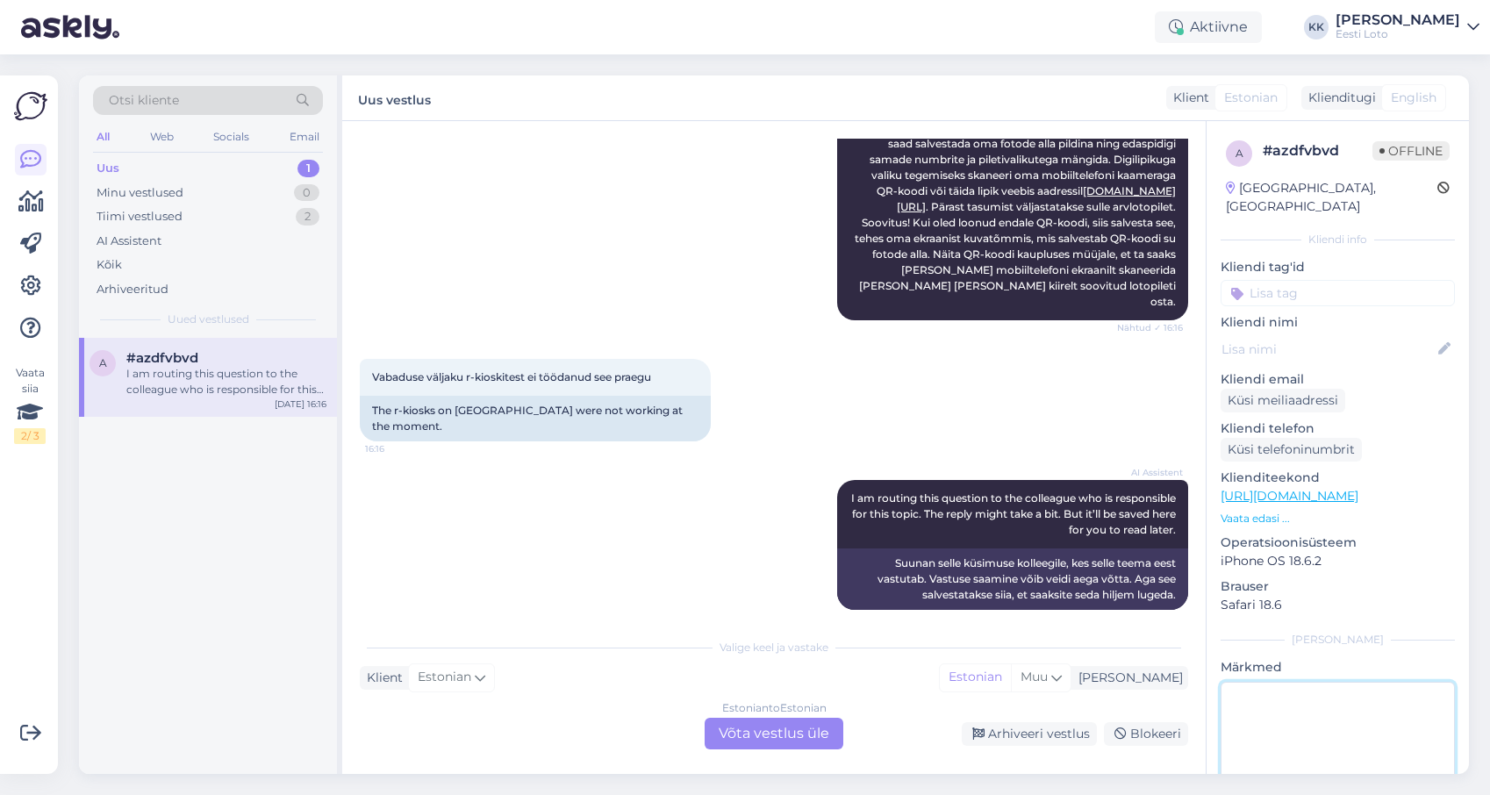
click at [1284, 714] on textarea at bounding box center [1338, 761] width 234 height 158
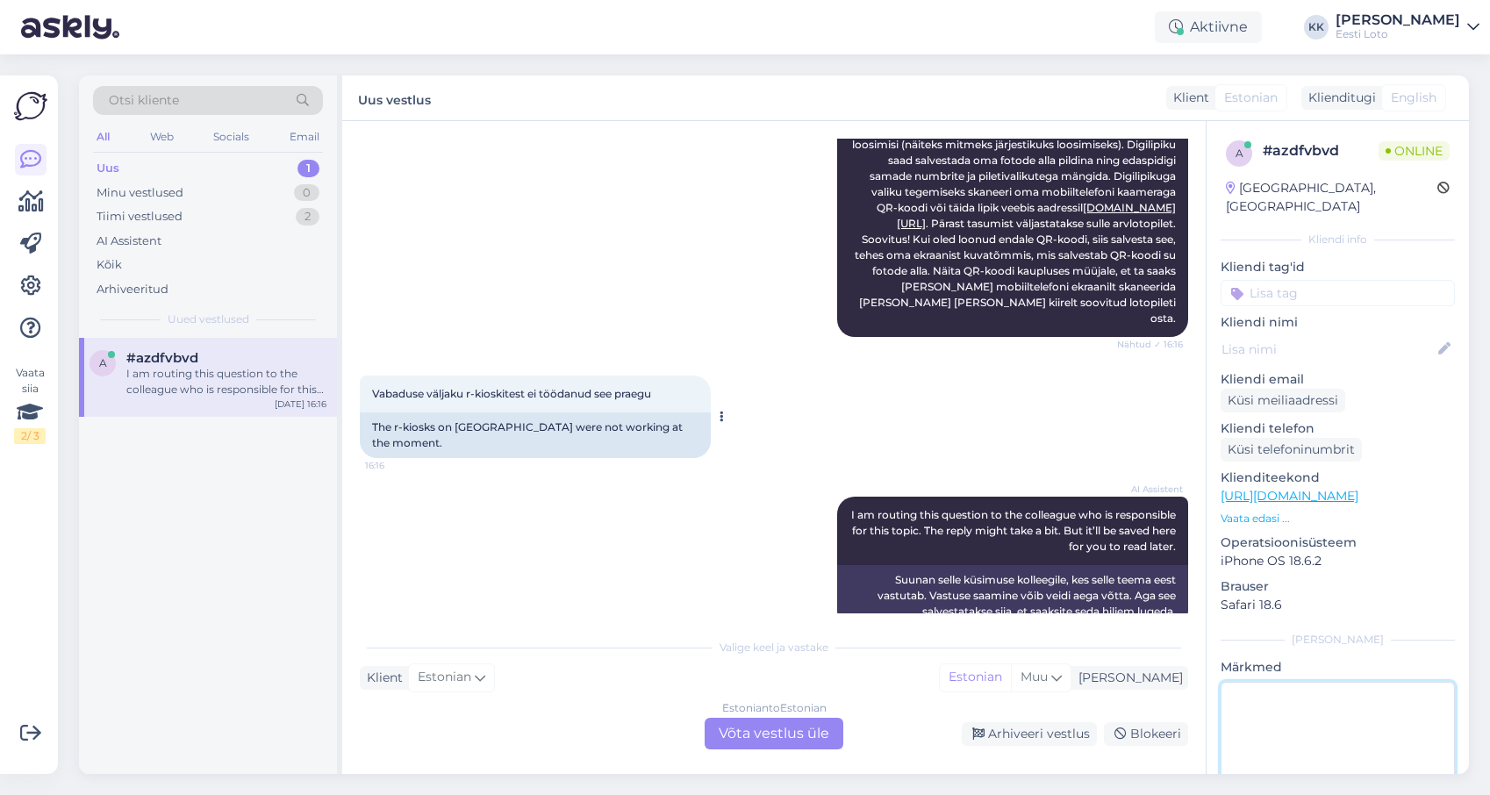
scroll to position [336, 0]
click at [135, 281] on div "Arhiveeritud" at bounding box center [133, 290] width 72 height 18
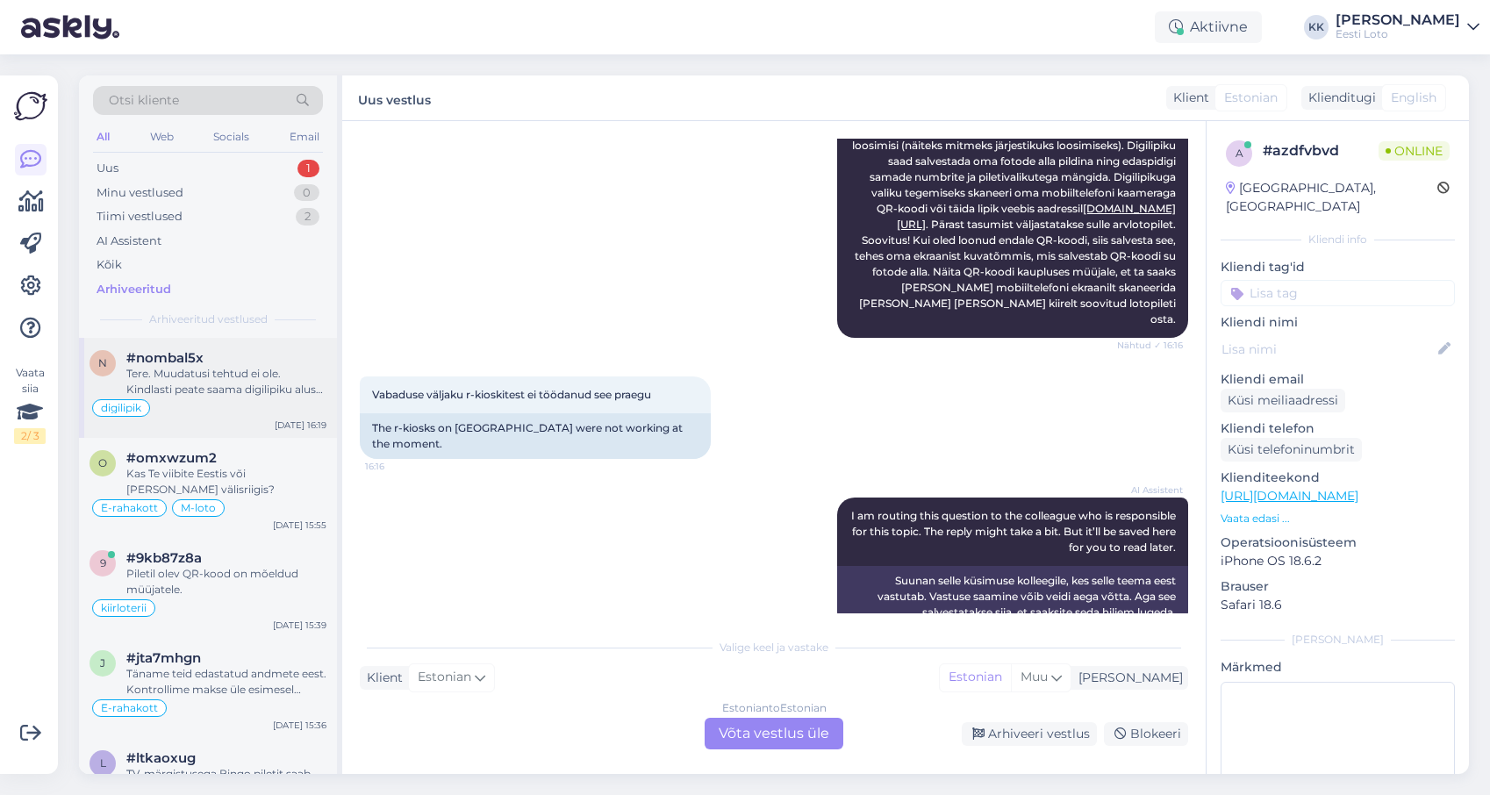
click at [237, 370] on div "Tere. Muudatusi tehtud ei ole. Kindlasti peate saama digilipiku alusel osta pil…" at bounding box center [226, 382] width 200 height 32
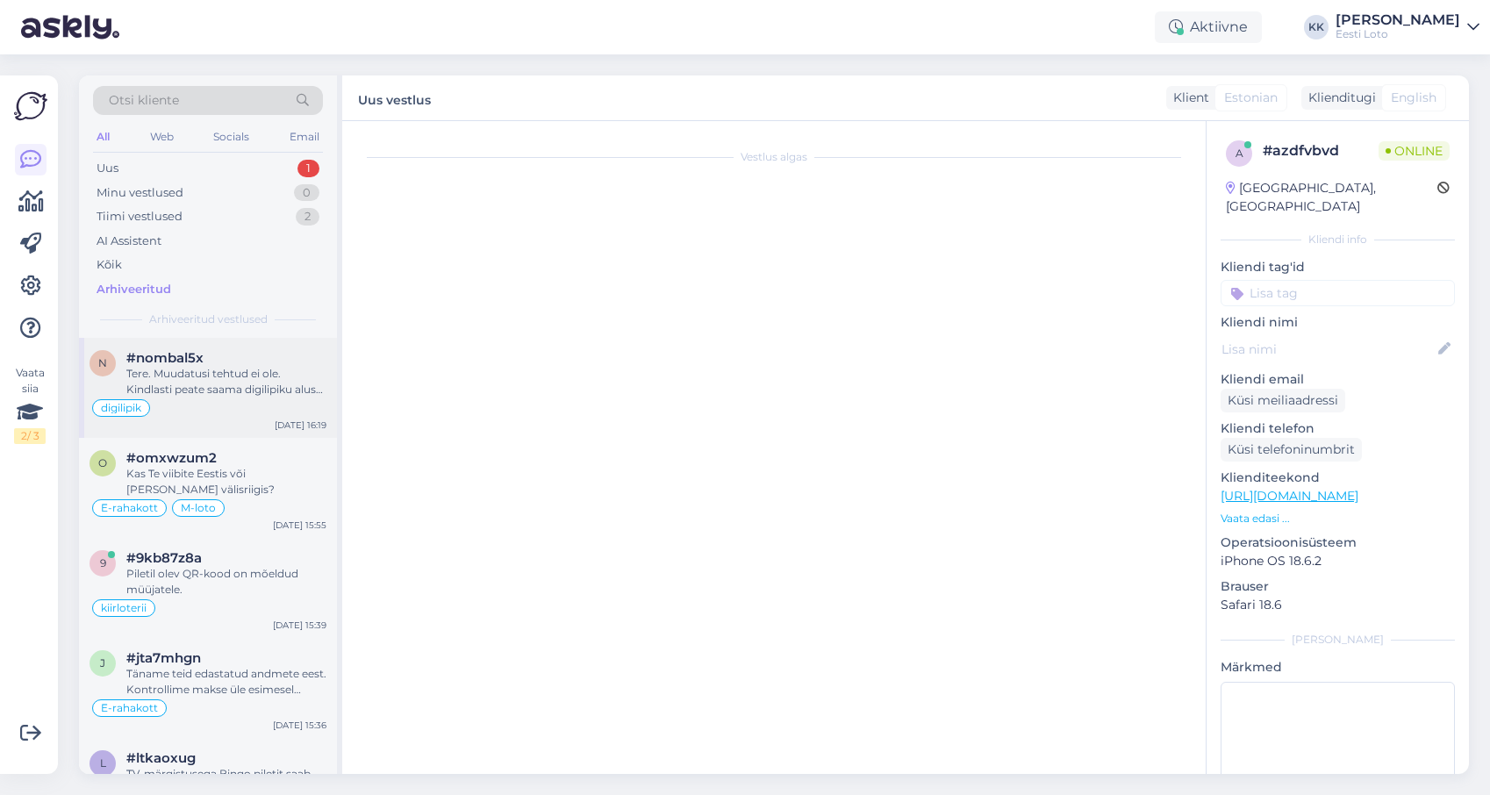
scroll to position [0, 0]
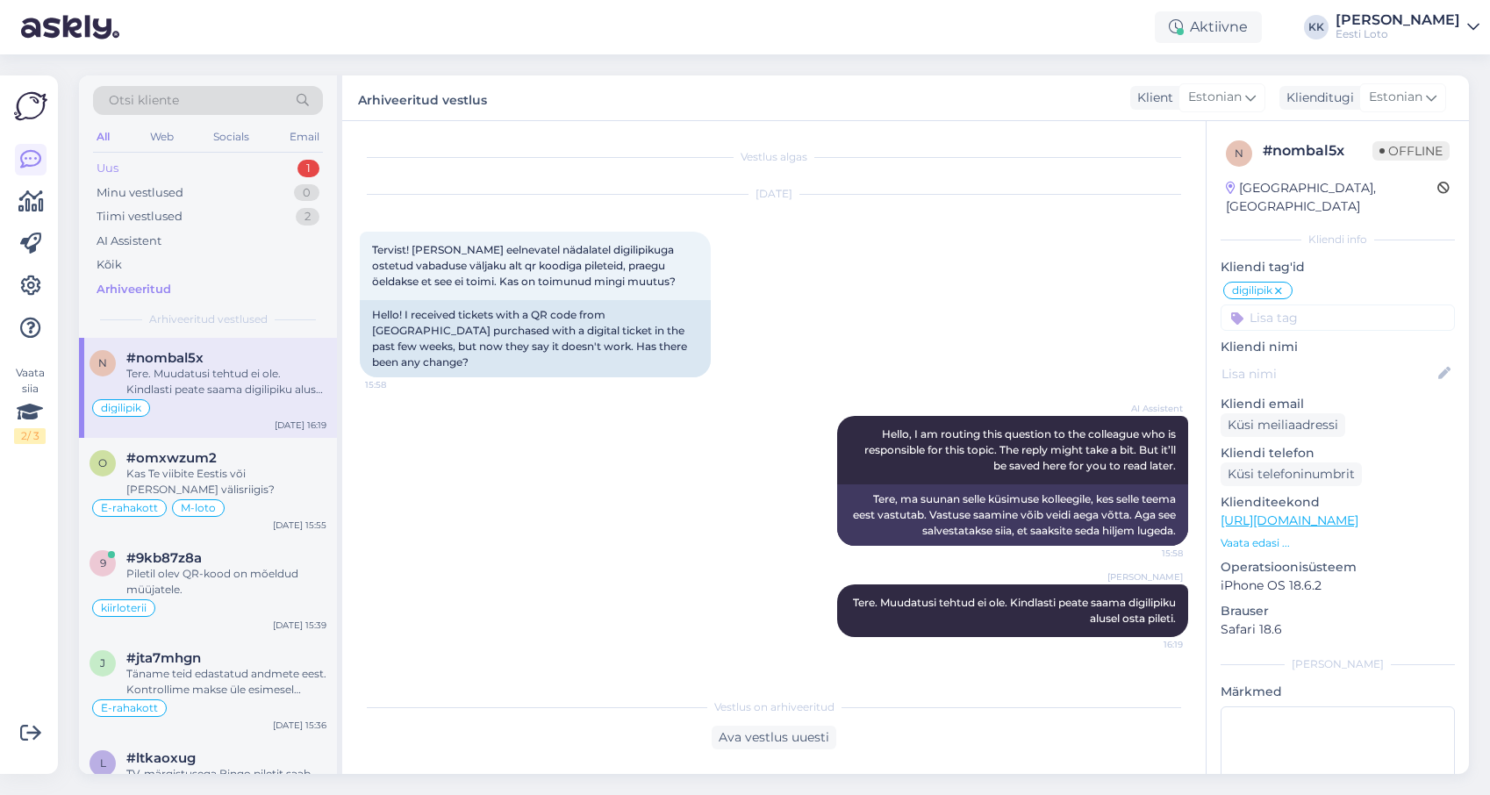
click at [174, 164] on div "Uus 1" at bounding box center [208, 168] width 230 height 25
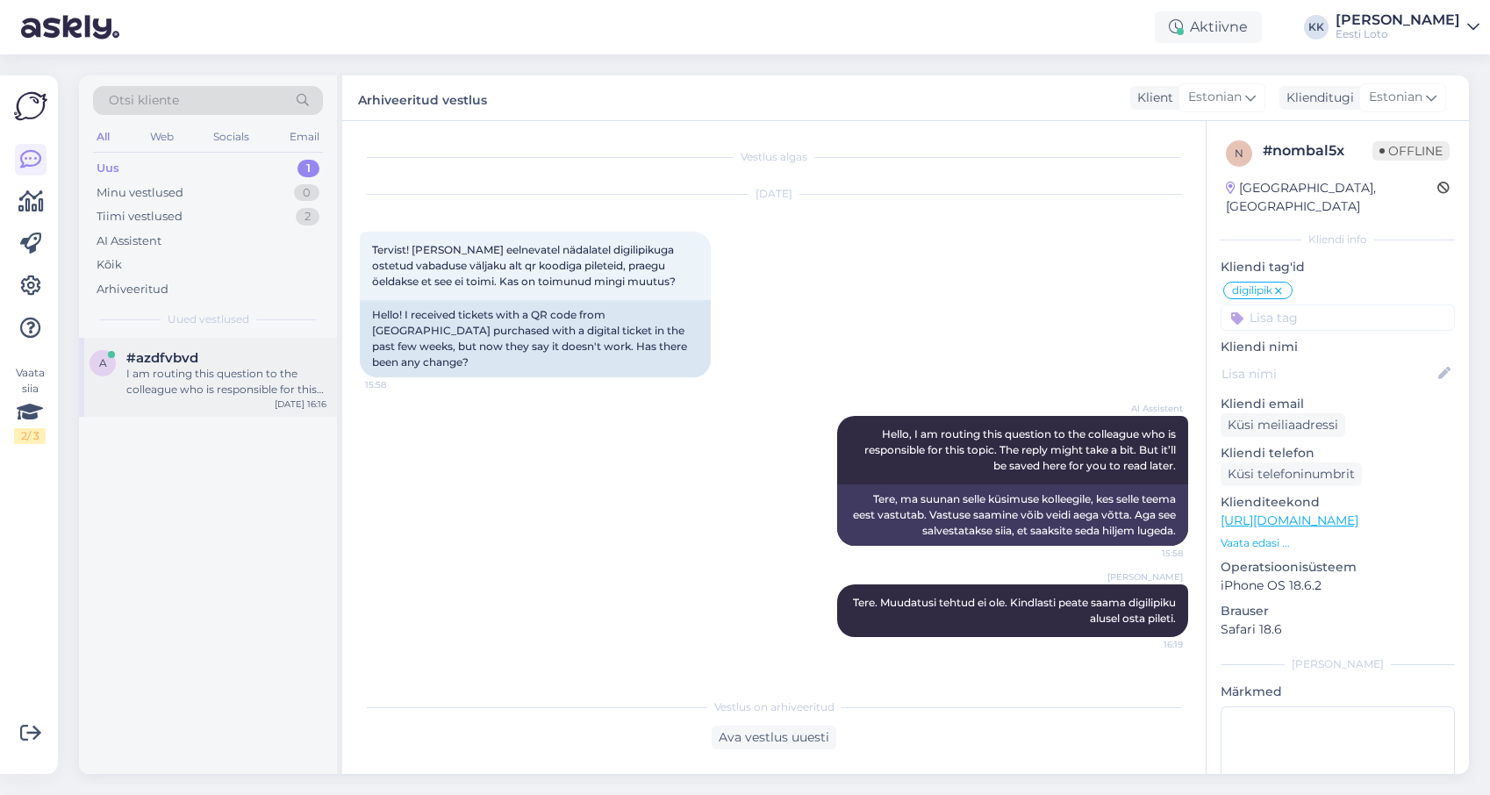
click at [242, 375] on div "I am routing this question to the colleague who is responsible for this topic. …" at bounding box center [226, 382] width 200 height 32
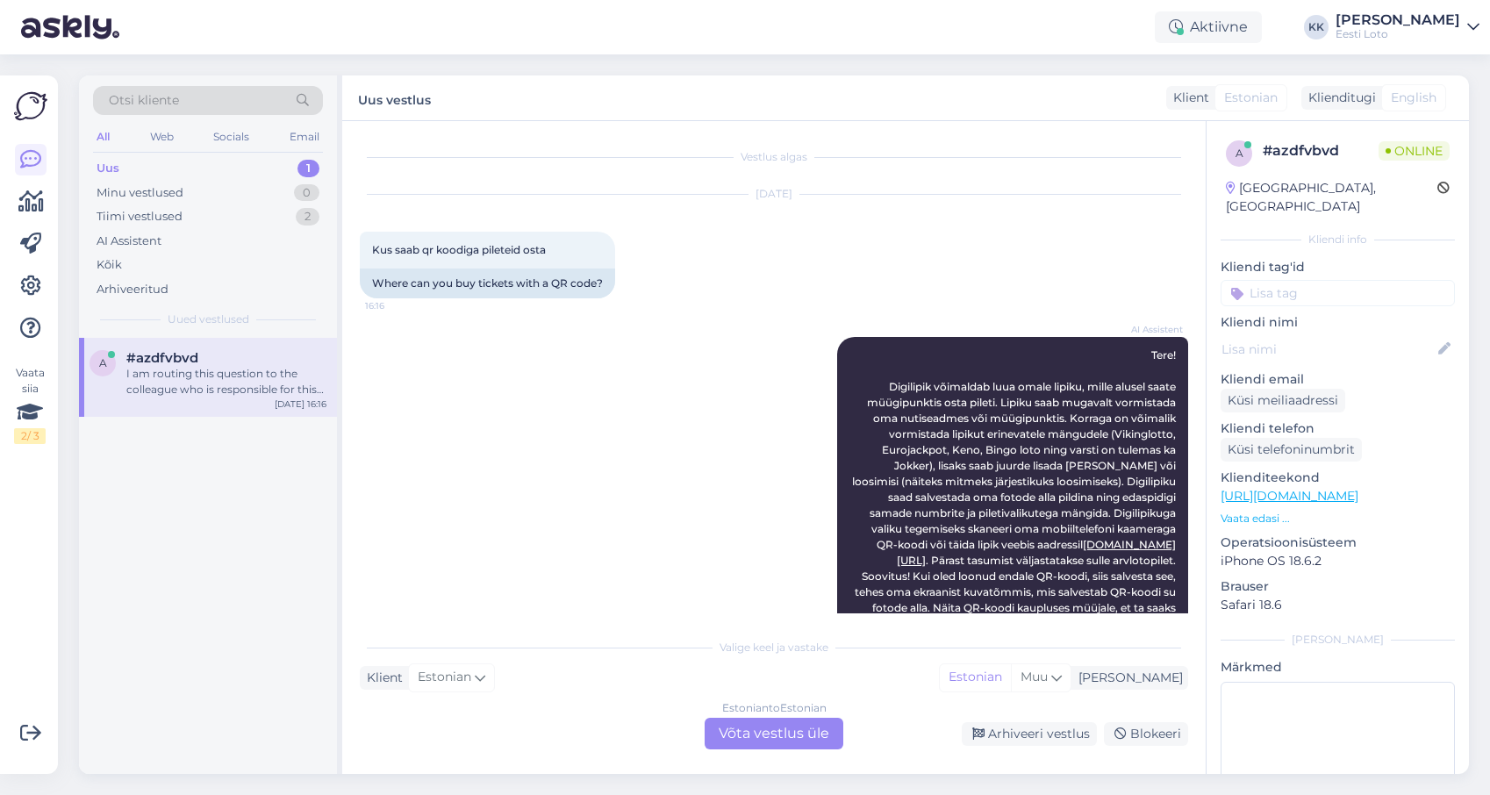
scroll to position [354, 0]
